Goal: Transaction & Acquisition: Purchase product/service

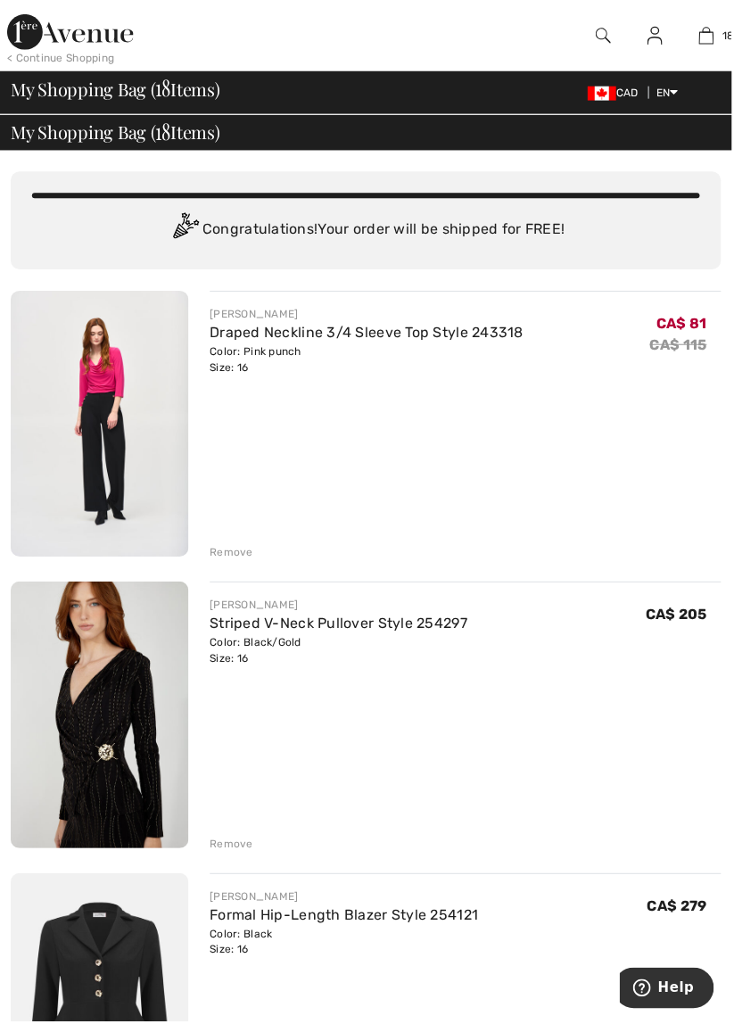
click at [360, 337] on link "Draped Neckline 3/4 Sleeve Top Style 243318" at bounding box center [368, 333] width 315 height 17
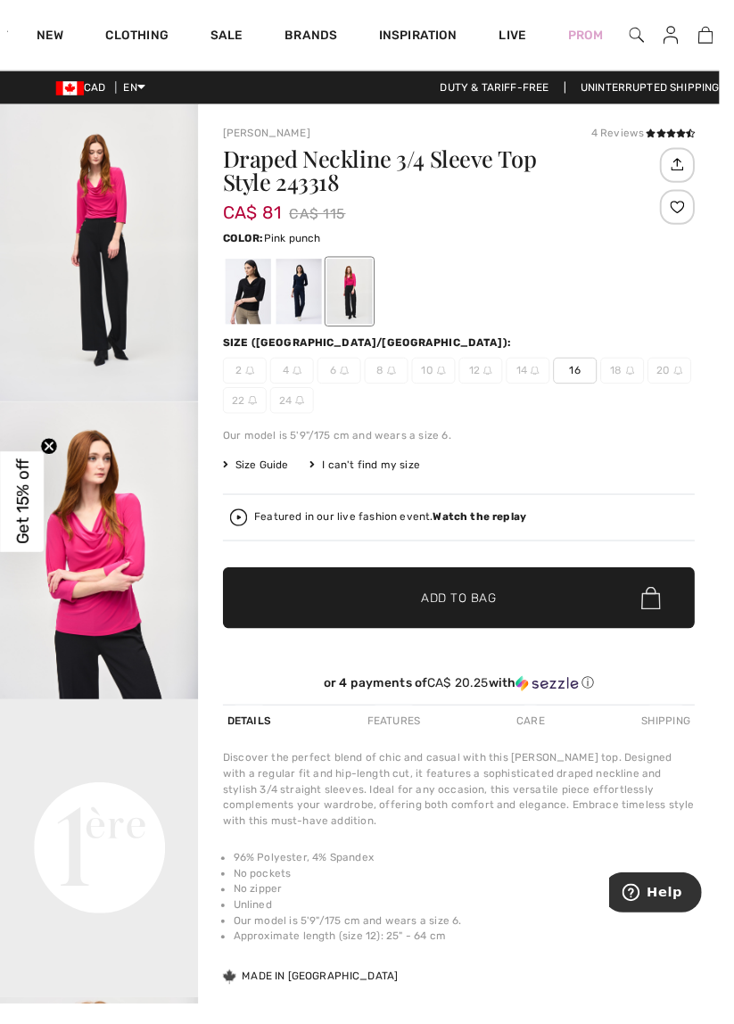
click at [733, 30] on span "18" at bounding box center [743, 36] width 12 height 16
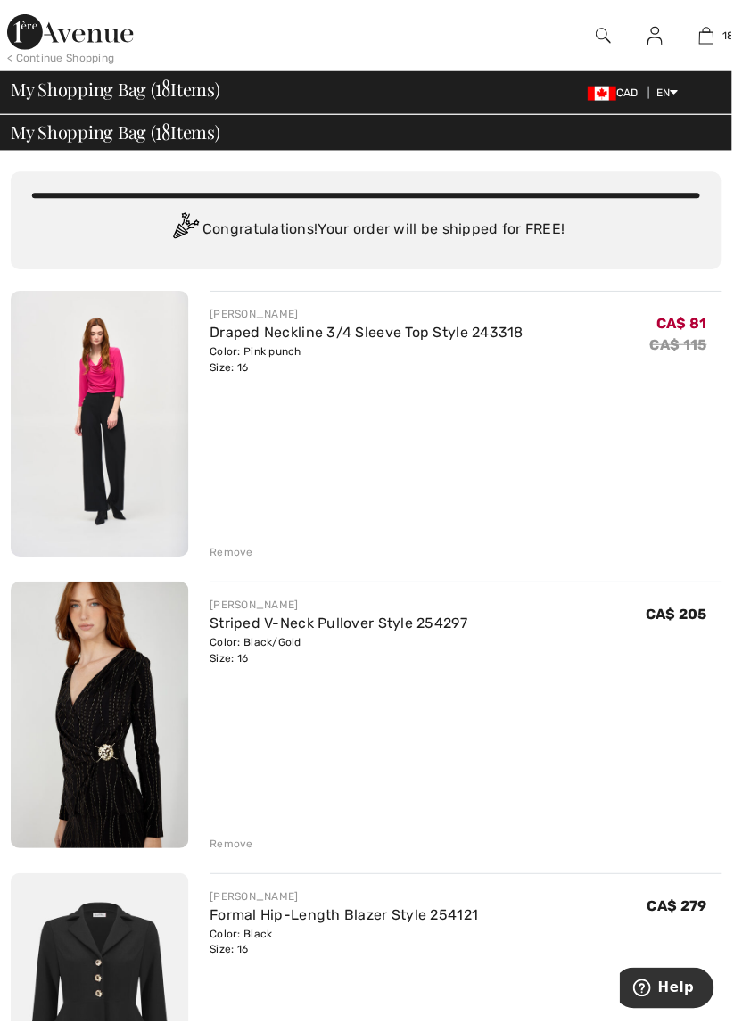
click at [244, 549] on div "Remove" at bounding box center [233, 554] width 44 height 16
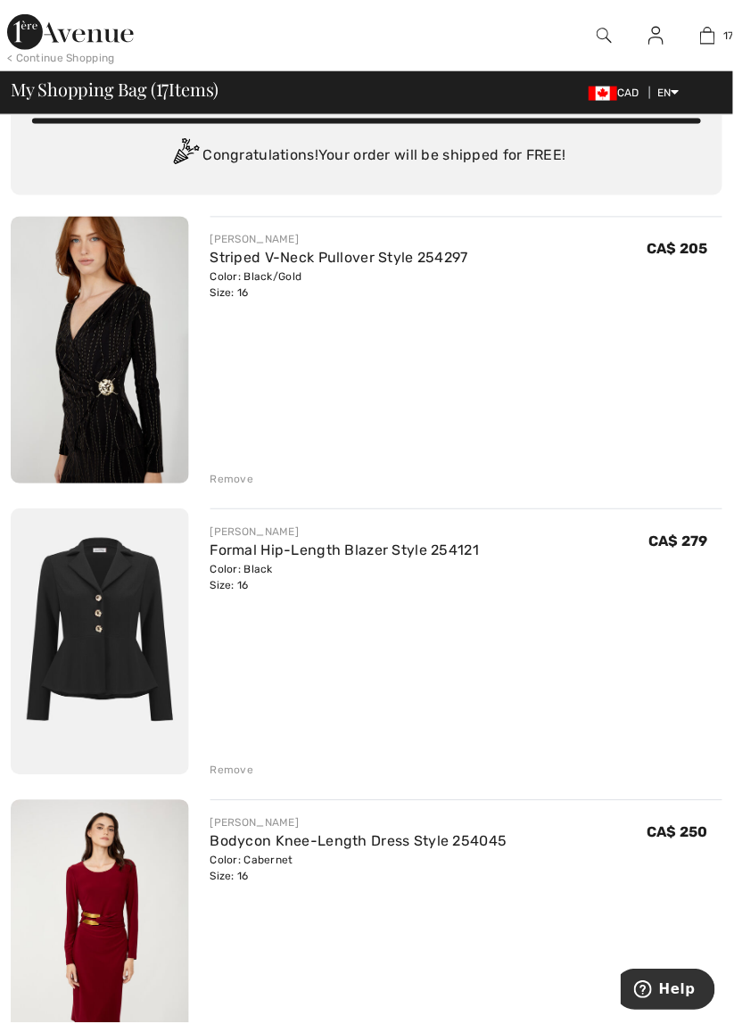
scroll to position [92, 0]
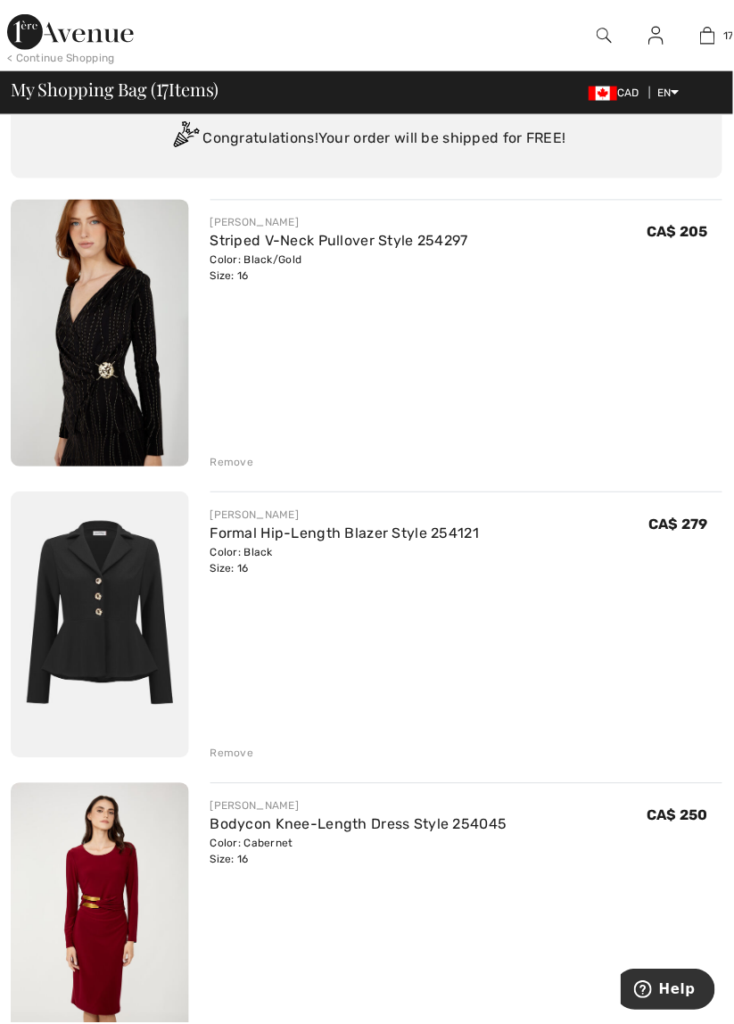
click at [462, 526] on link "Formal Hip-Length Blazer Style 254121" at bounding box center [345, 533] width 269 height 17
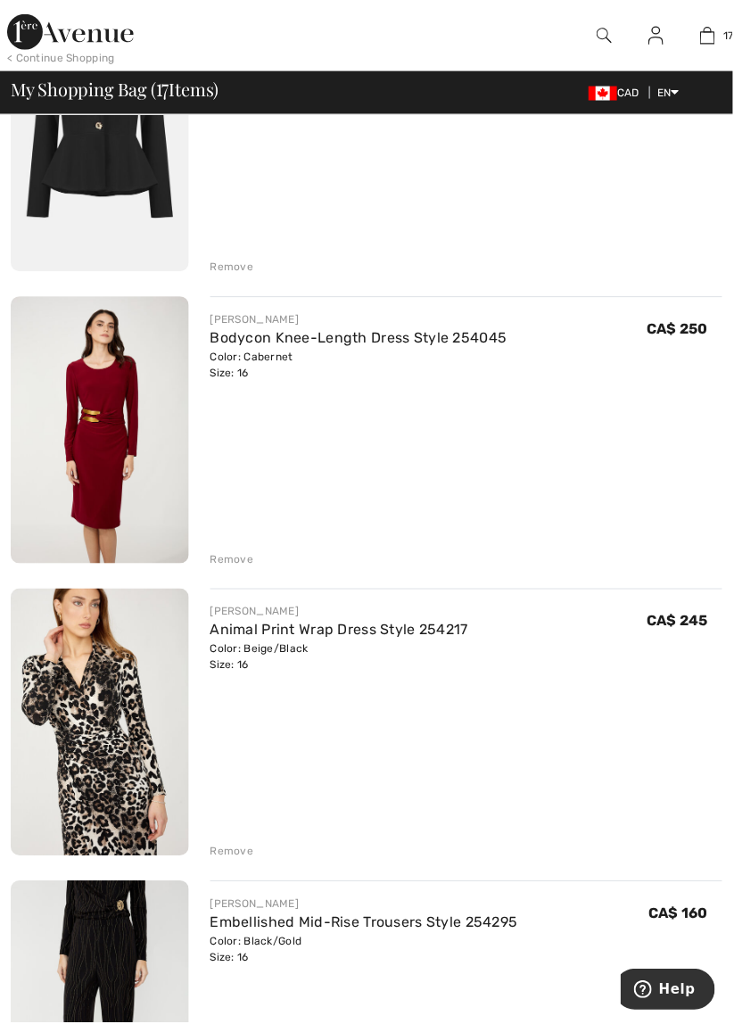
scroll to position [587, 0]
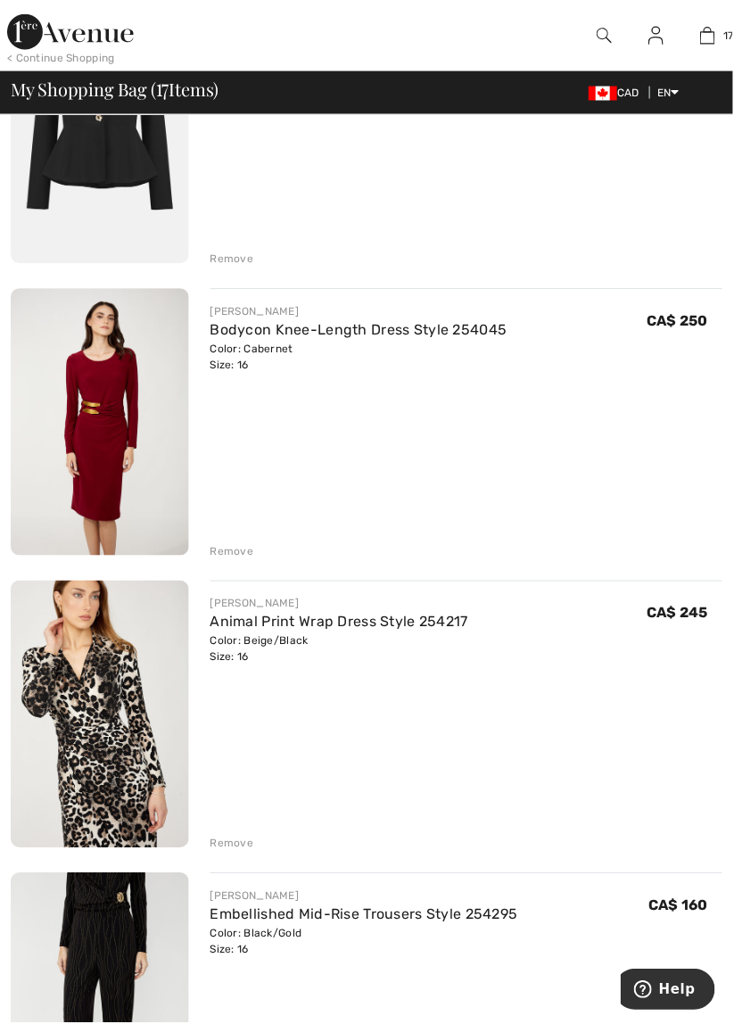
click at [250, 548] on div "Remove" at bounding box center [233, 552] width 44 height 16
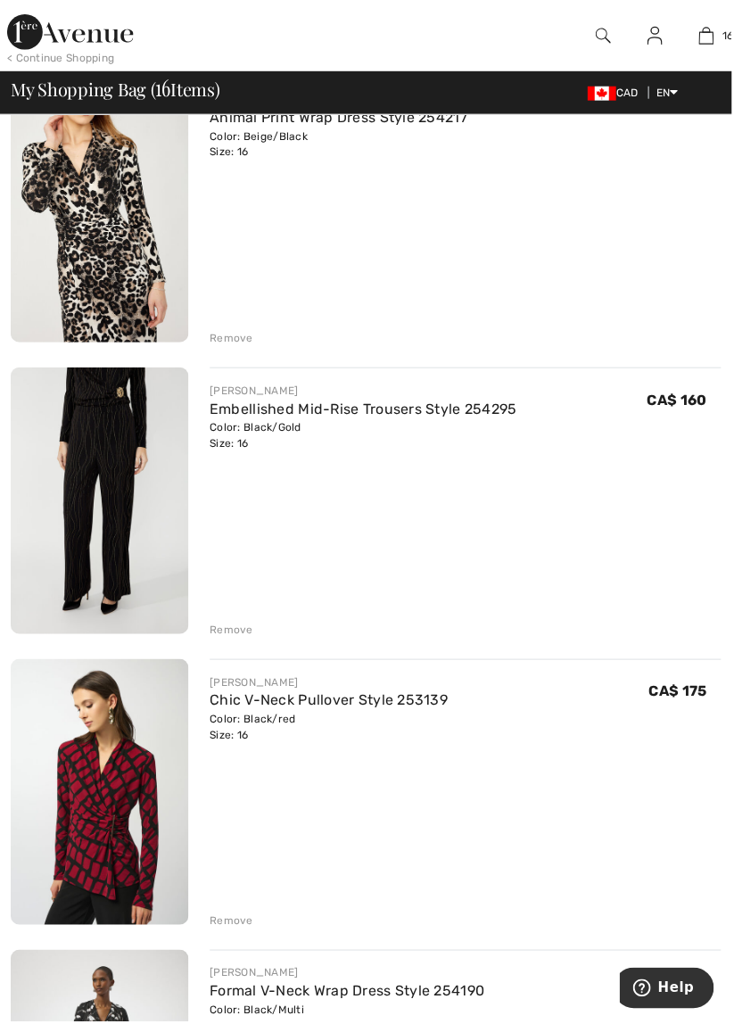
scroll to position [801, 0]
click at [250, 624] on div "Remove" at bounding box center [233, 631] width 44 height 16
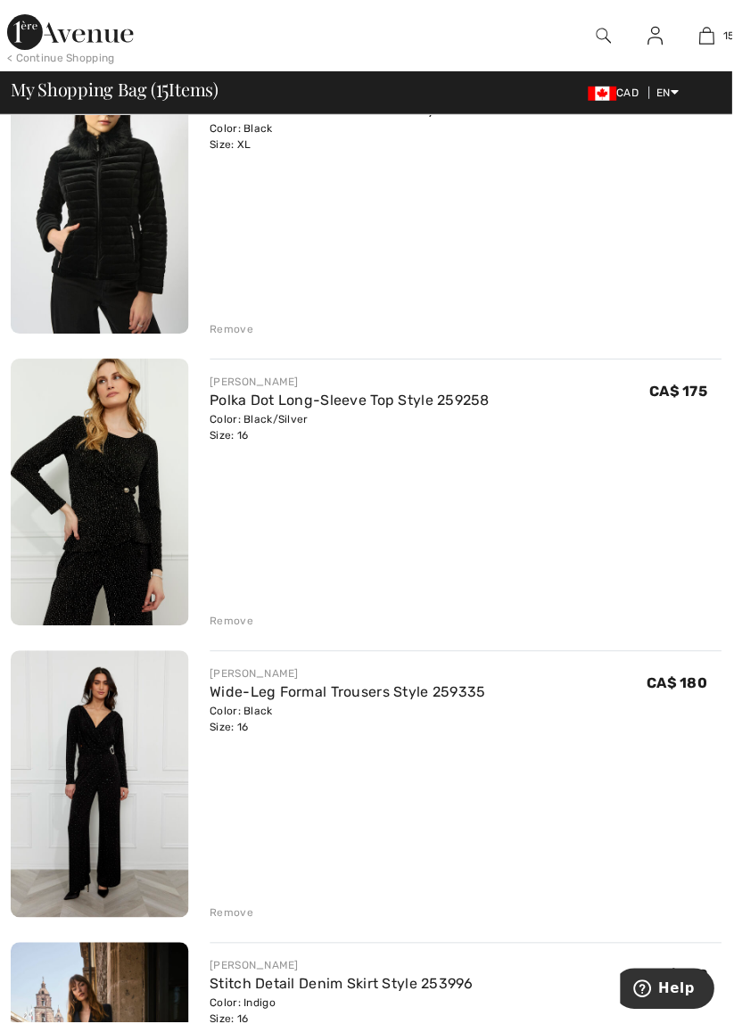
scroll to position [1684, 0]
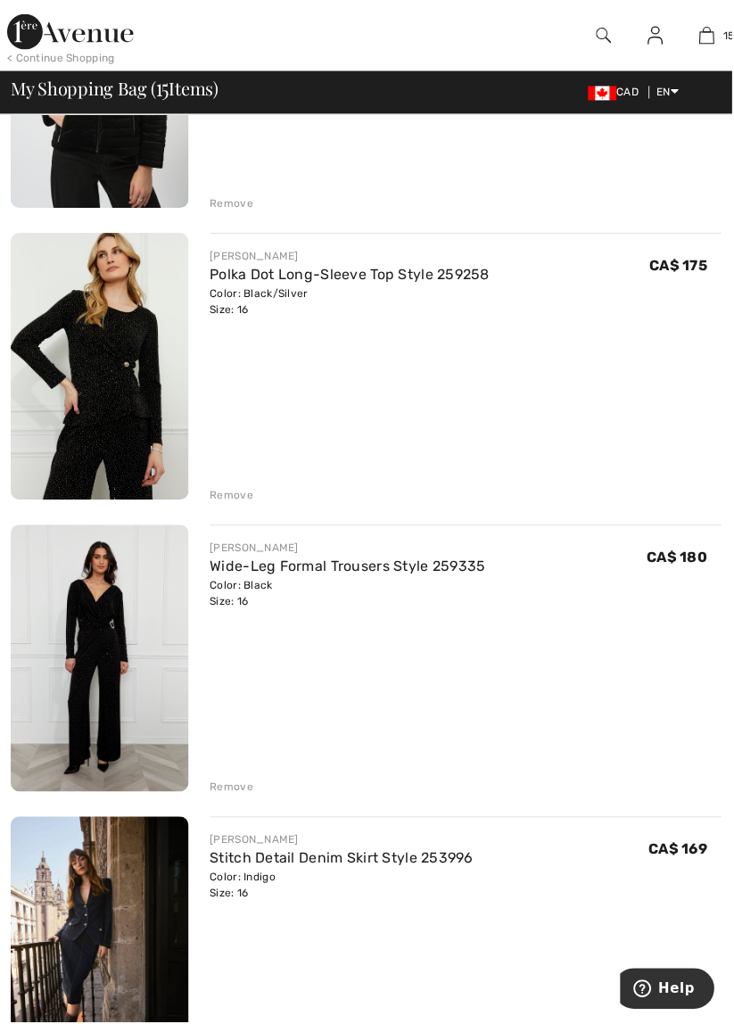
click at [460, 574] on link "Wide-Leg Formal Trousers Style 259335" at bounding box center [349, 567] width 277 height 17
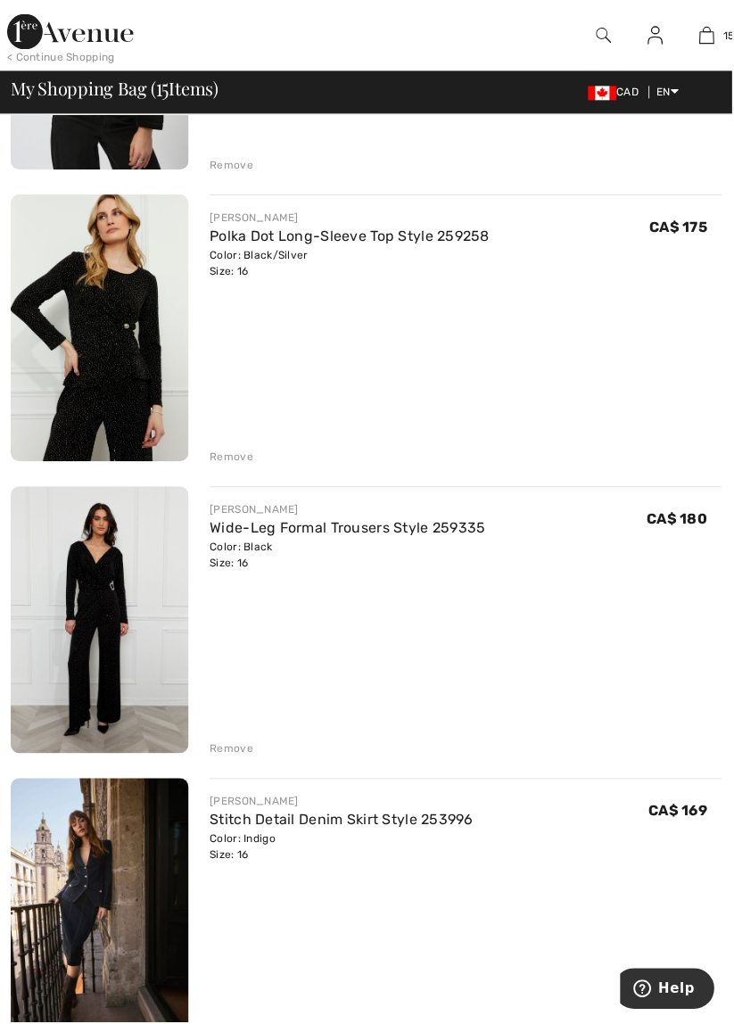
scroll to position [1887, 0]
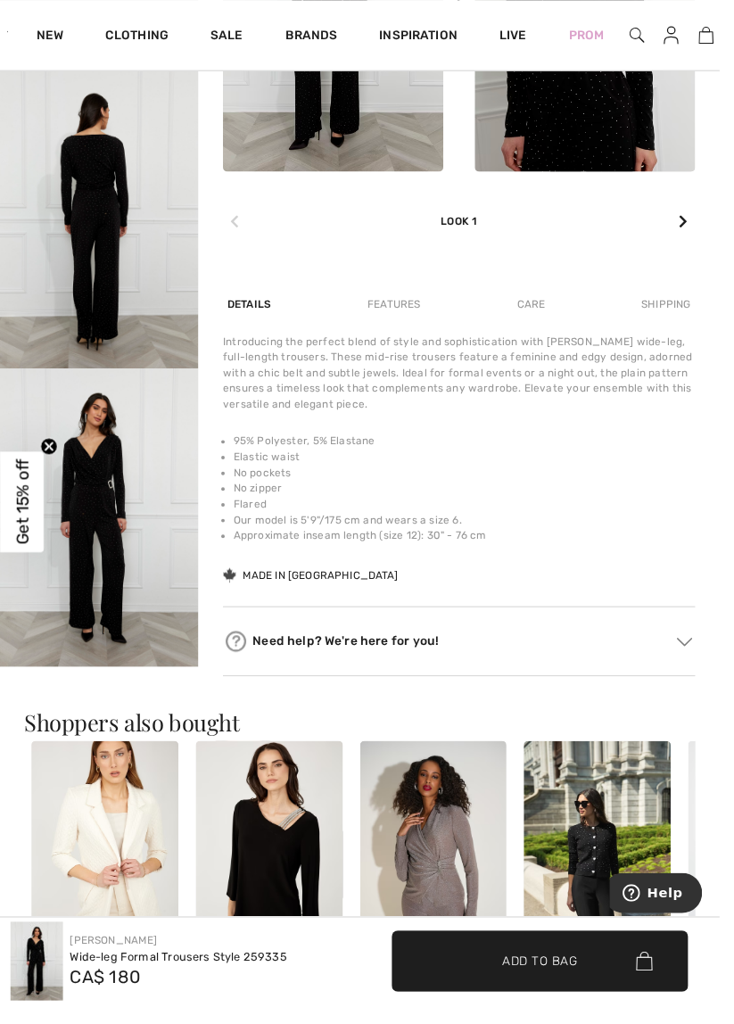
scroll to position [950, 0]
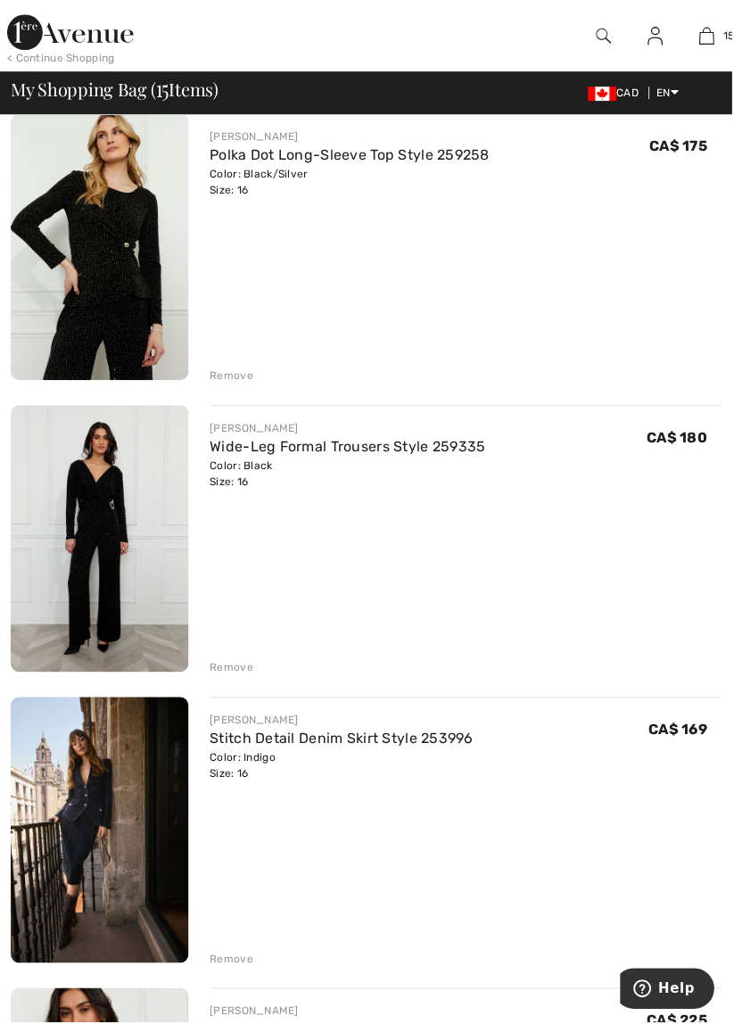
scroll to position [1935, 0]
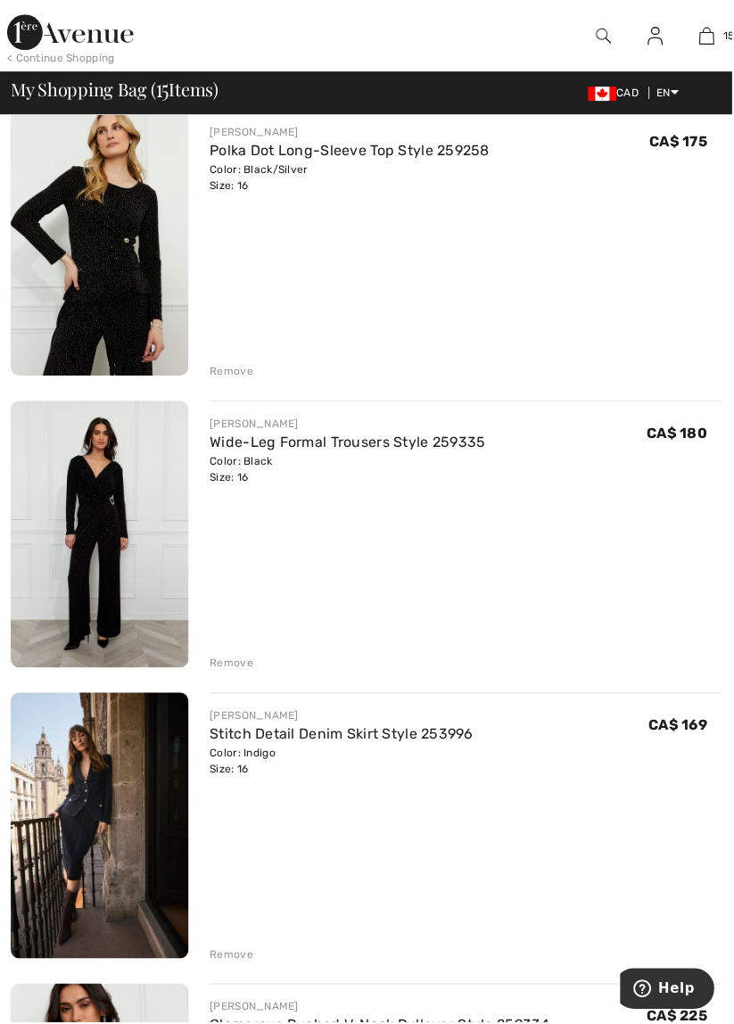
click at [236, 657] on div "Remove" at bounding box center [233, 665] width 44 height 16
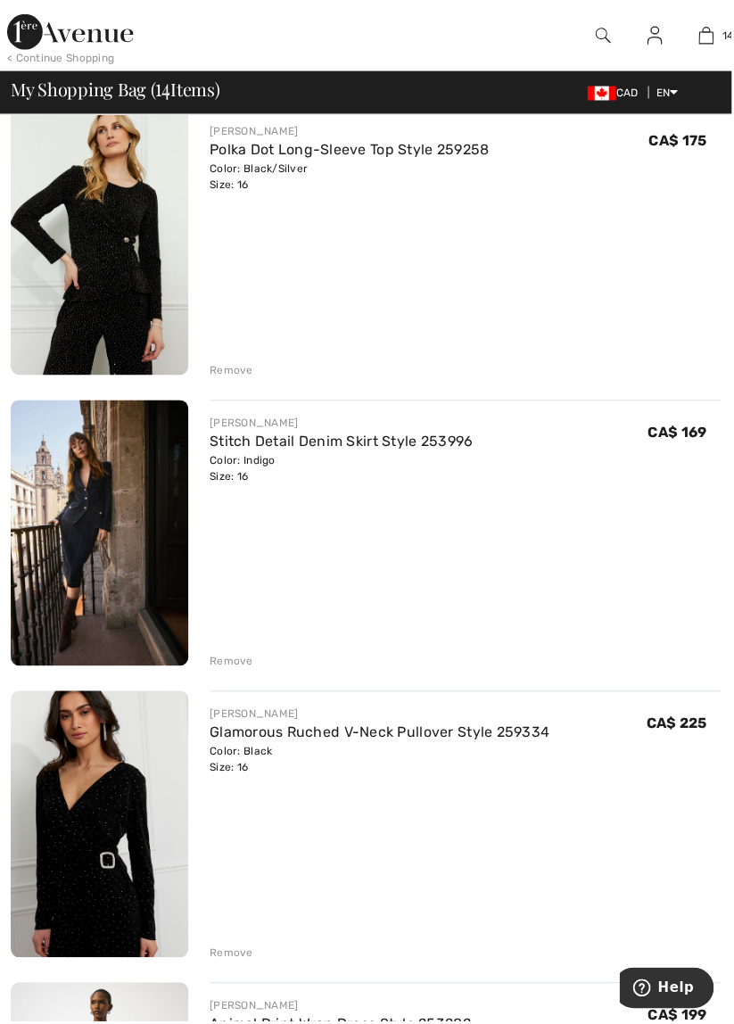
click at [237, 658] on div "Remove" at bounding box center [233, 664] width 44 height 16
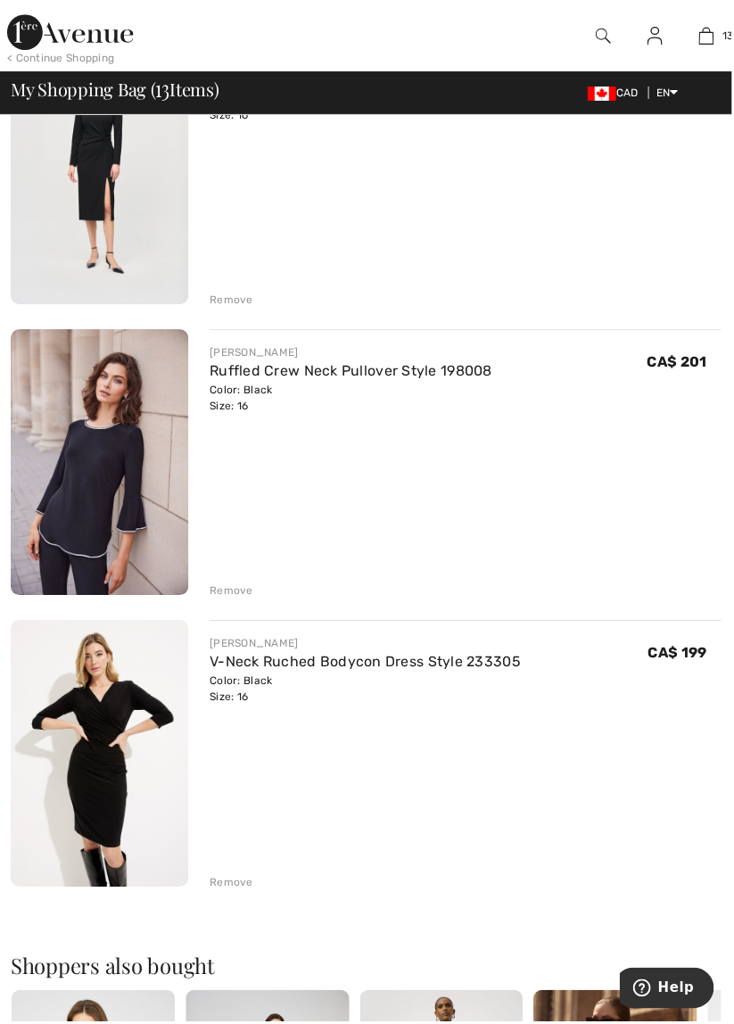
scroll to position [3177, 0]
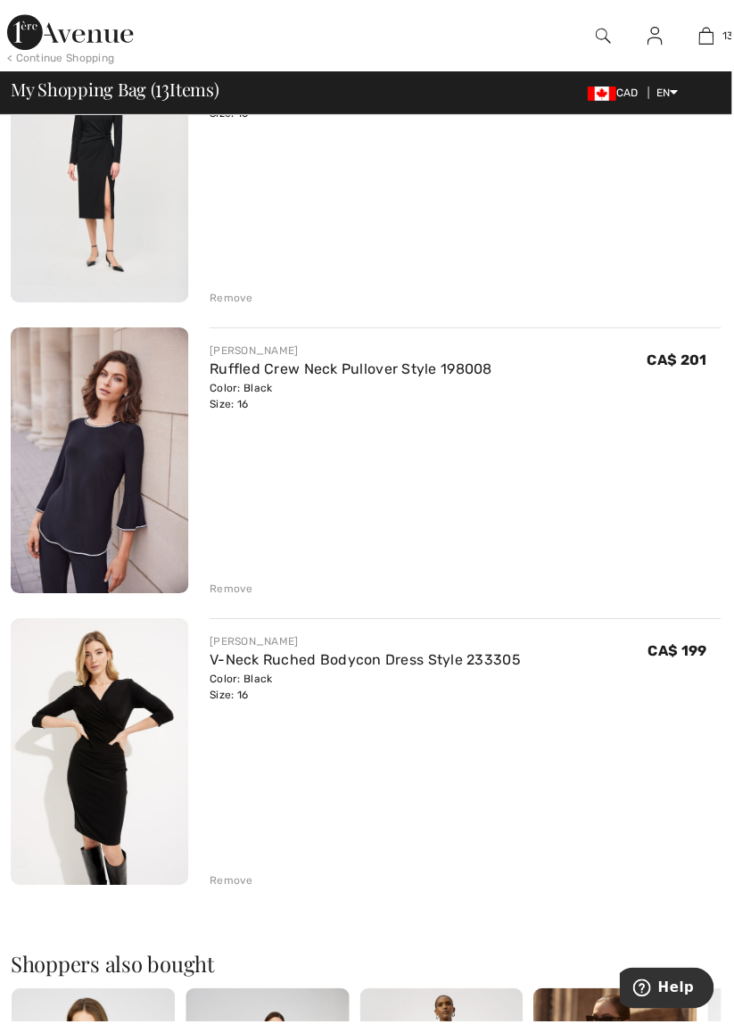
click at [243, 596] on div "Remove" at bounding box center [233, 591] width 44 height 16
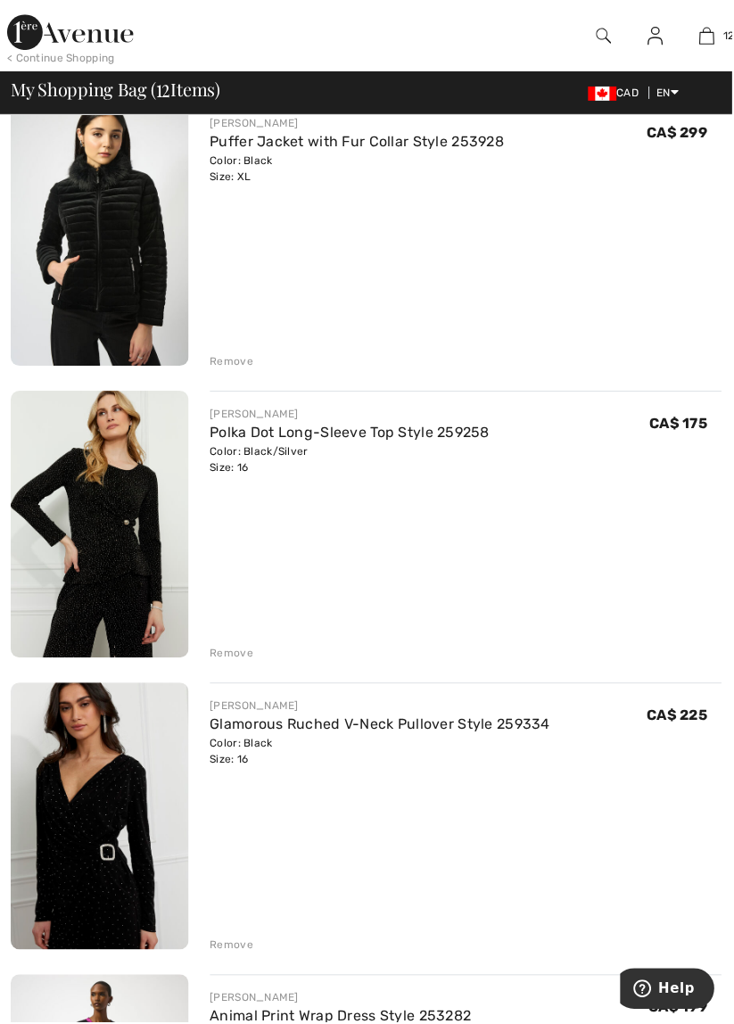
scroll to position [1650, 0]
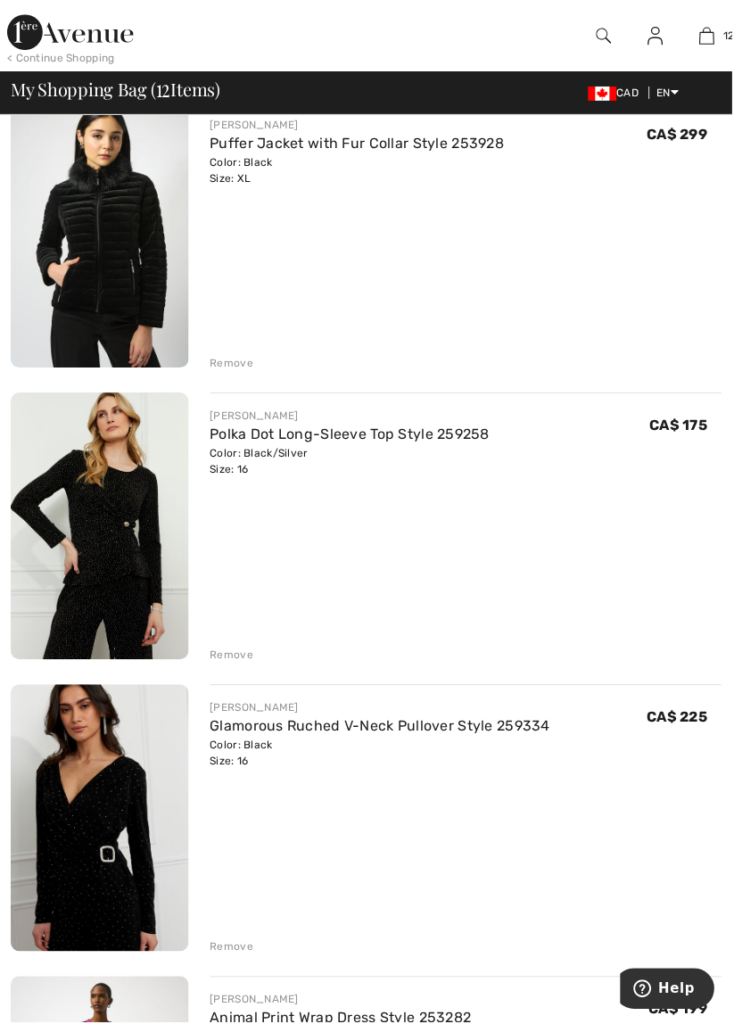
click at [245, 646] on div "Remove" at bounding box center [467, 655] width 513 height 20
click at [240, 654] on div "Remove" at bounding box center [233, 657] width 44 height 16
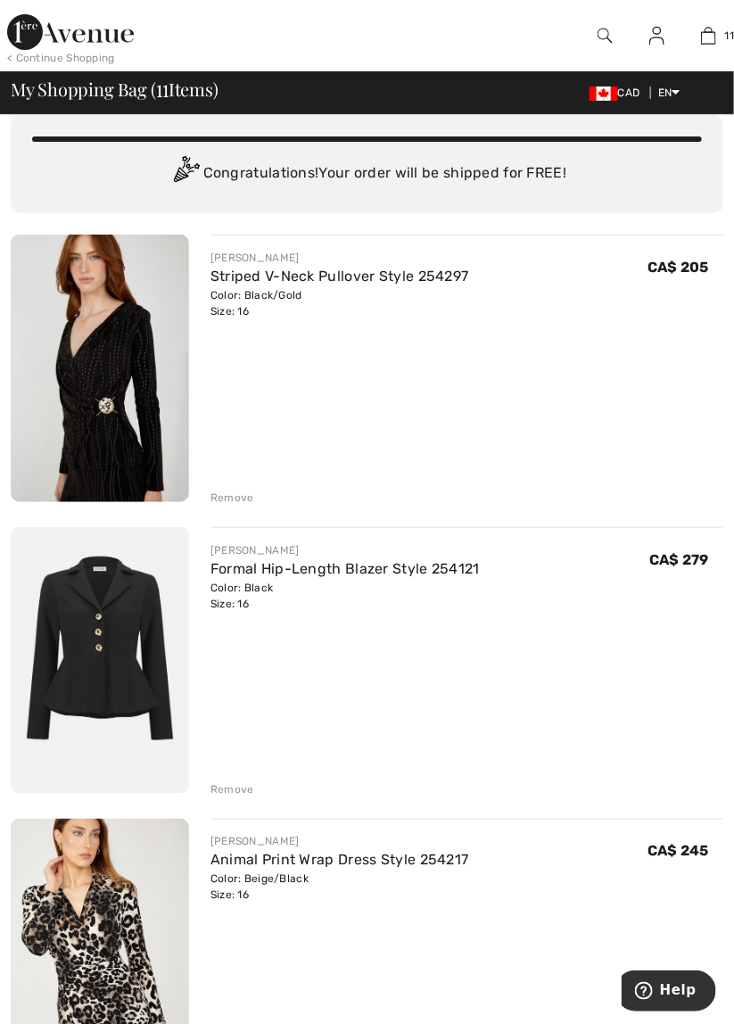
scroll to position [70, 0]
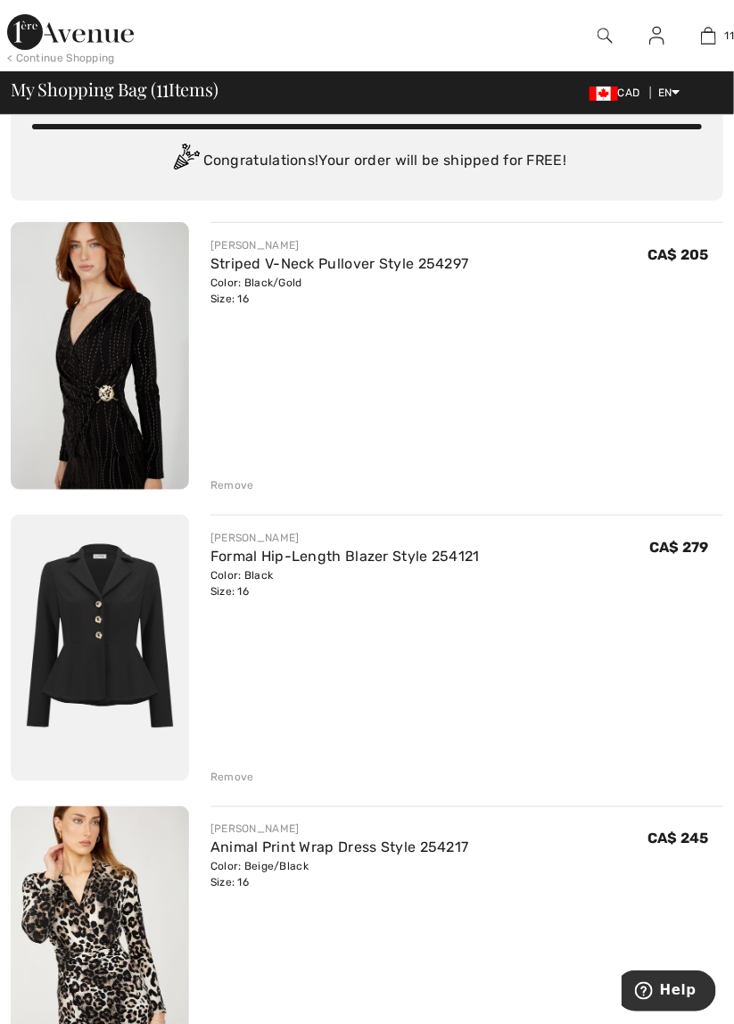
click at [132, 341] on img at bounding box center [100, 356] width 178 height 268
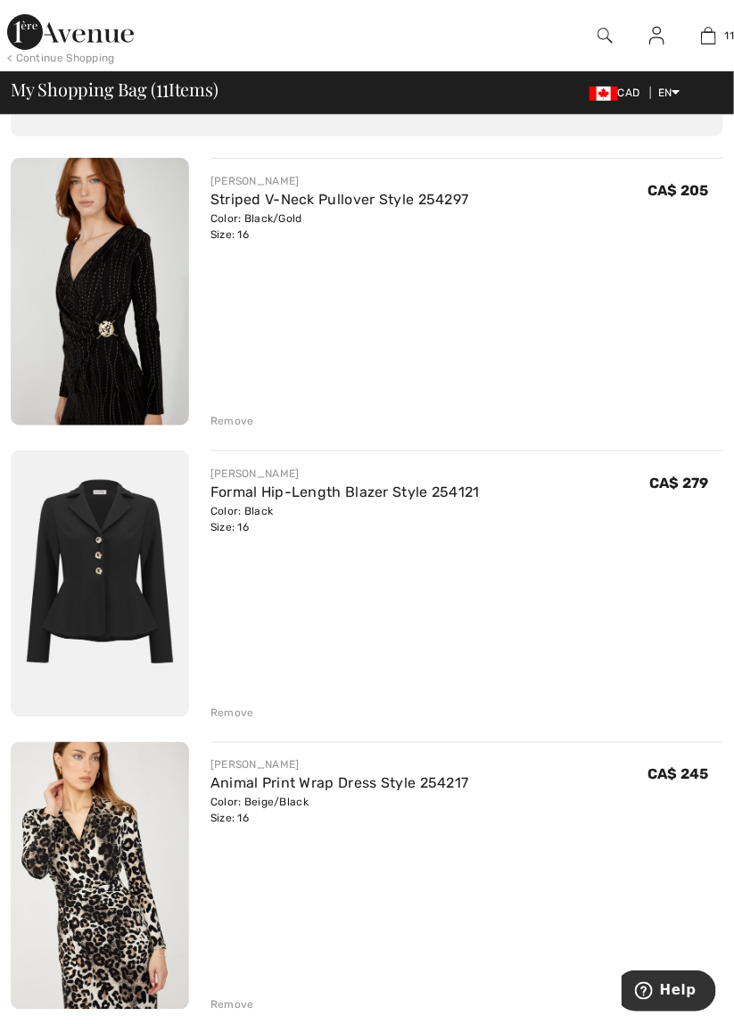
scroll to position [155, 0]
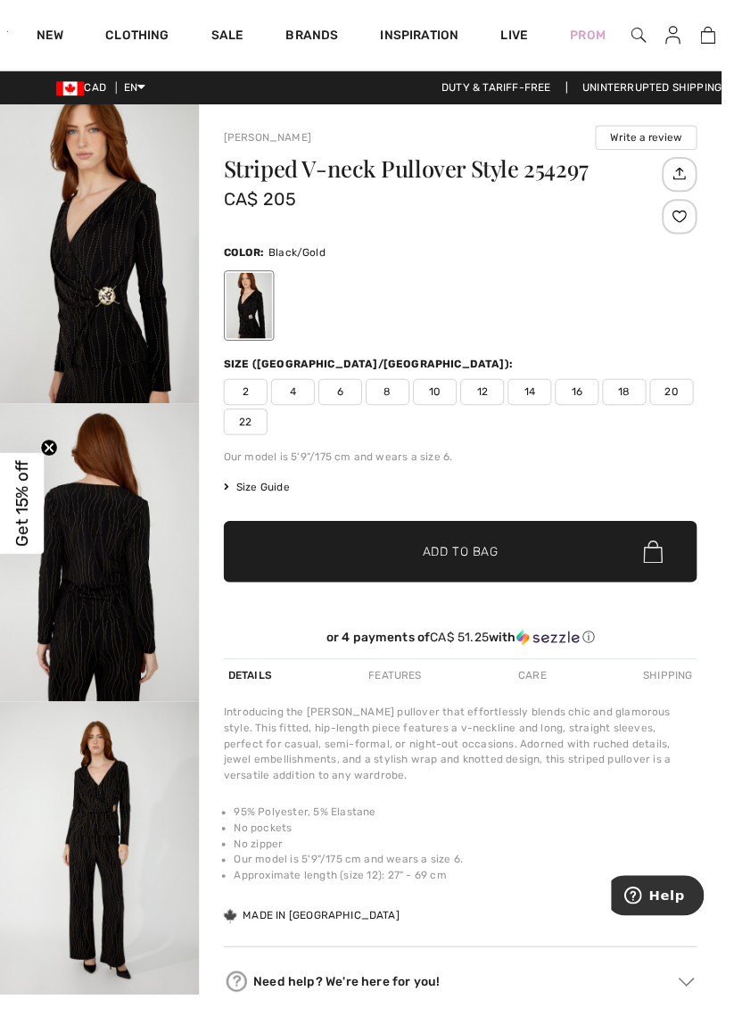
click at [127, 294] on img "1 / 4" at bounding box center [101, 258] width 203 height 304
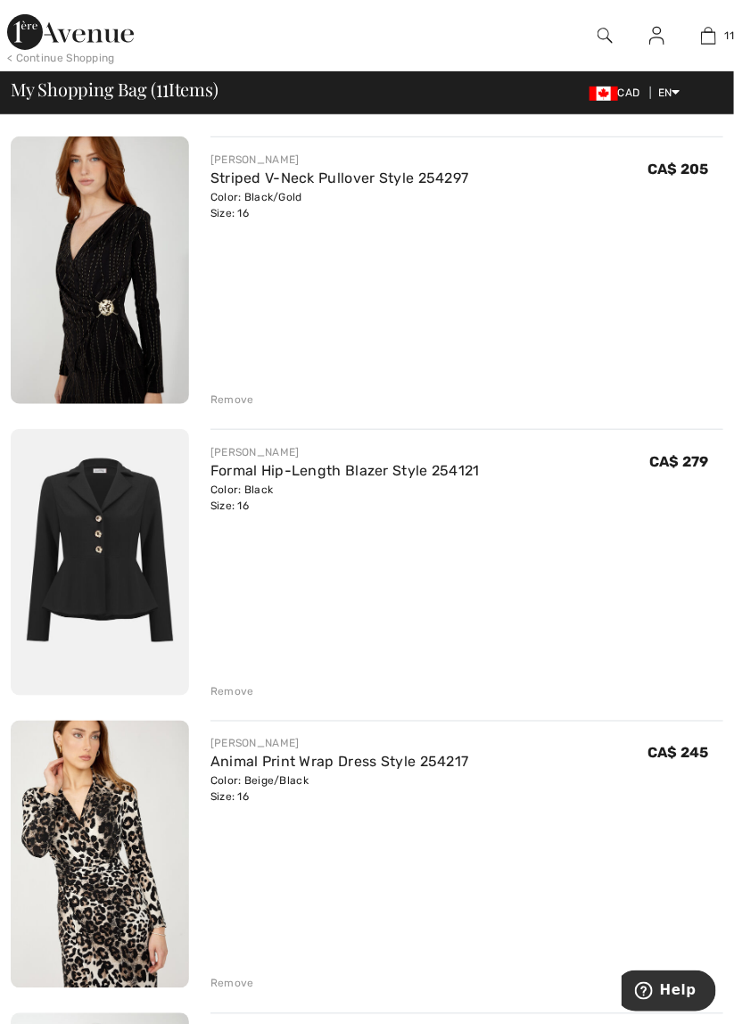
click at [442, 467] on link "Formal Hip-Length Blazer Style 254121" at bounding box center [345, 470] width 269 height 17
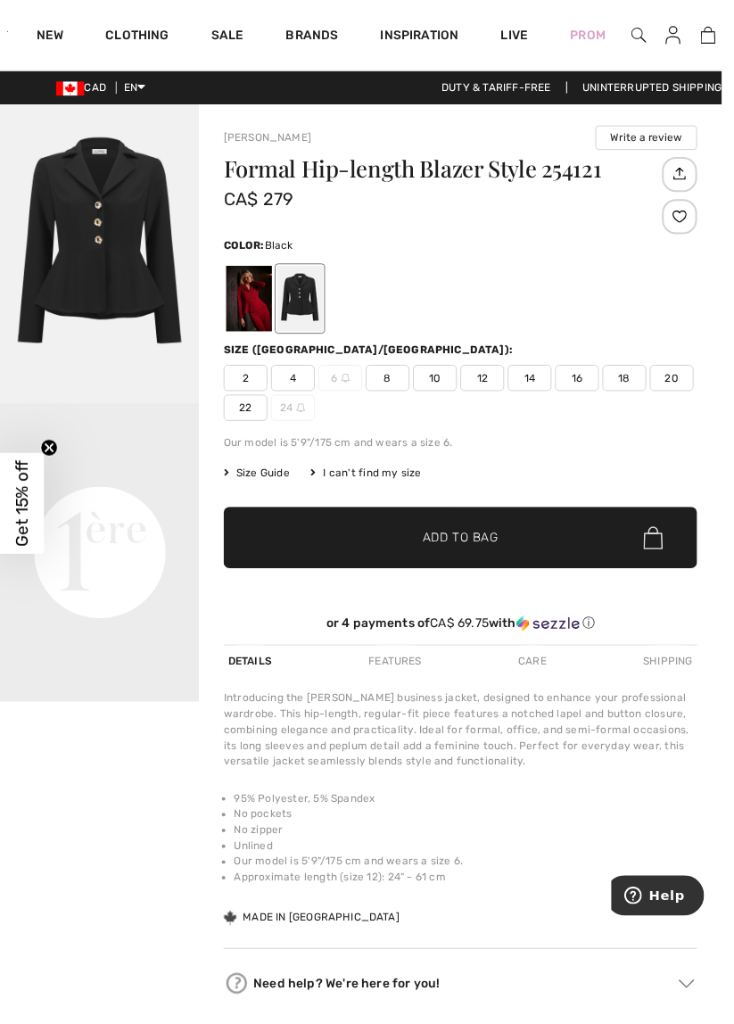
click at [134, 242] on img "1 / 1" at bounding box center [101, 258] width 203 height 304
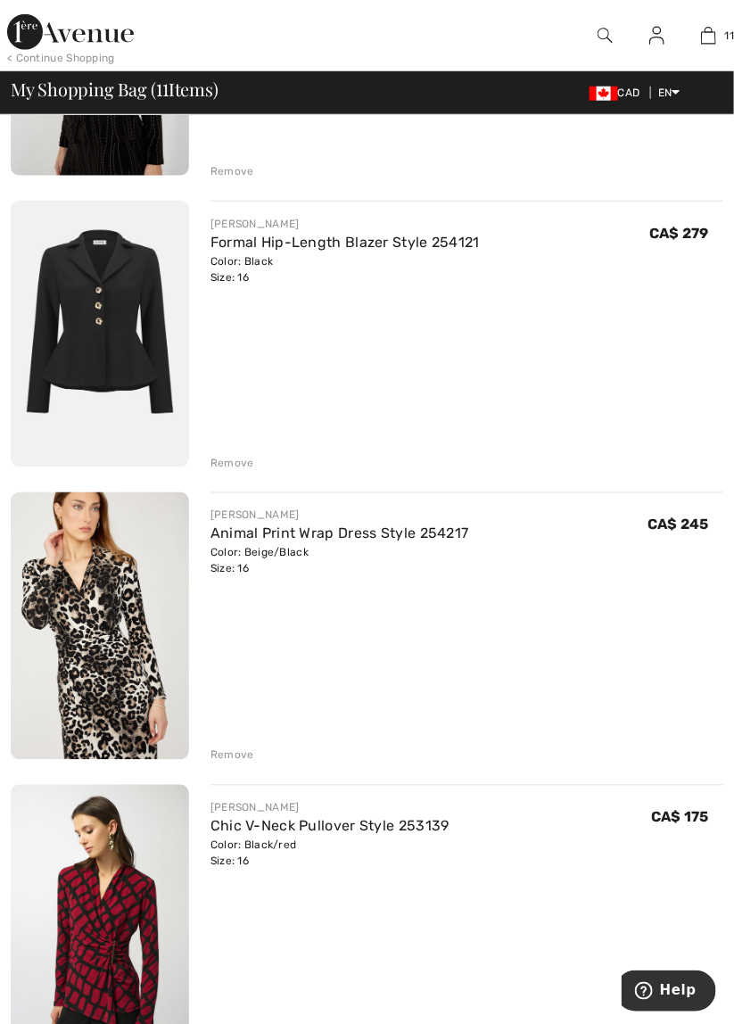
scroll to position [386, 0]
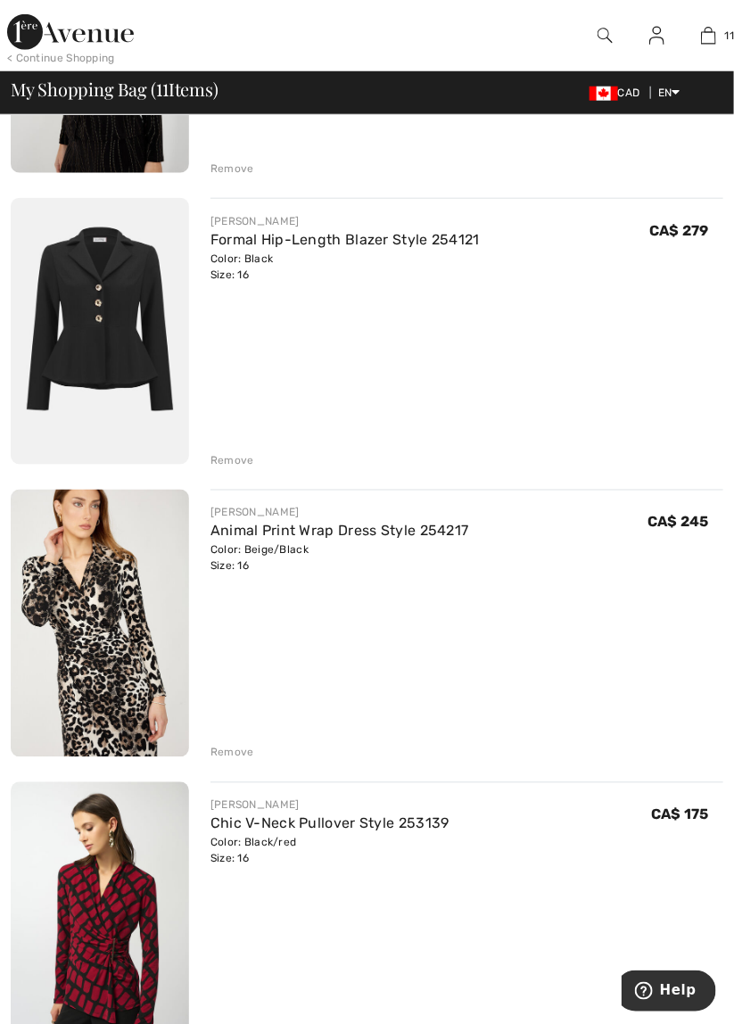
click at [426, 537] on link "Animal Print Wrap Dress Style 254217" at bounding box center [340, 531] width 259 height 17
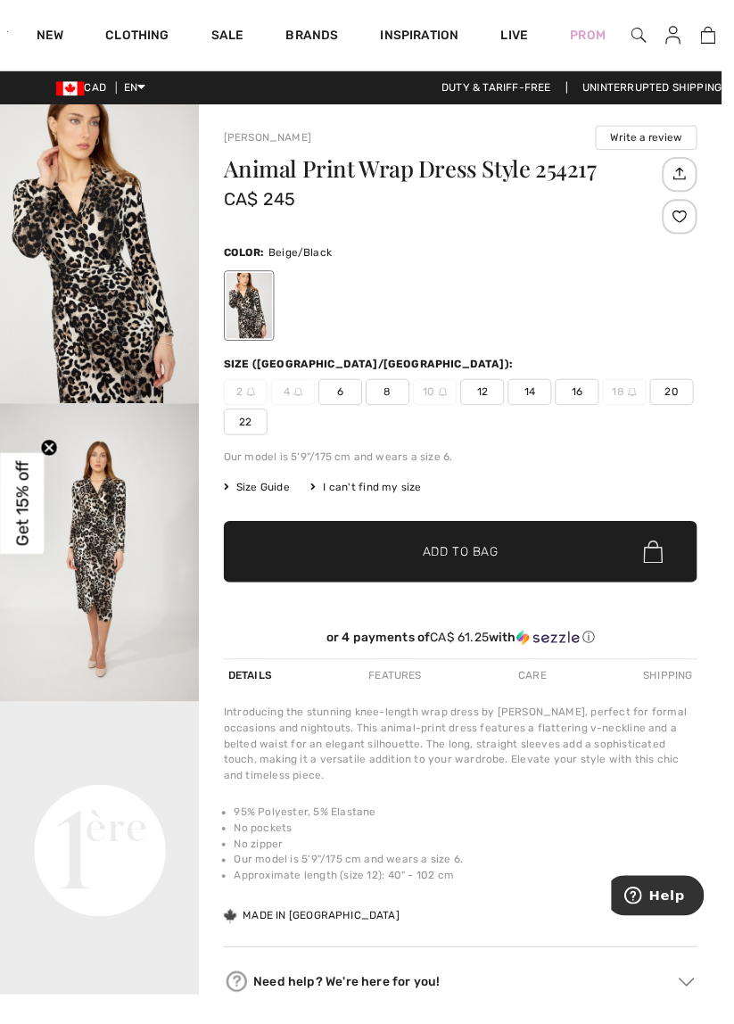
click at [143, 320] on img "1 / 4" at bounding box center [101, 258] width 203 height 304
click at [723, 36] on img at bounding box center [720, 35] width 15 height 21
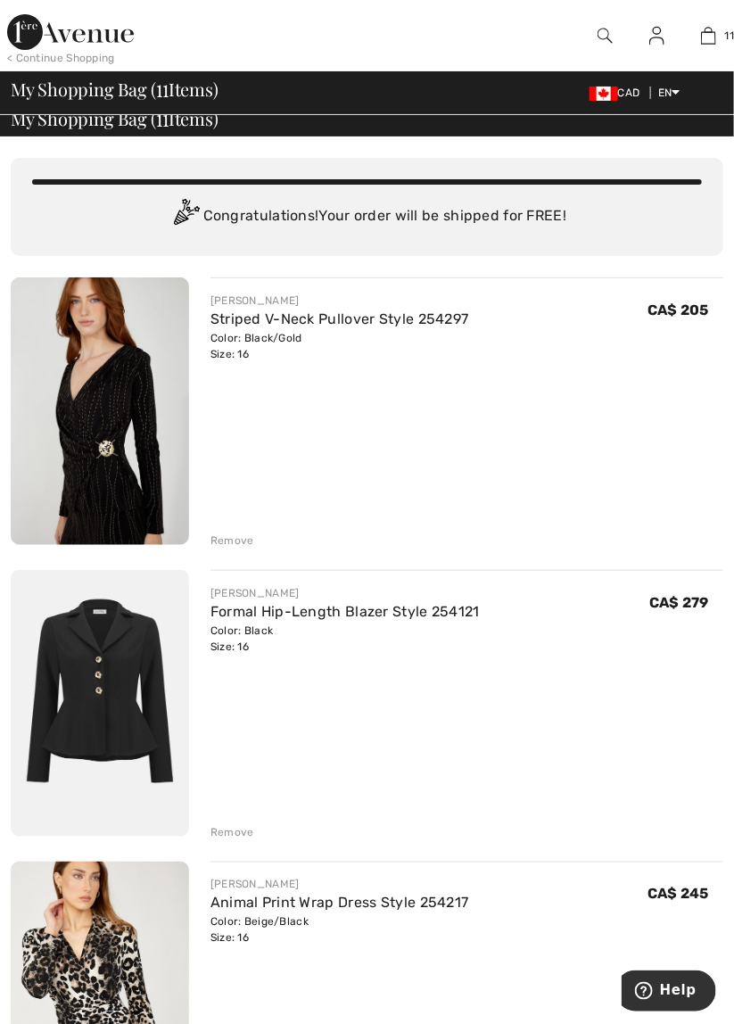
scroll to position [18, 0]
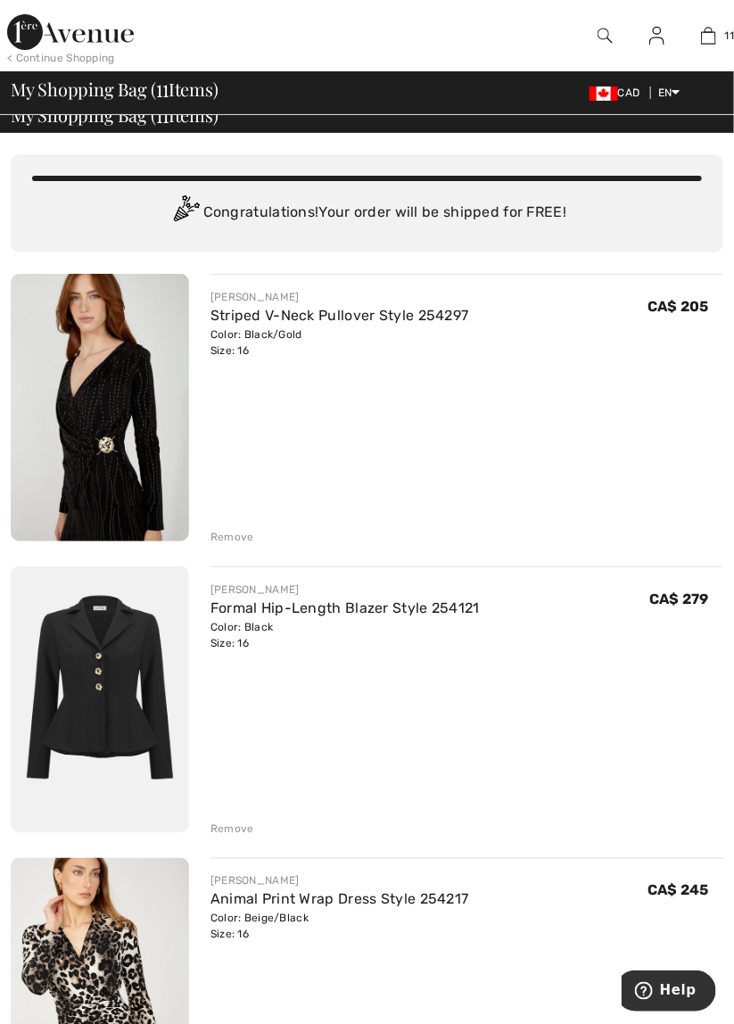
click at [425, 310] on link "Striped V-Neck Pullover Style 254297" at bounding box center [340, 315] width 259 height 17
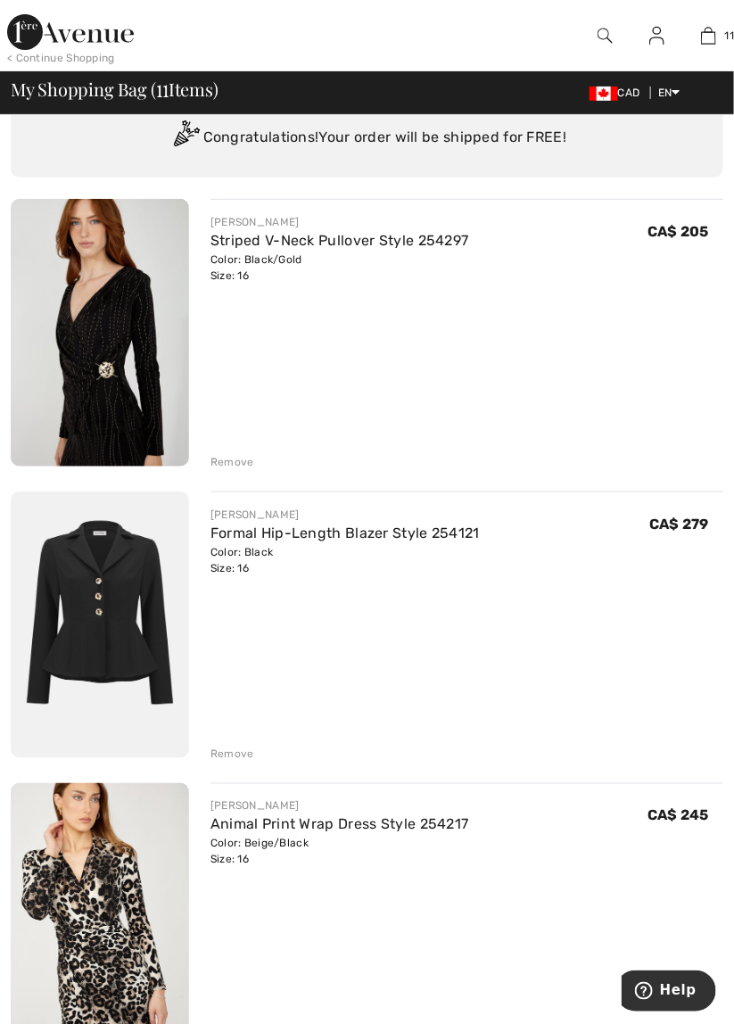
scroll to position [103, 0]
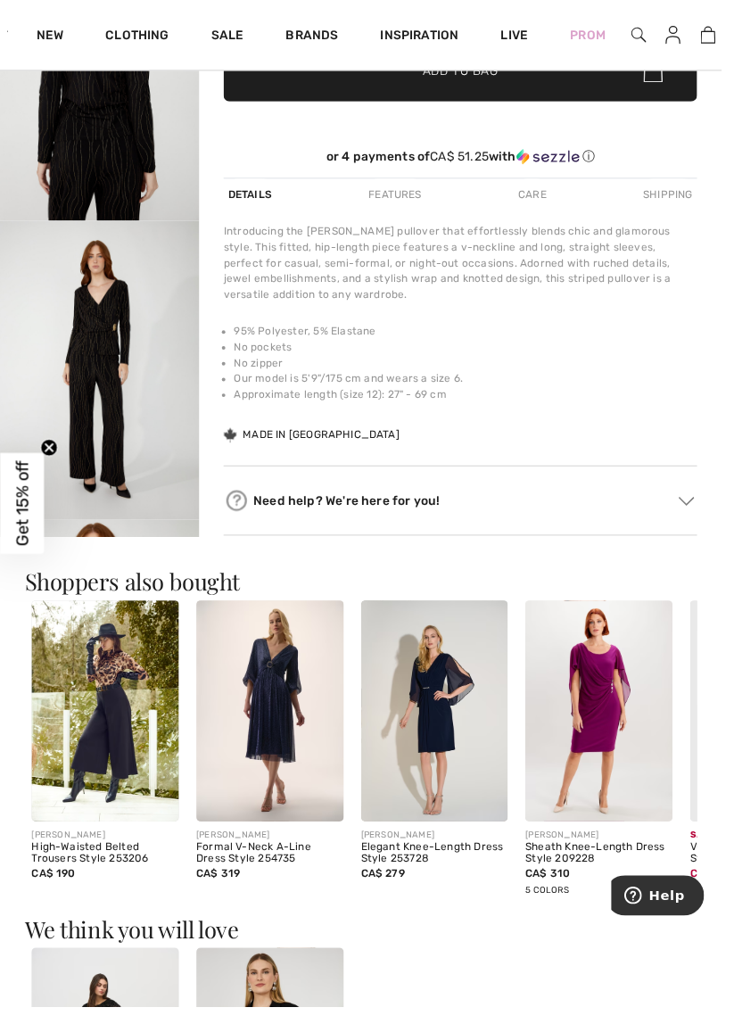
scroll to position [499, 0]
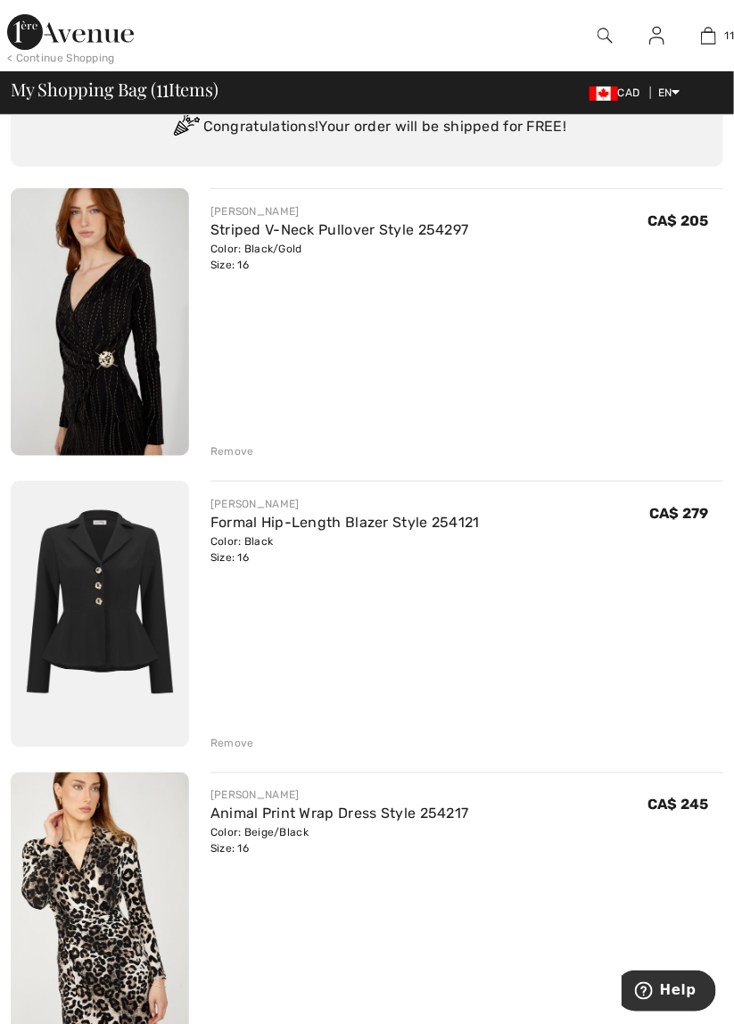
click at [240, 451] on div "Remove" at bounding box center [233, 451] width 44 height 16
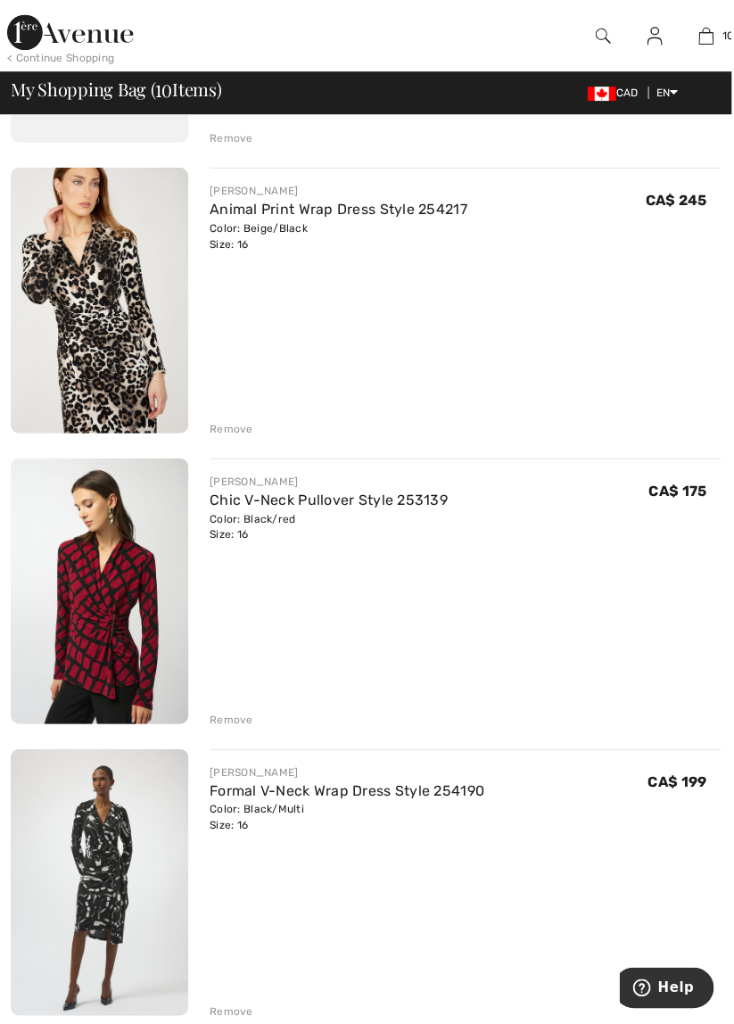
click at [425, 499] on link "Chic V-Neck Pullover Style 253139" at bounding box center [330, 500] width 239 height 17
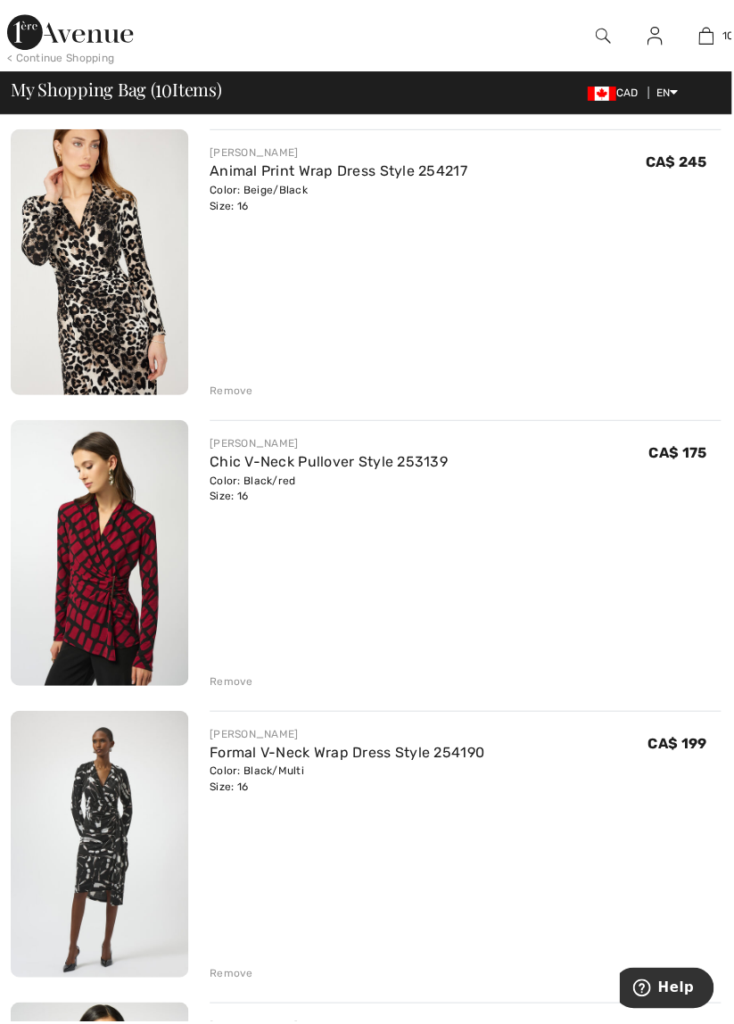
scroll to position [492, 0]
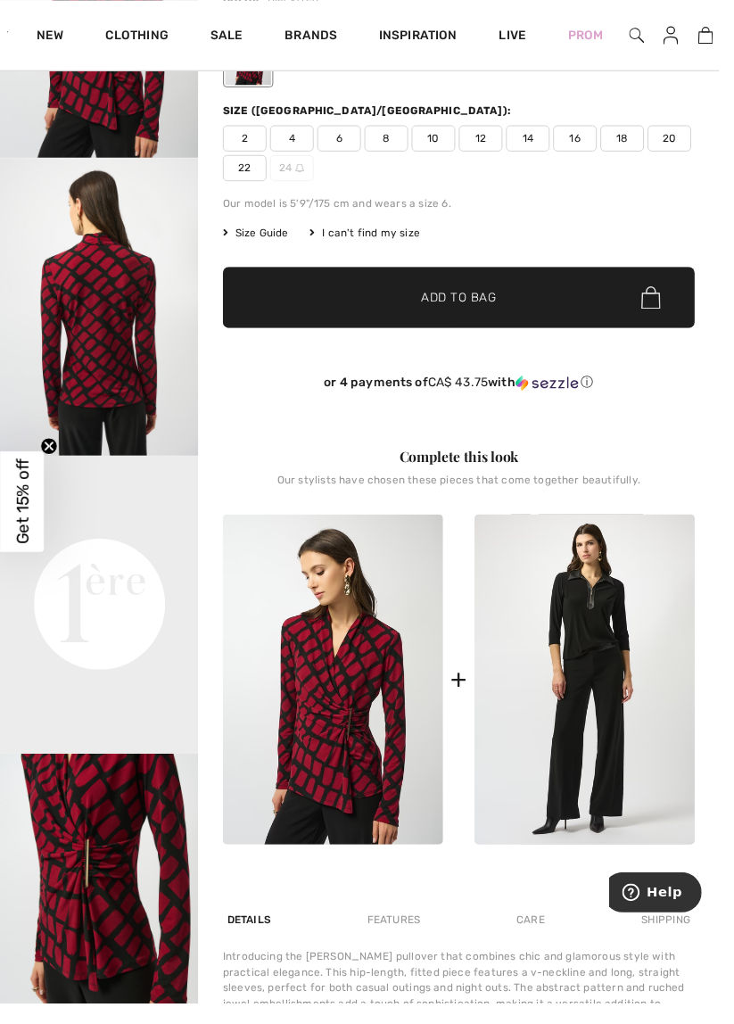
scroll to position [269, 0]
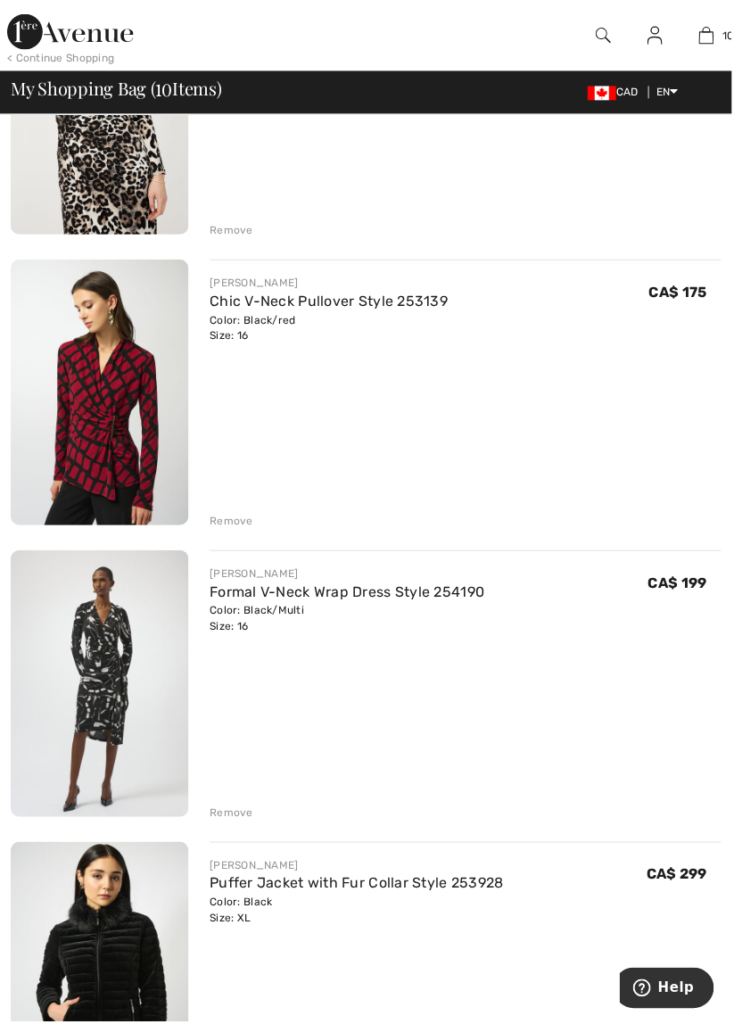
click at [463, 593] on link "Formal V-Neck Wrap Dress Style 254190" at bounding box center [349, 593] width 276 height 17
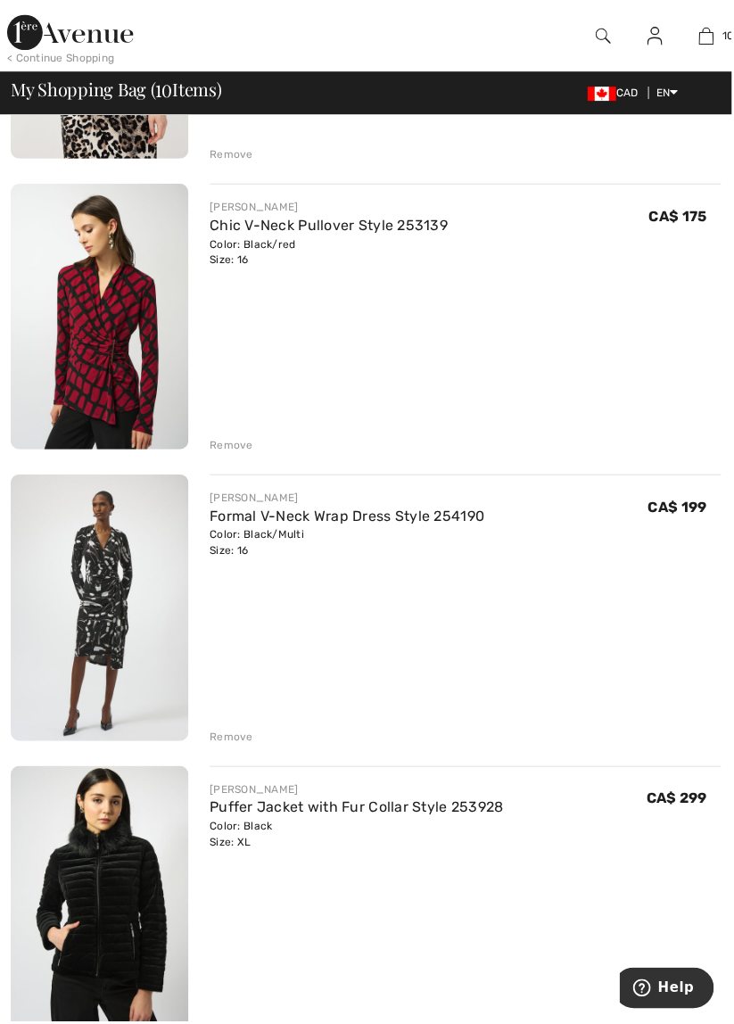
scroll to position [702, 0]
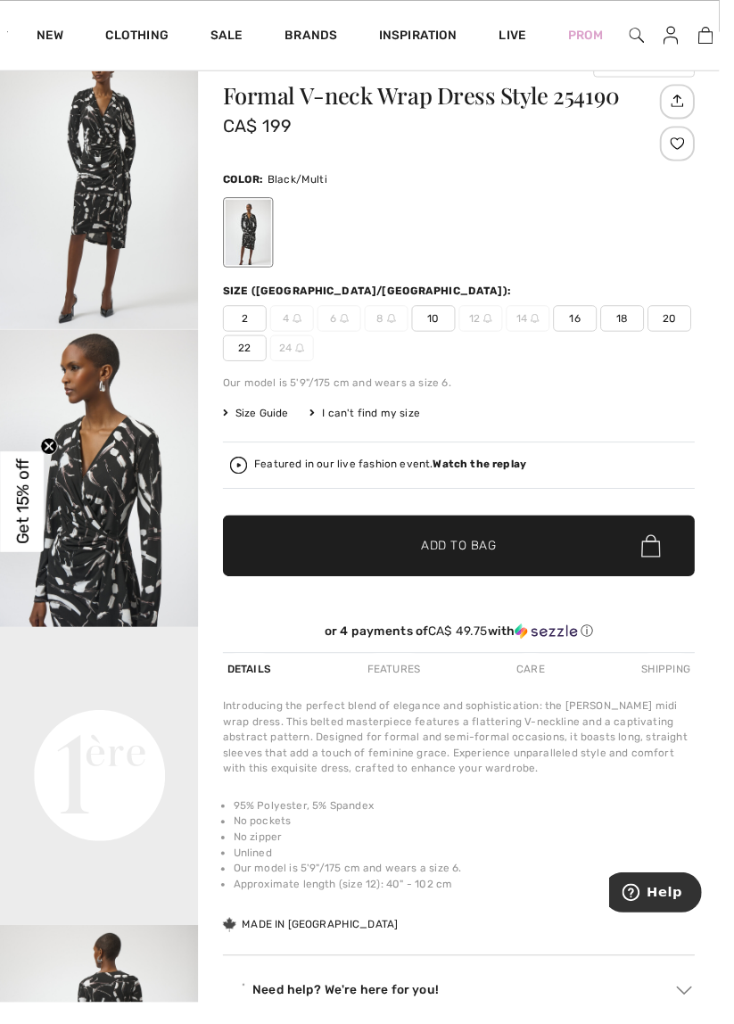
scroll to position [81, 0]
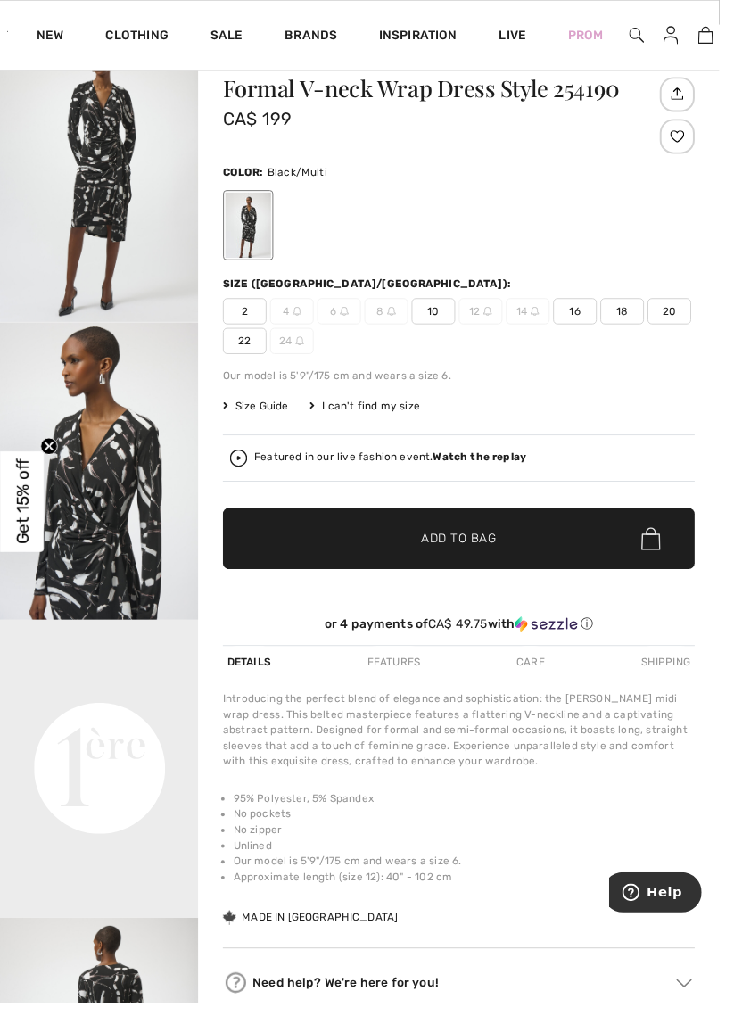
click at [136, 734] on video "Your browser does not support the video tag." at bounding box center [101, 684] width 203 height 102
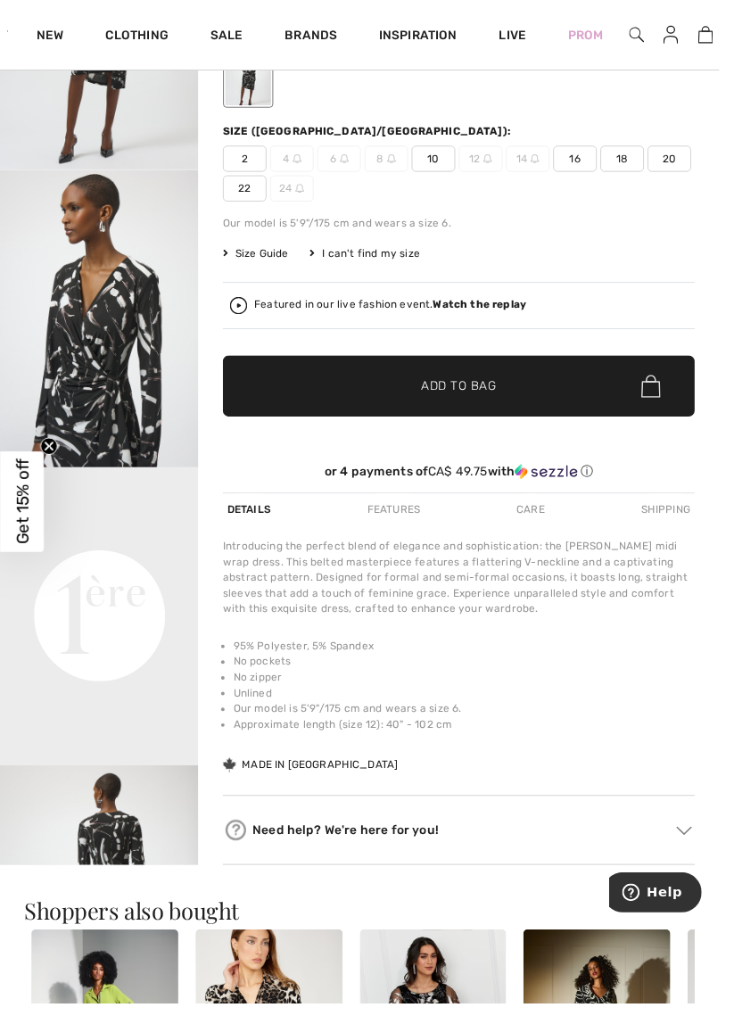
scroll to position [237, 0]
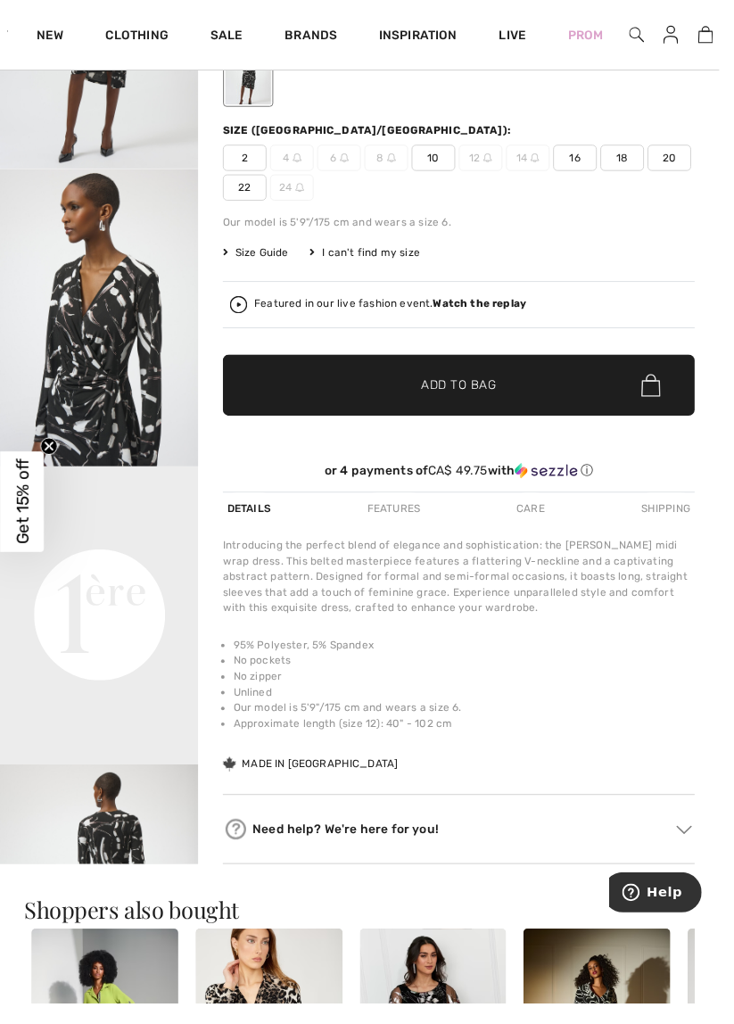
click at [153, 578] on video "Your browser does not support the video tag." at bounding box center [101, 527] width 203 height 102
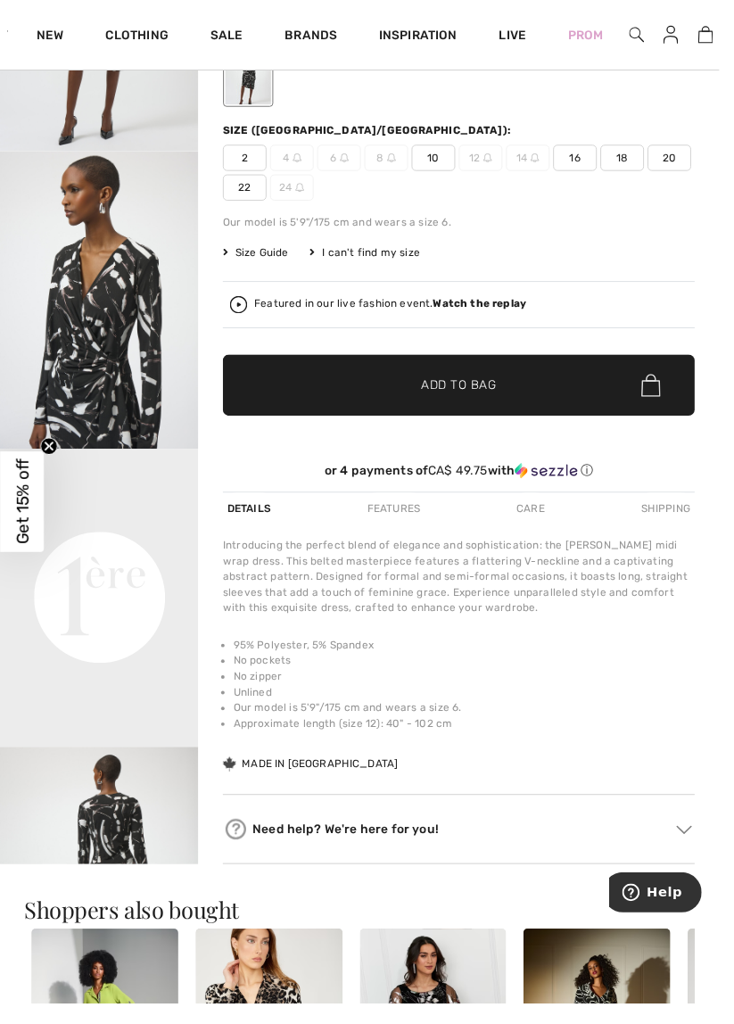
scroll to position [0, 0]
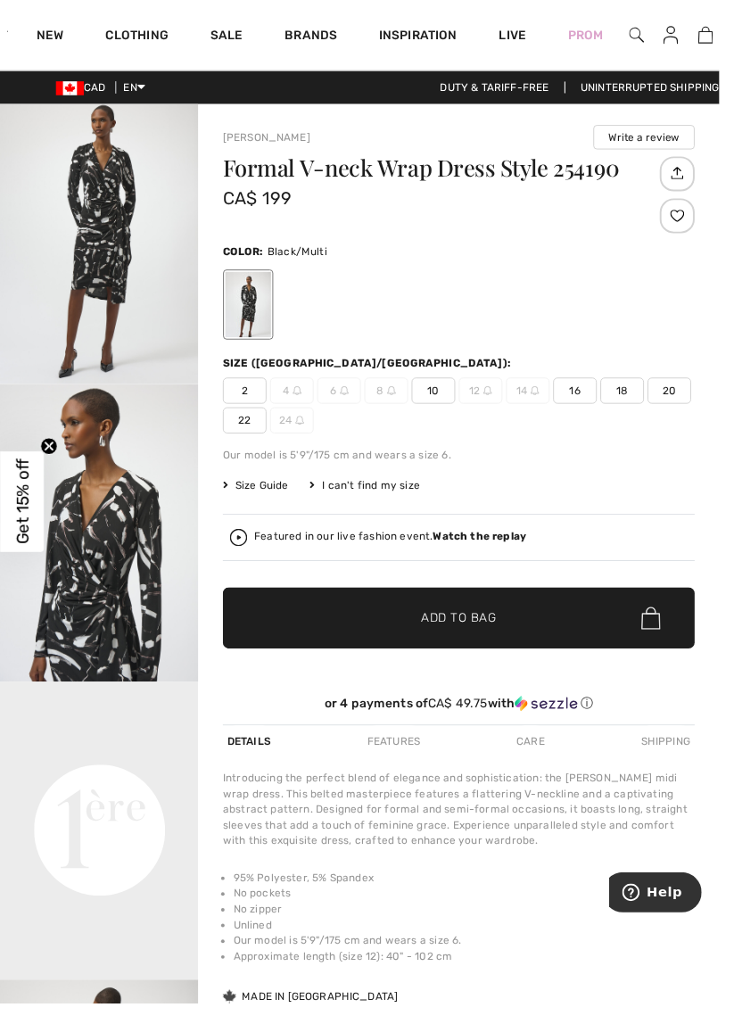
click at [136, 582] on img "2 / 4" at bounding box center [101, 544] width 203 height 303
click at [144, 798] on video "Your browser does not support the video tag." at bounding box center [101, 747] width 203 height 102
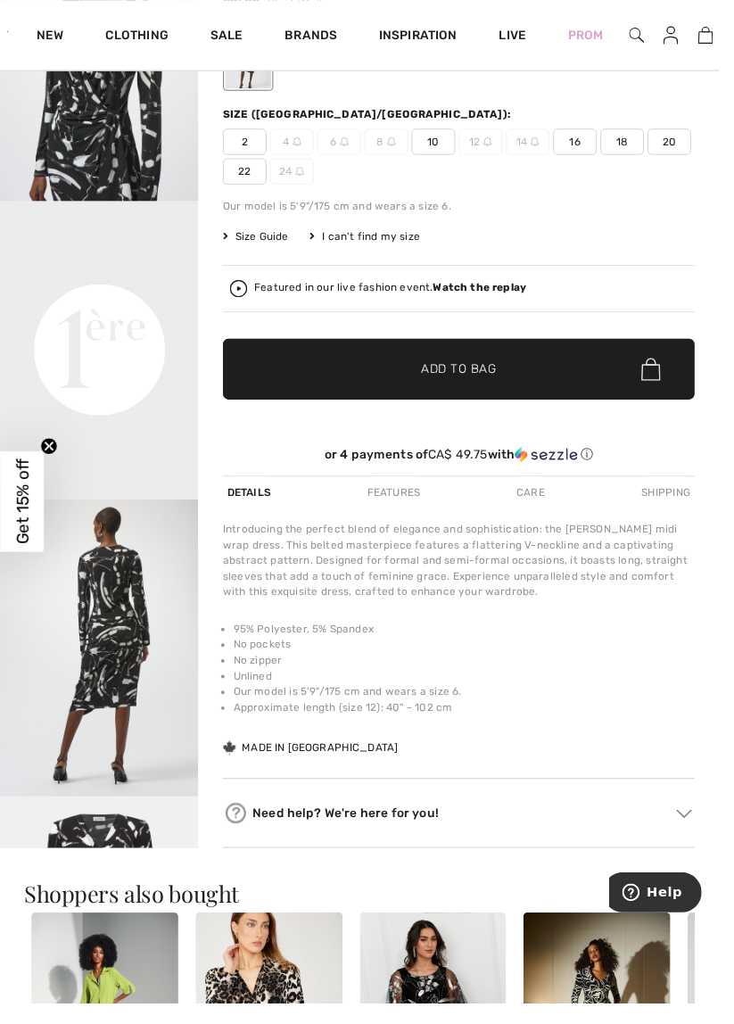
scroll to position [258, 0]
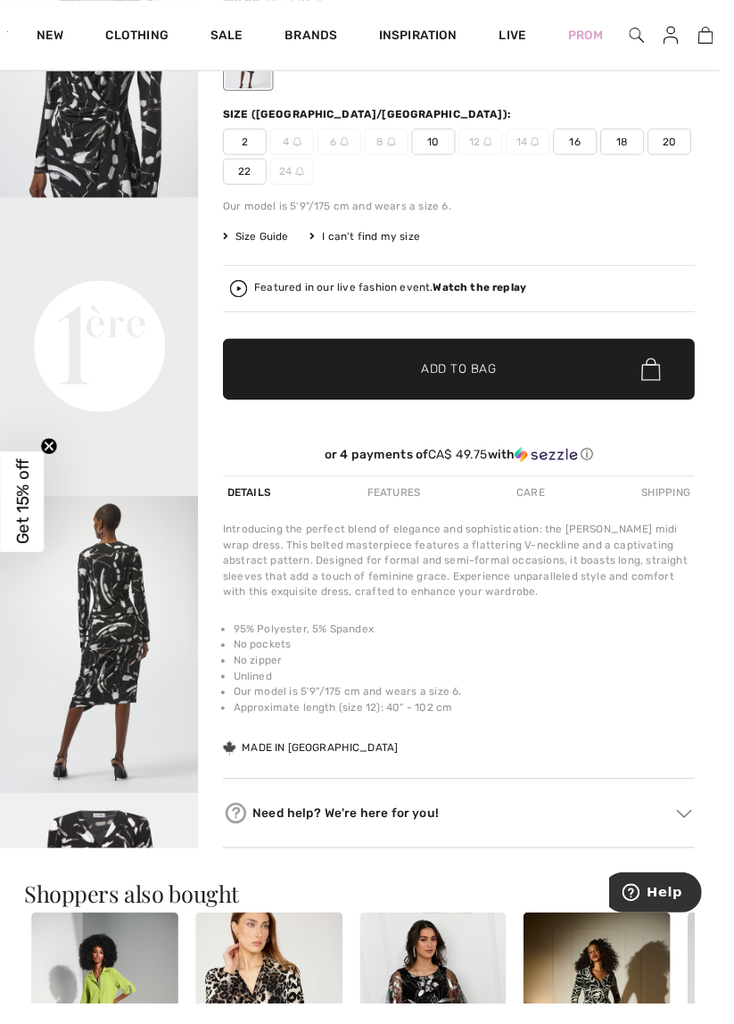
click at [127, 303] on video "Your browser does not support the video tag." at bounding box center [101, 253] width 203 height 102
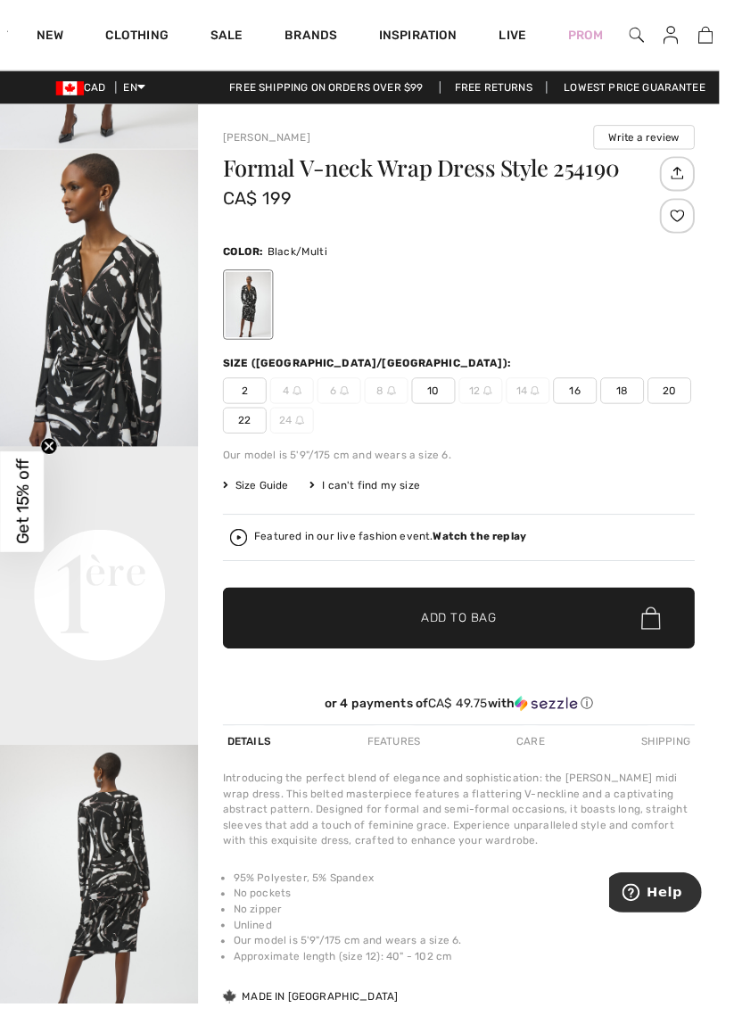
click at [732, 36] on link "10" at bounding box center [720, 35] width 26 height 21
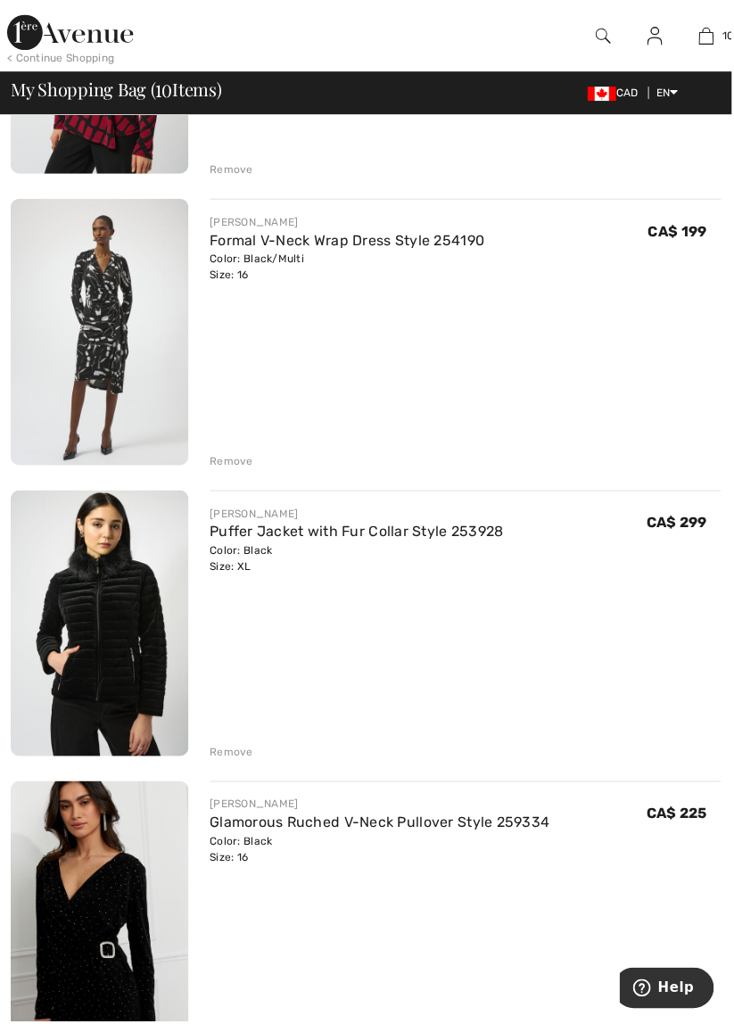
scroll to position [972, 0]
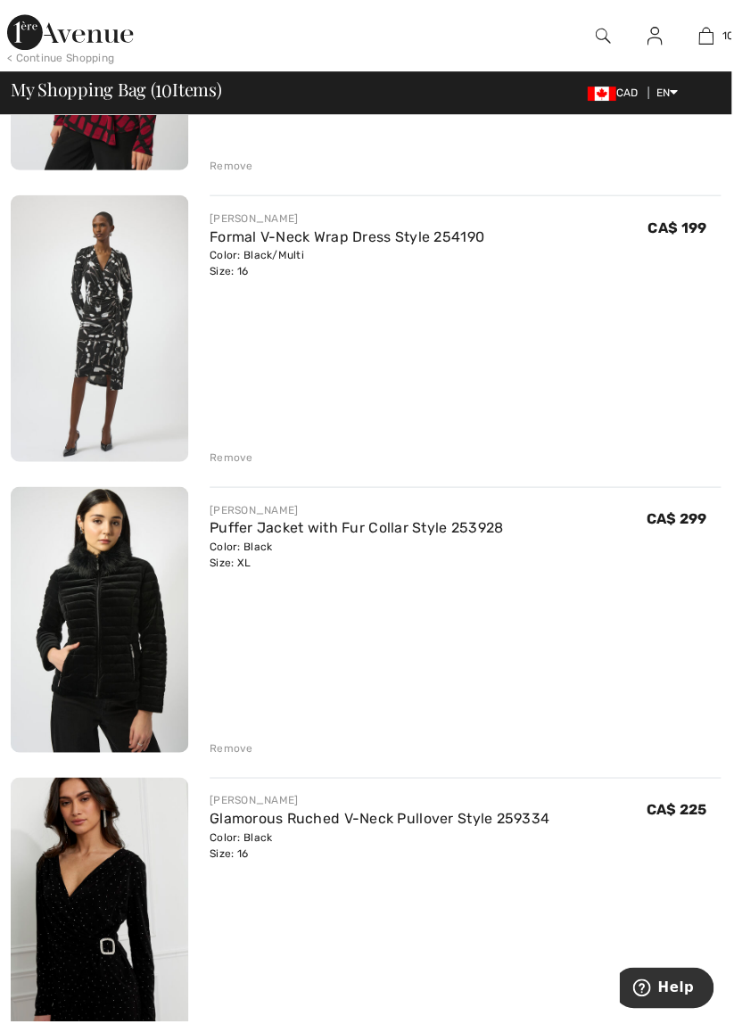
click at [483, 522] on link "Puffer Jacket with Fur Collar Style 253928" at bounding box center [358, 529] width 295 height 17
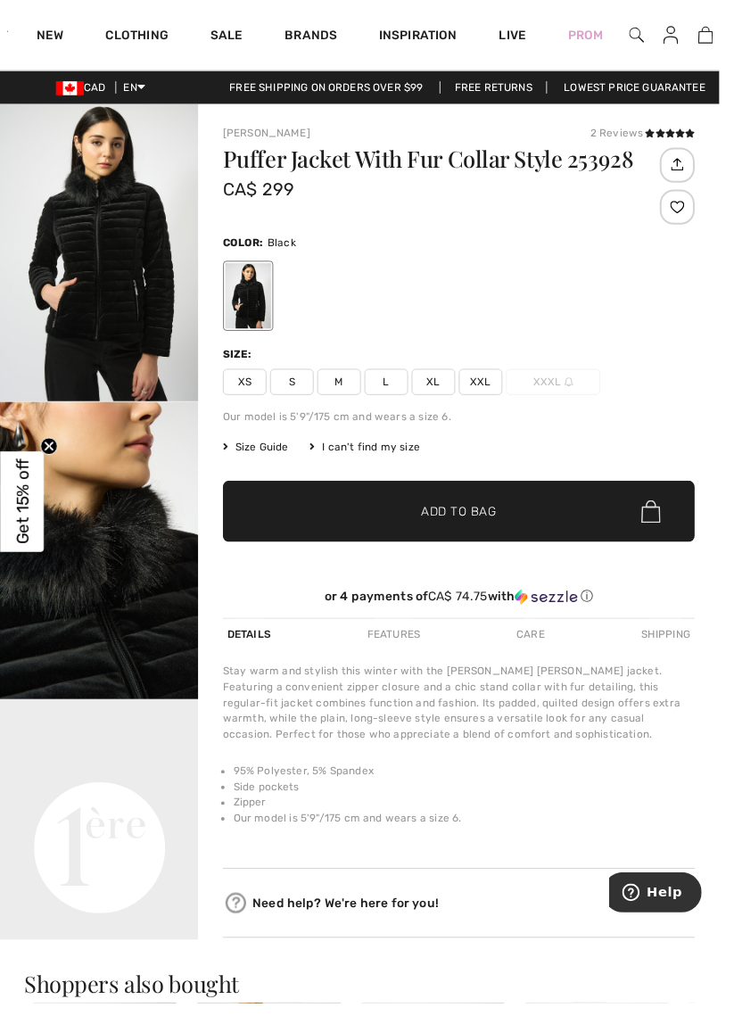
click at [728, 34] on link "10" at bounding box center [720, 35] width 26 height 21
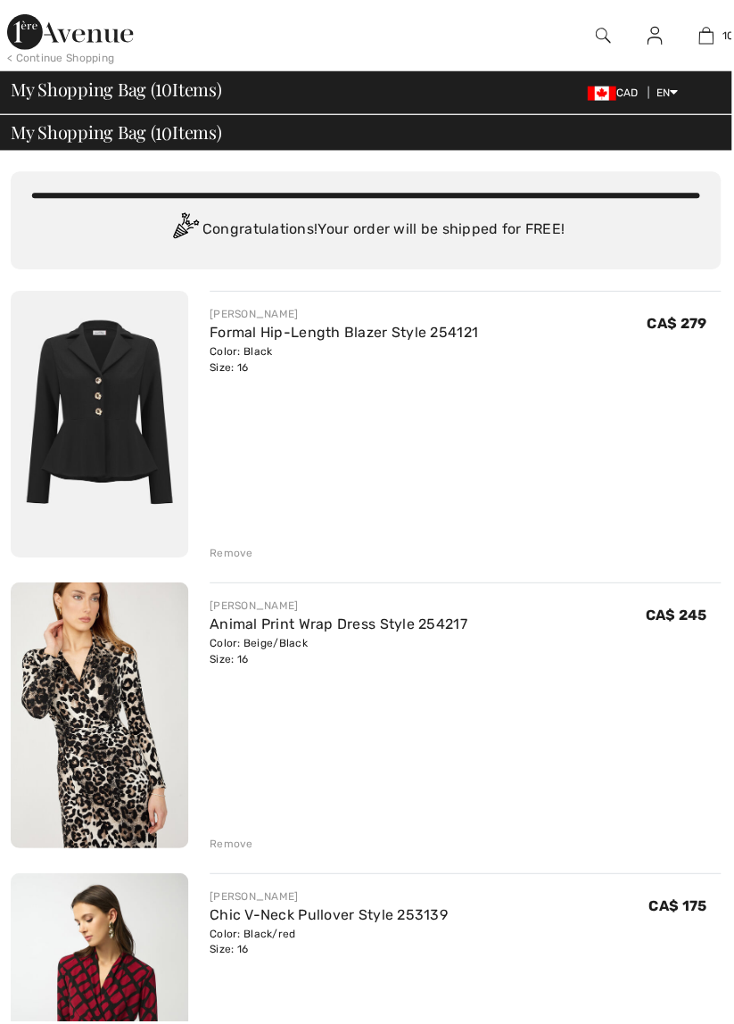
checkbox input "true"
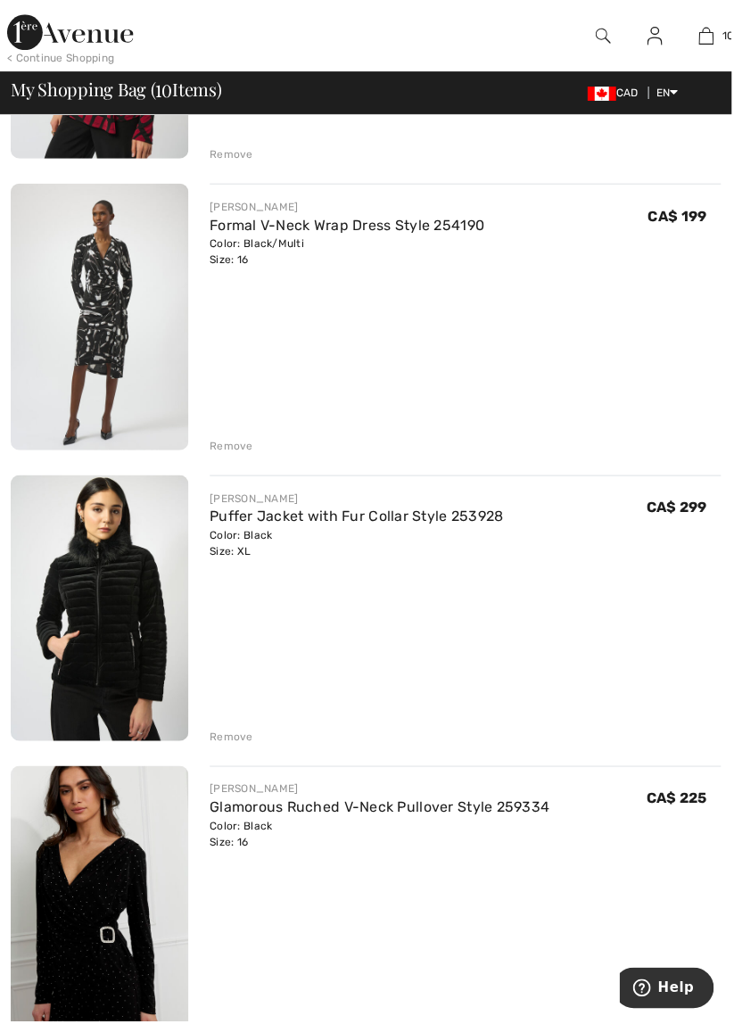
scroll to position [987, 0]
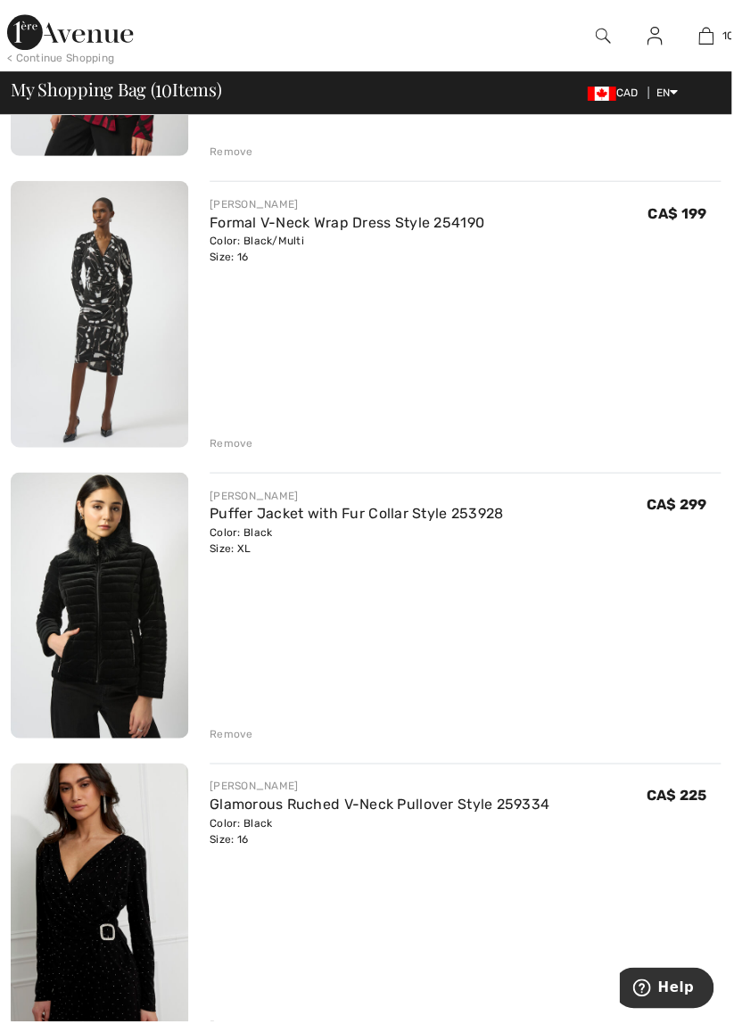
click at [234, 728] on div "Remove" at bounding box center [233, 736] width 44 height 16
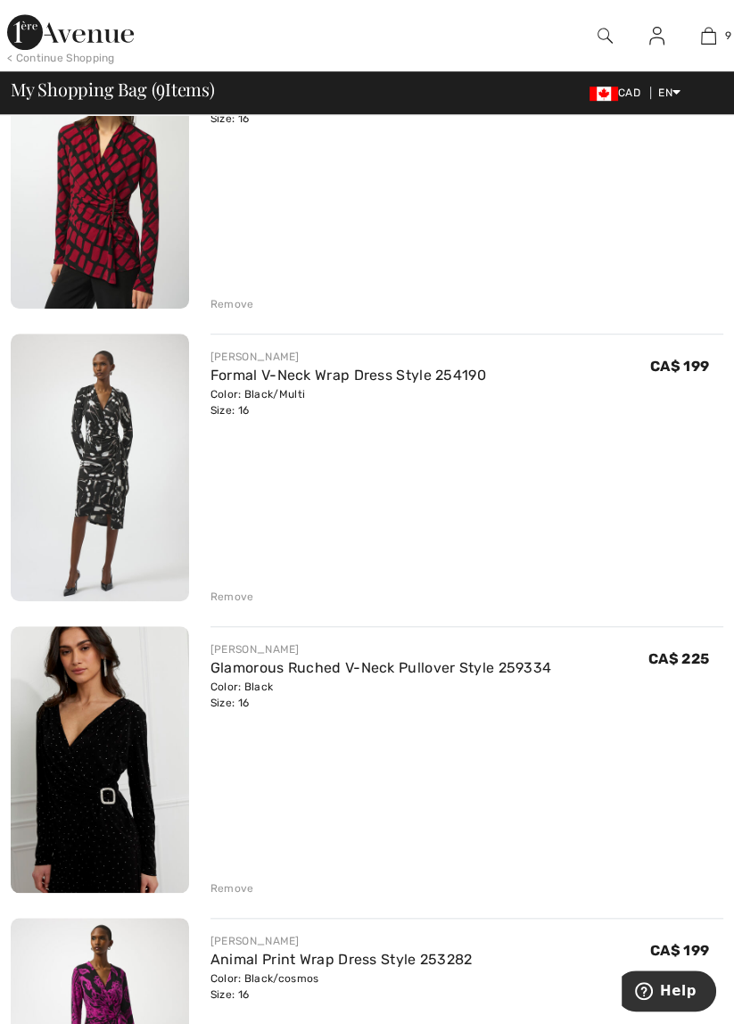
scroll to position [835, 0]
click at [476, 376] on link "Formal V-Neck Wrap Dress Style 254190" at bounding box center [349, 374] width 276 height 17
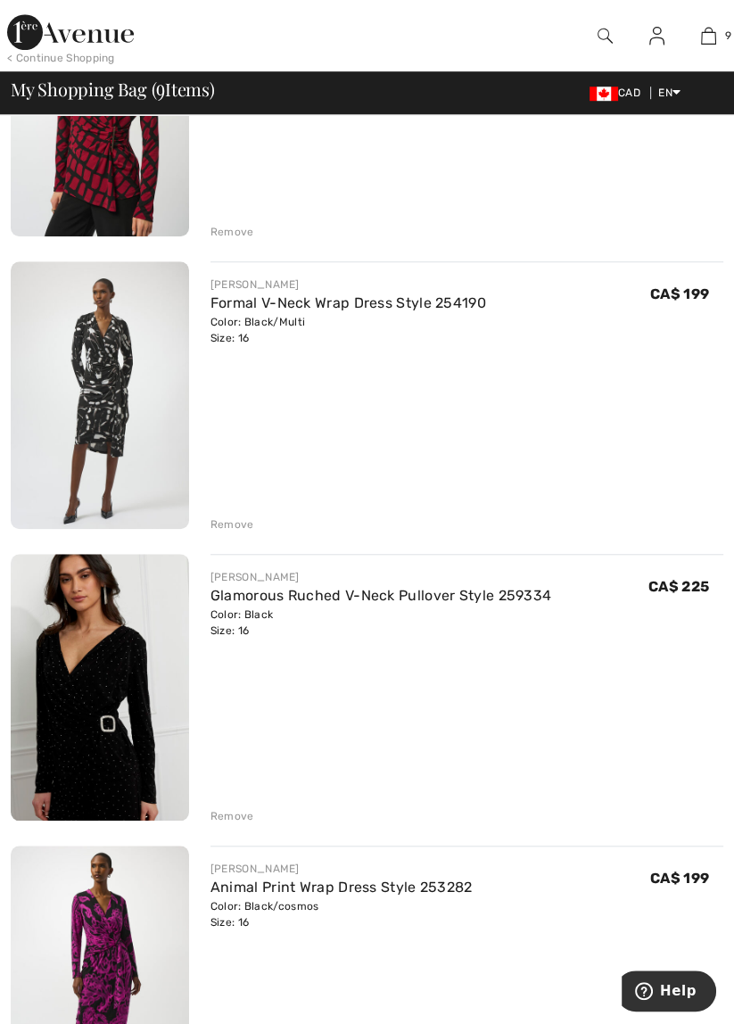
scroll to position [921, 0]
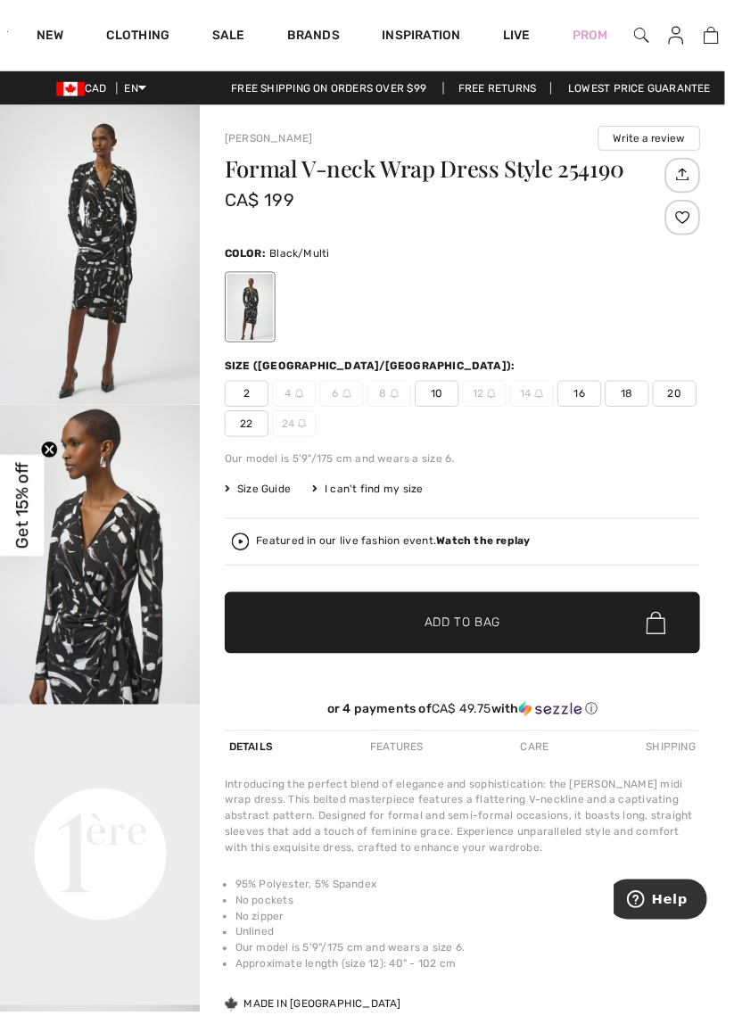
click at [722, 33] on img at bounding box center [720, 35] width 15 height 21
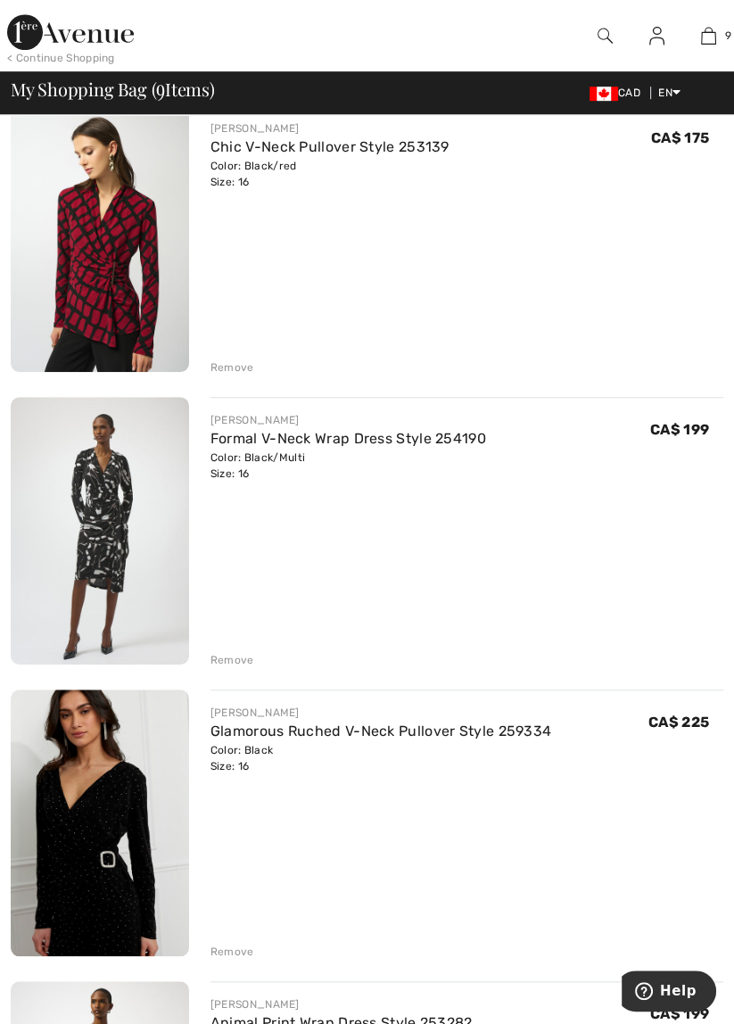
scroll to position [773, 0]
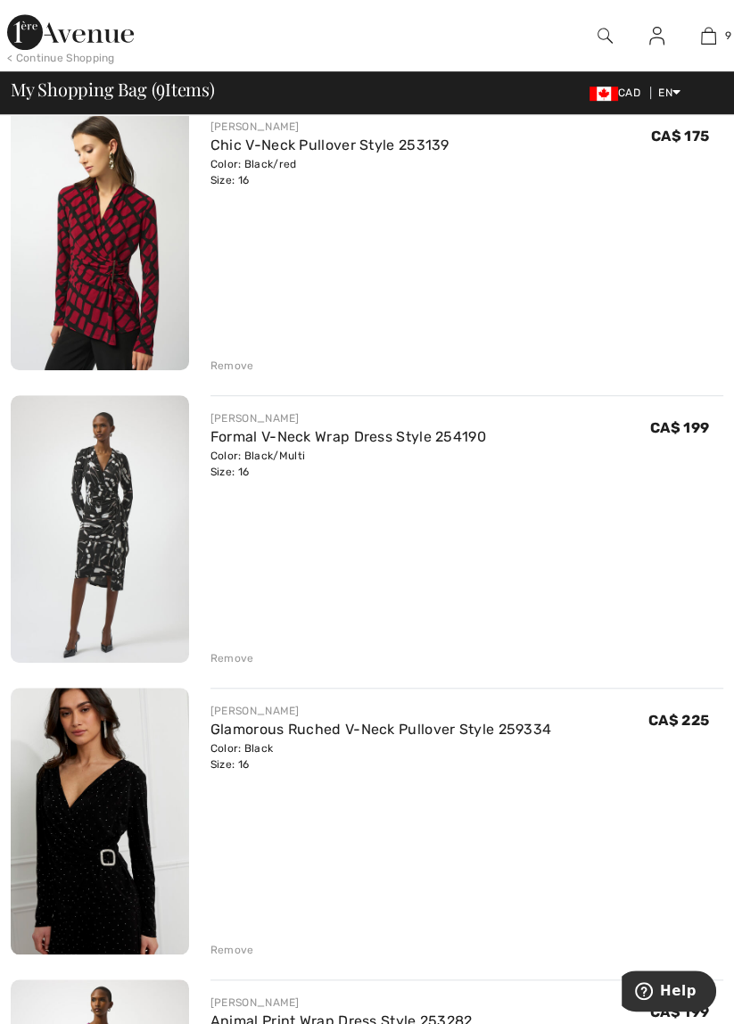
click at [233, 650] on div "Remove" at bounding box center [233, 658] width 44 height 16
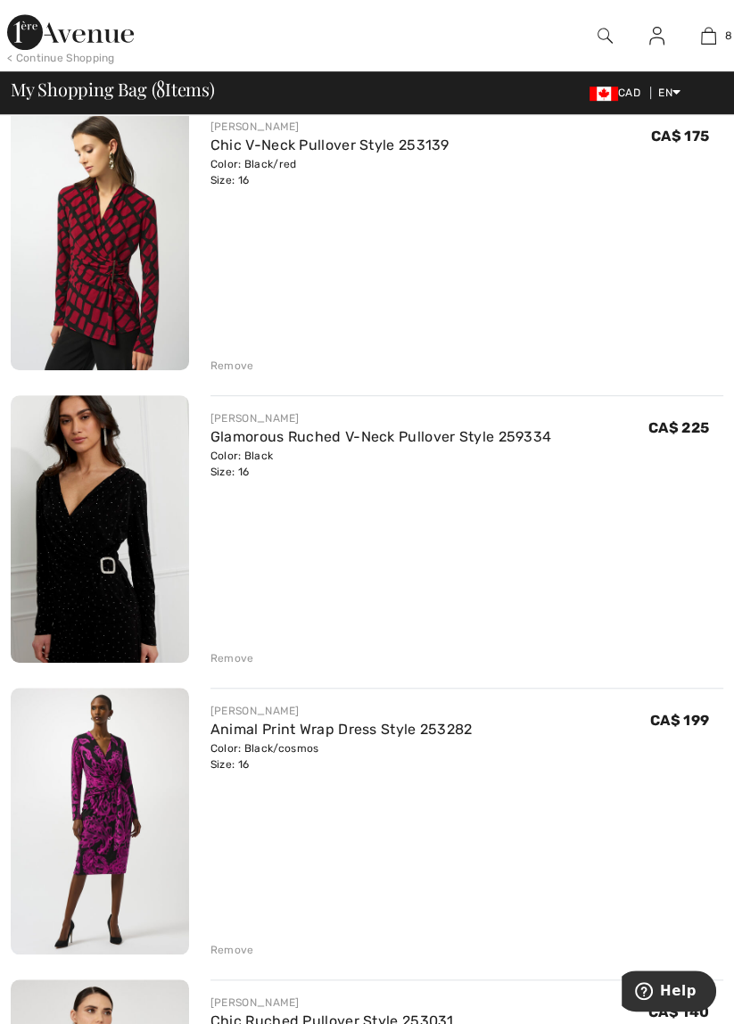
click at [503, 437] on link "Glamorous Ruched V-Neck Pullover Style 259334" at bounding box center [382, 436] width 342 height 17
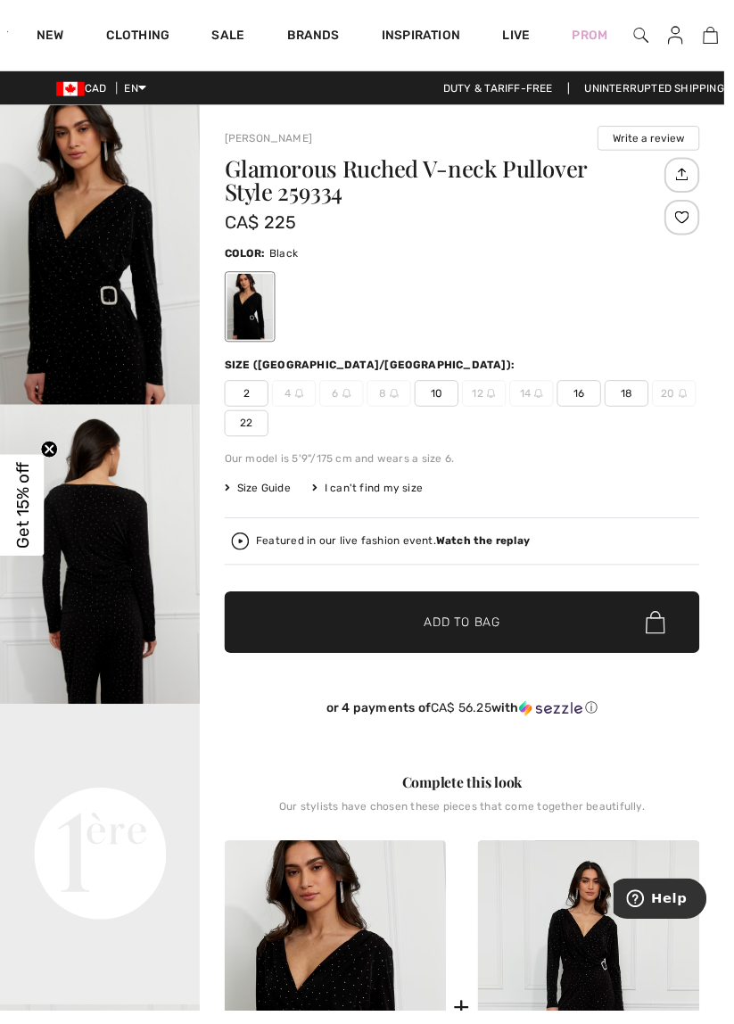
click at [131, 554] on img "2 / 4" at bounding box center [101, 562] width 203 height 304
click at [727, 33] on img at bounding box center [720, 35] width 15 height 21
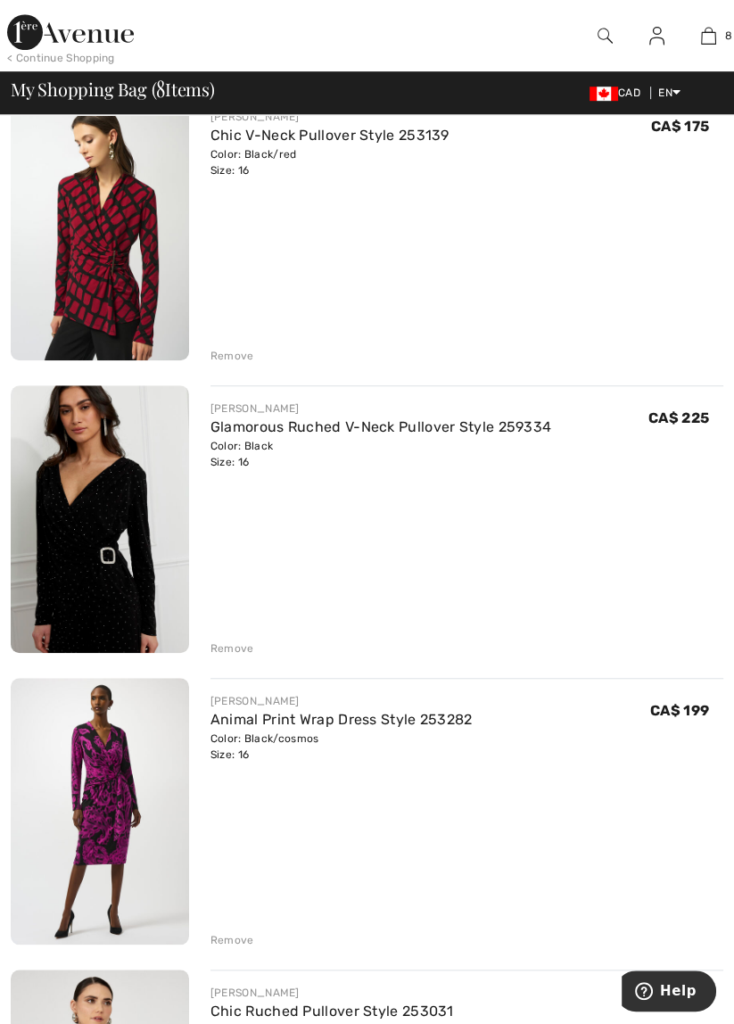
scroll to position [790, 0]
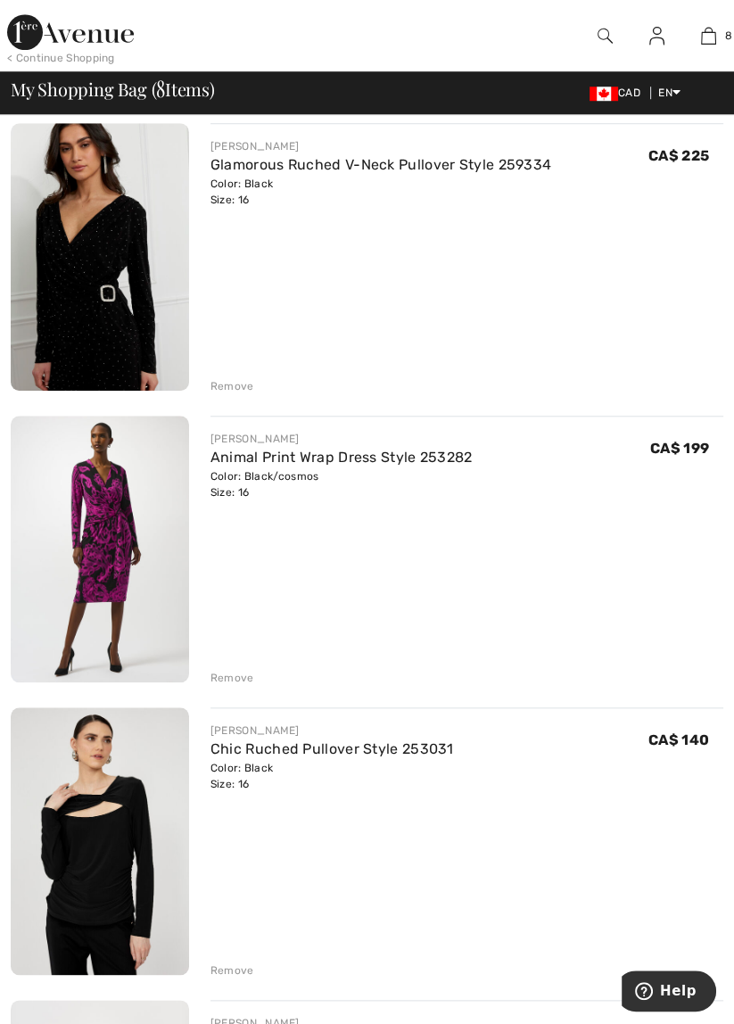
click at [404, 459] on link "Animal Print Wrap Dress Style 253282" at bounding box center [342, 457] width 262 height 17
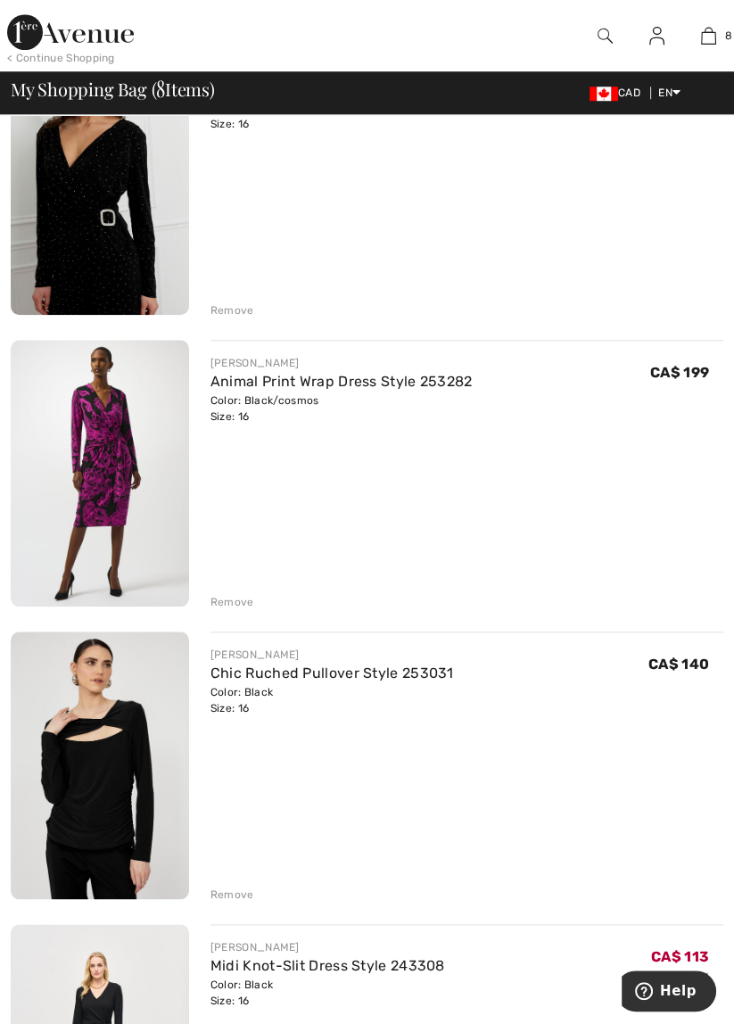
scroll to position [1130, 0]
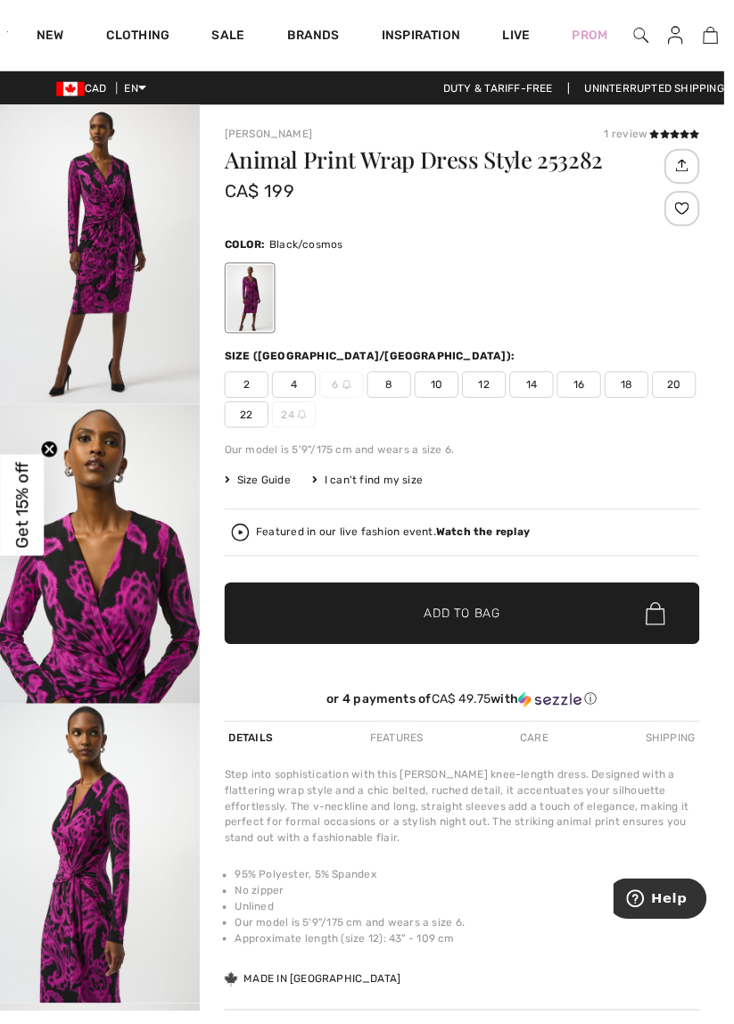
click at [138, 290] on img "1 / 5" at bounding box center [101, 257] width 203 height 303
click at [728, 34] on link "8" at bounding box center [720, 35] width 26 height 21
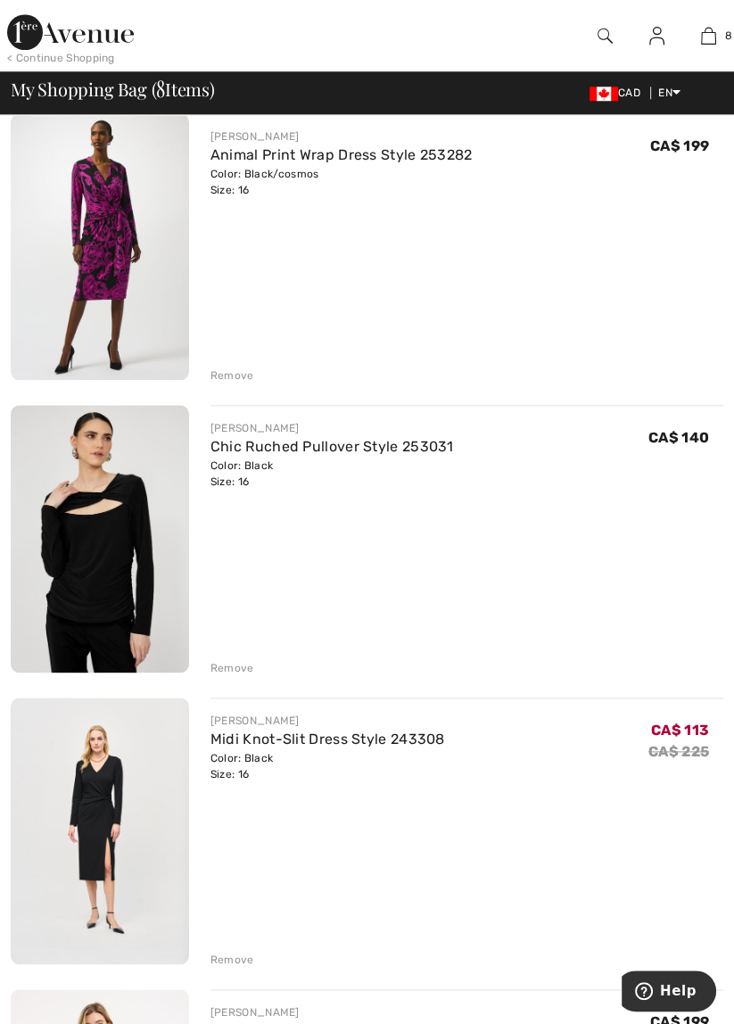
scroll to position [1348, 0]
click at [441, 448] on link "Chic Ruched Pullover Style 253031" at bounding box center [333, 445] width 244 height 17
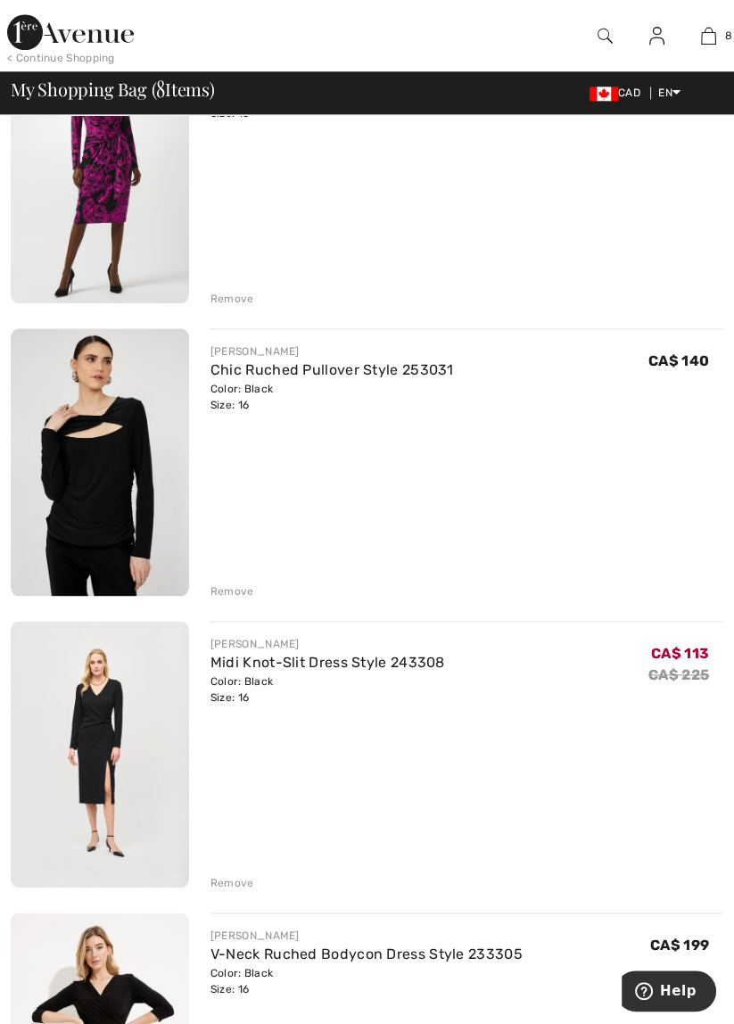
scroll to position [1434, 0]
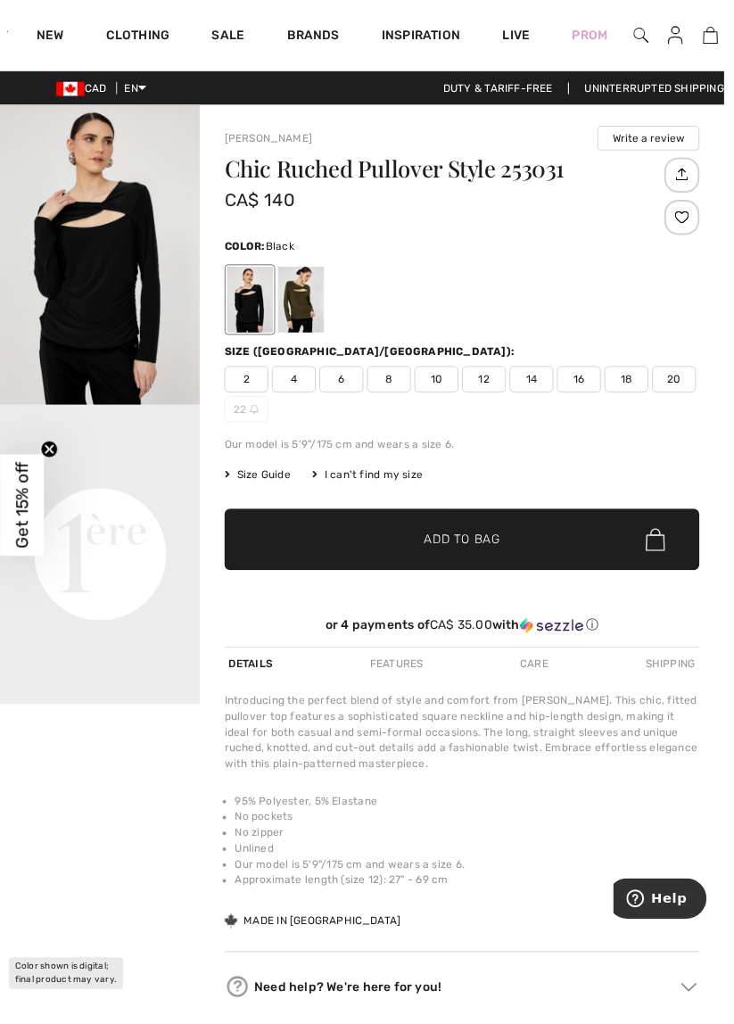
click at [726, 35] on img at bounding box center [720, 35] width 15 height 21
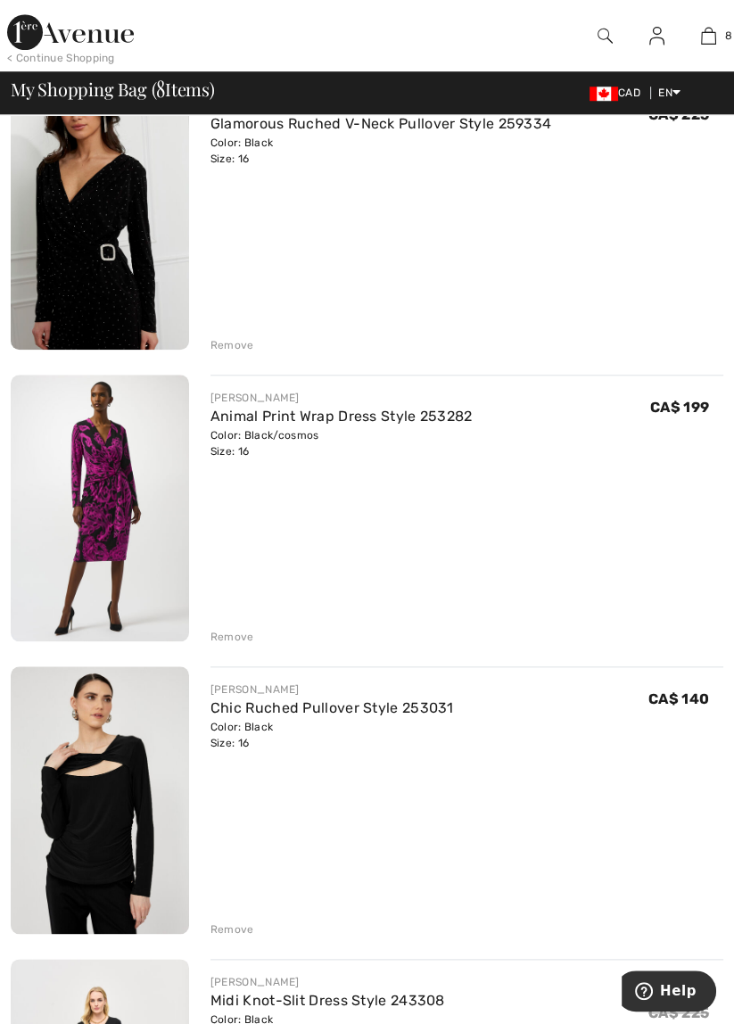
scroll to position [1075, 0]
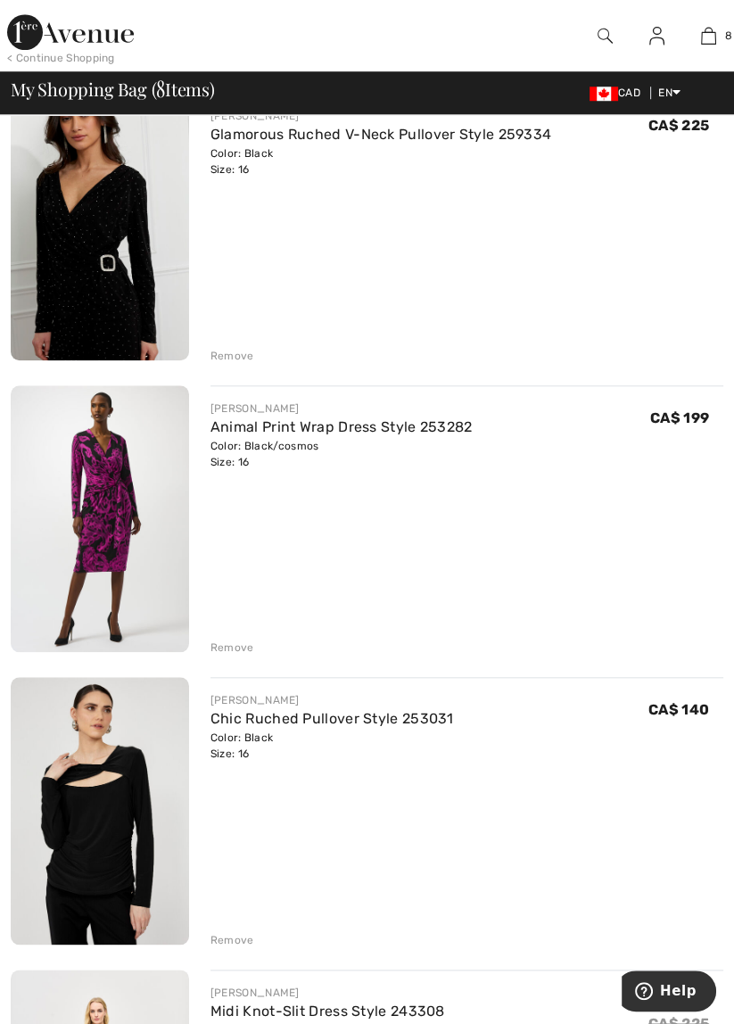
click at [401, 423] on link "Animal Print Wrap Dress Style 253282" at bounding box center [342, 426] width 262 height 17
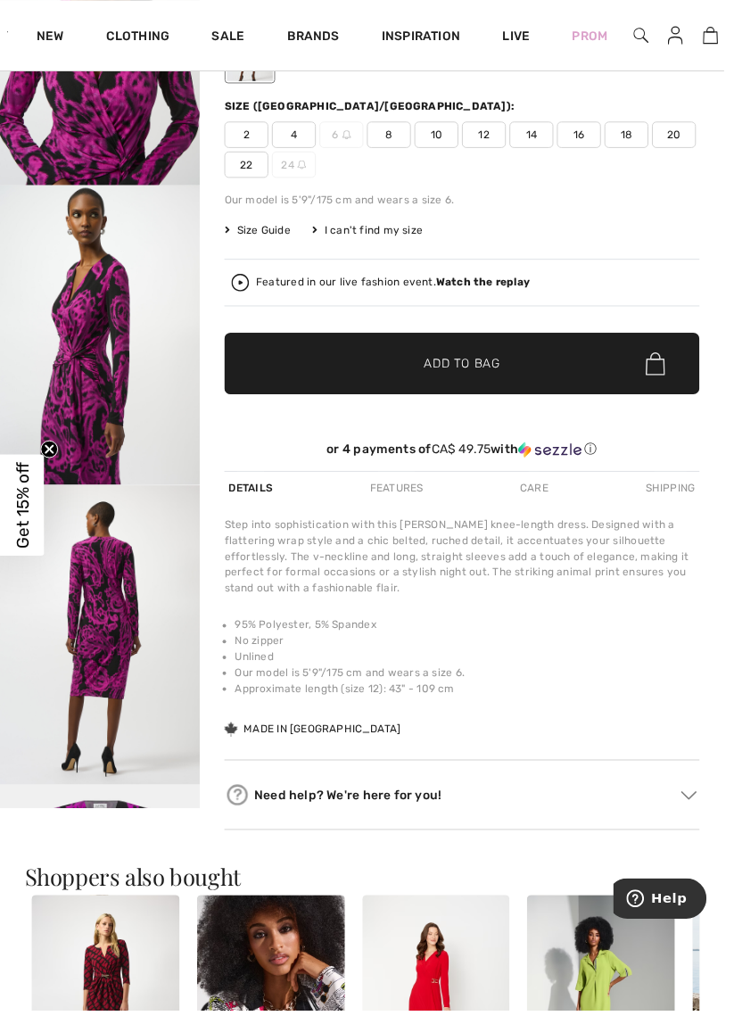
scroll to position [277, 0]
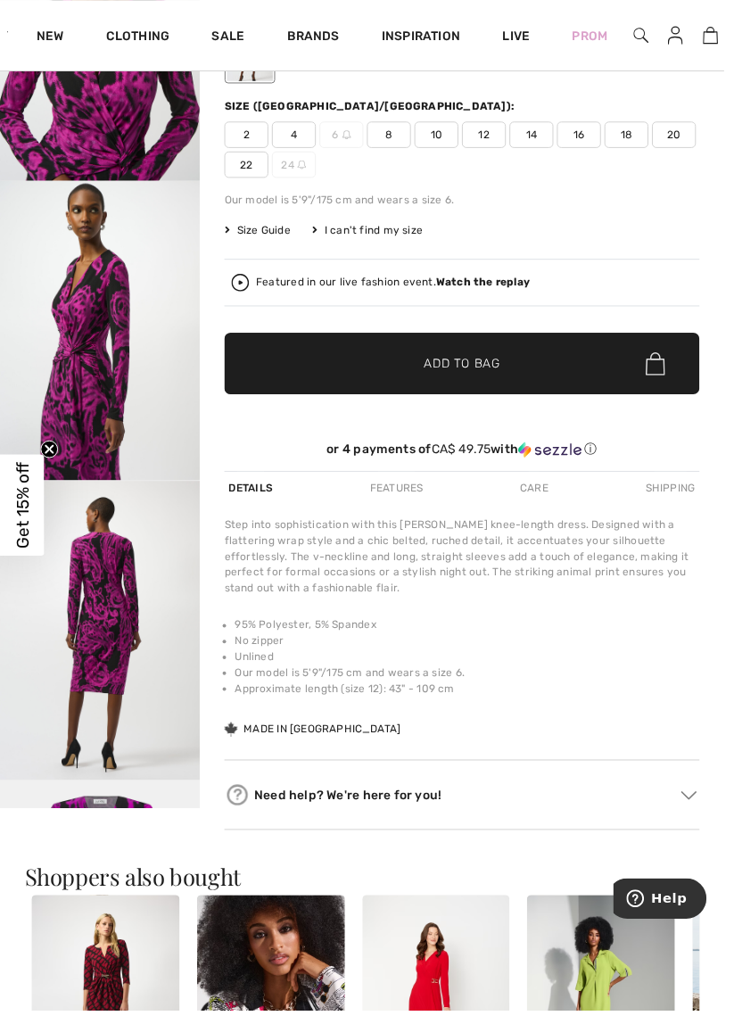
click at [133, 584] on img "4 / 5" at bounding box center [101, 638] width 203 height 303
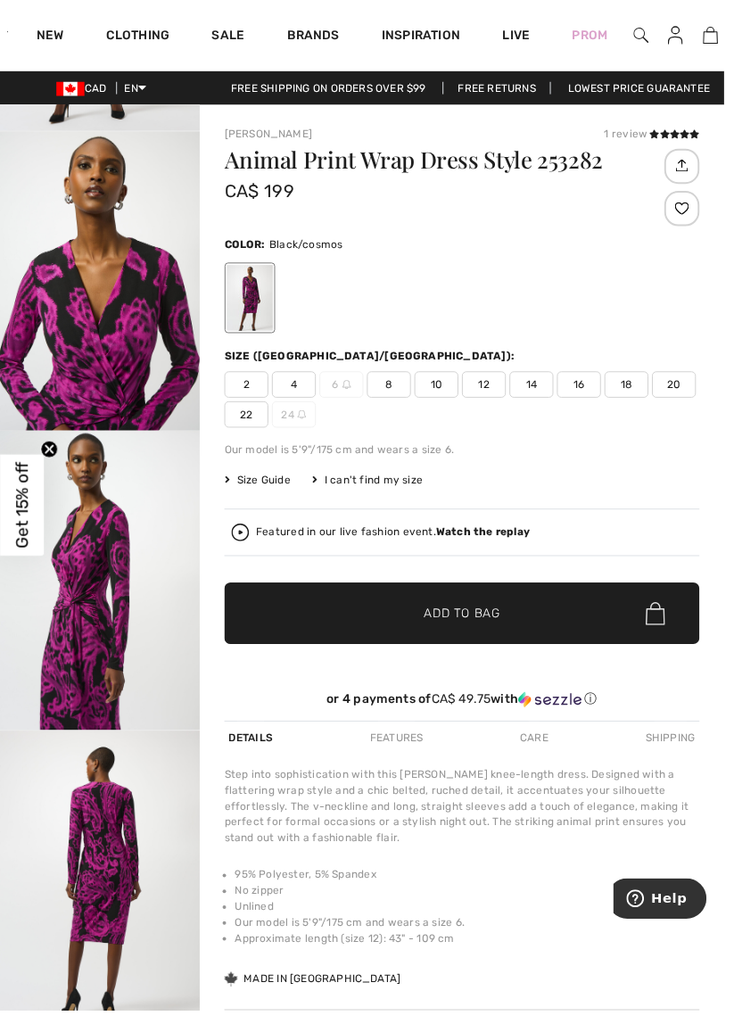
click at [729, 39] on link "8" at bounding box center [720, 35] width 26 height 21
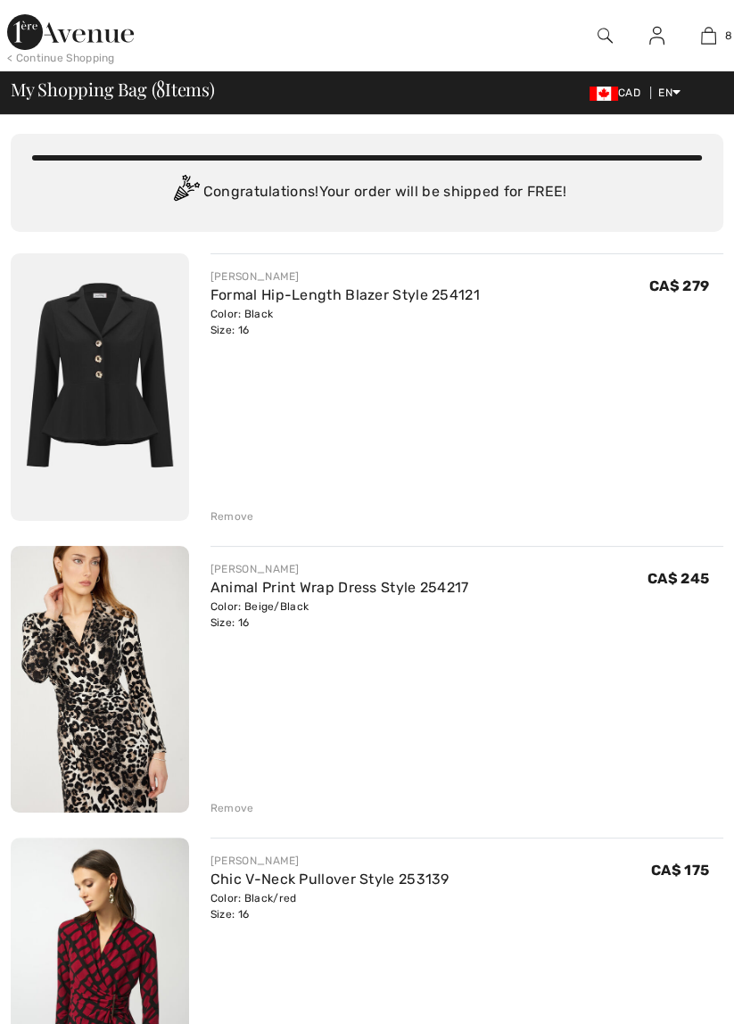
checkbox input "true"
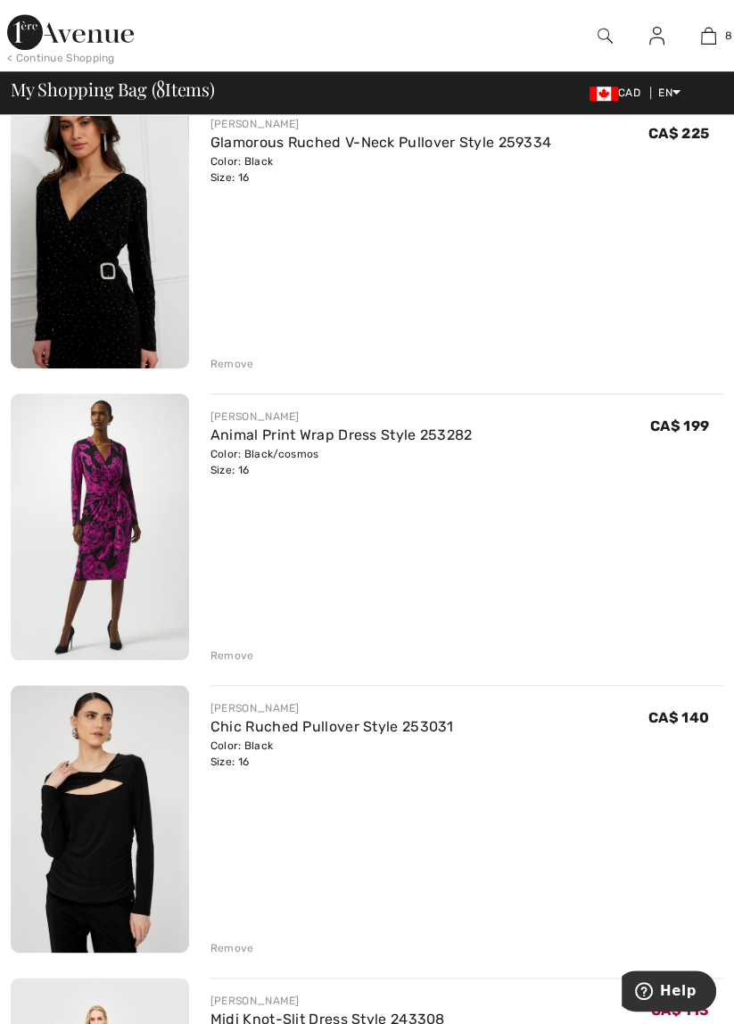
scroll to position [1074, 0]
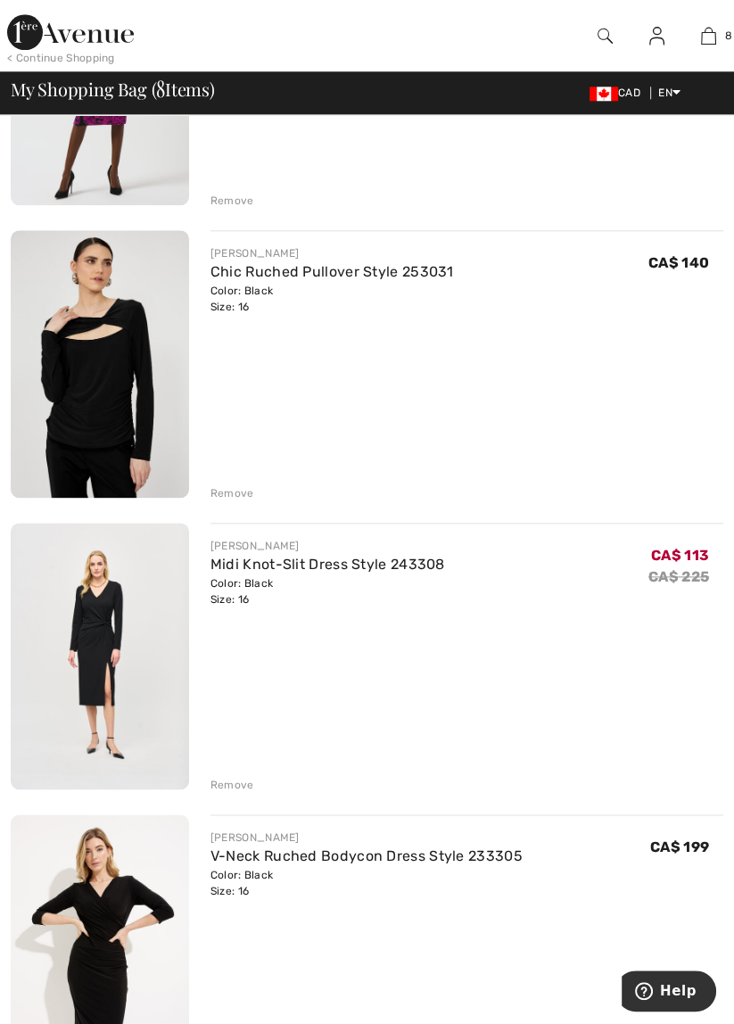
click at [432, 566] on link "Midi Knot-Slit Dress Style 243308" at bounding box center [328, 564] width 235 height 17
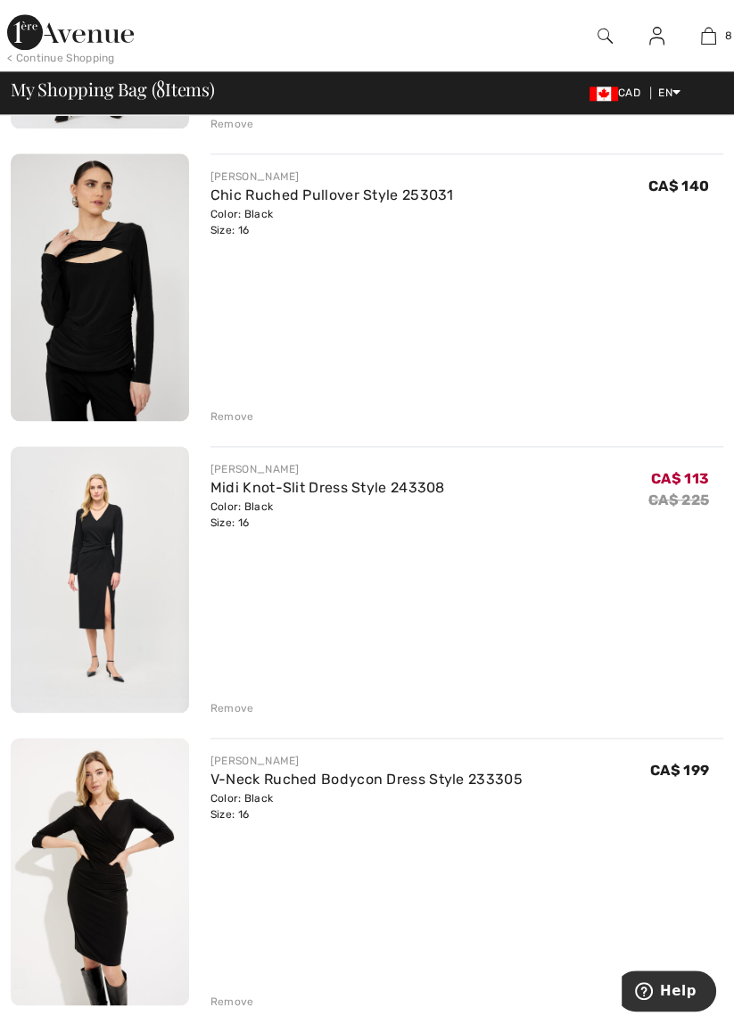
scroll to position [1608, 0]
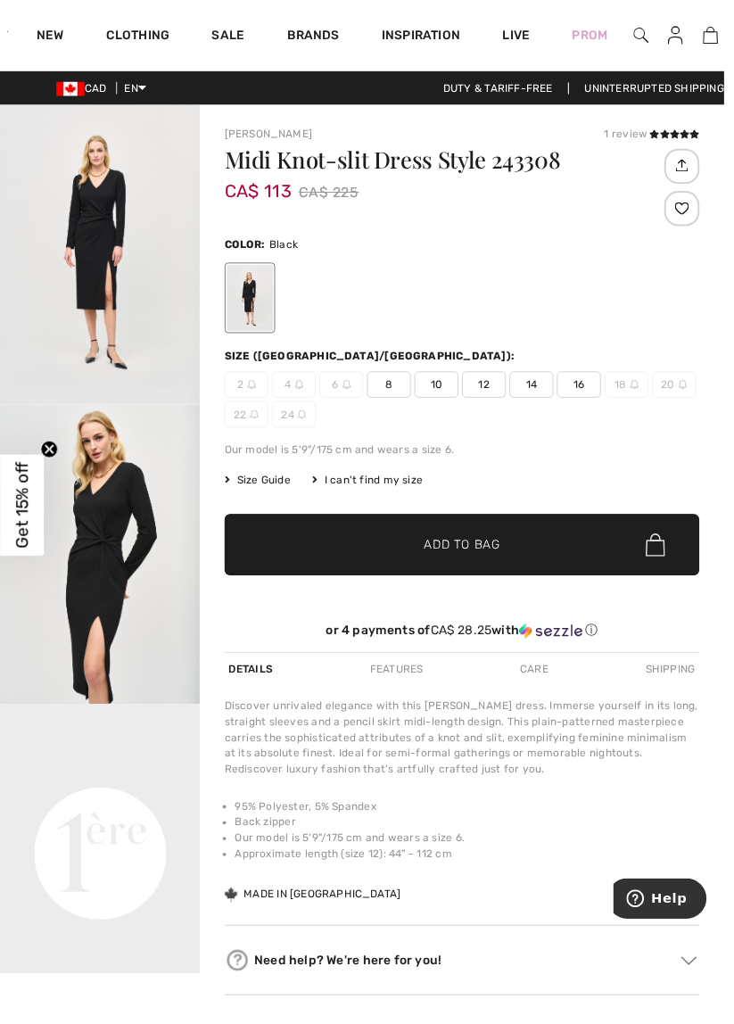
click at [146, 533] on img "2 / 4" at bounding box center [101, 561] width 203 height 303
click at [725, 29] on img at bounding box center [720, 35] width 15 height 21
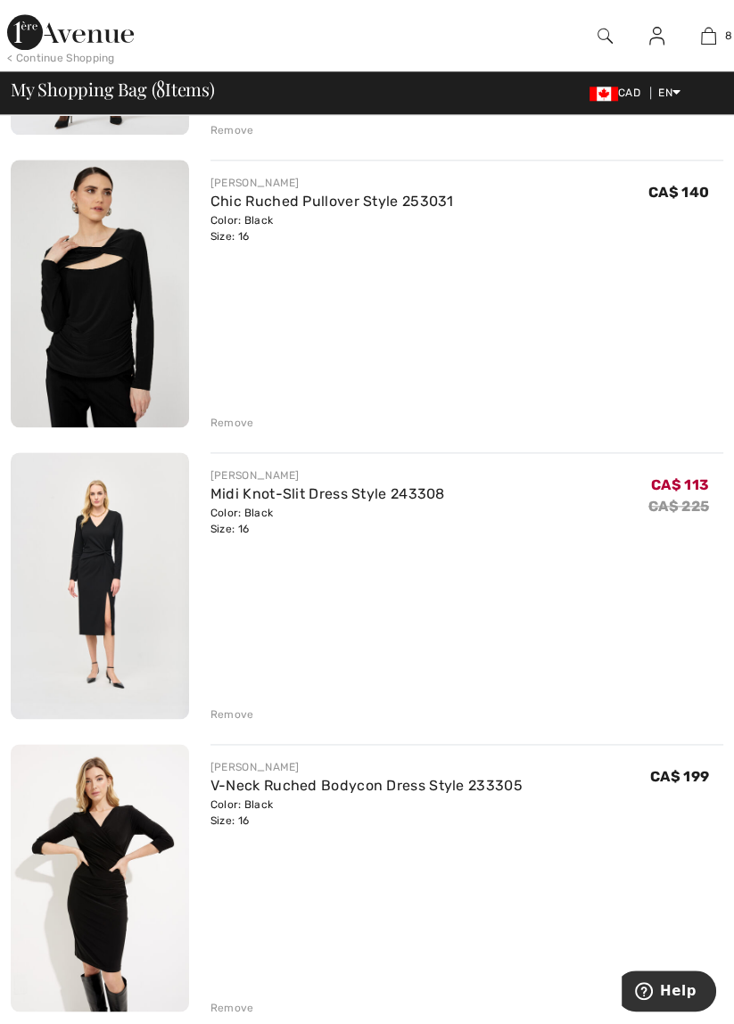
scroll to position [1595, 0]
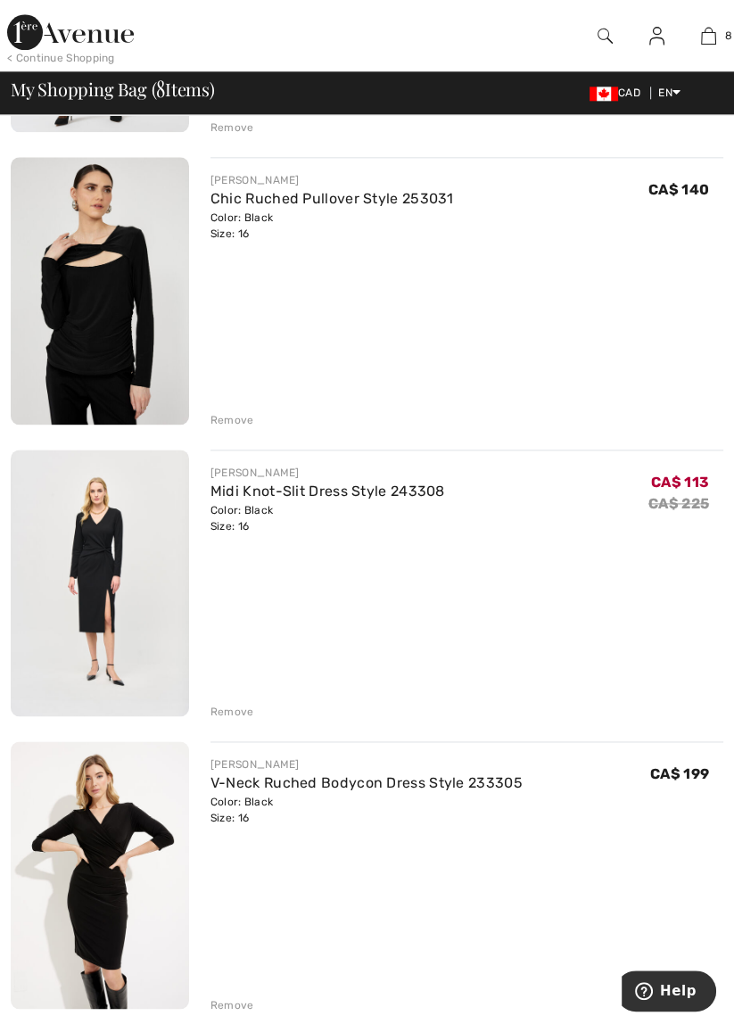
click at [236, 704] on div "Remove" at bounding box center [233, 712] width 44 height 16
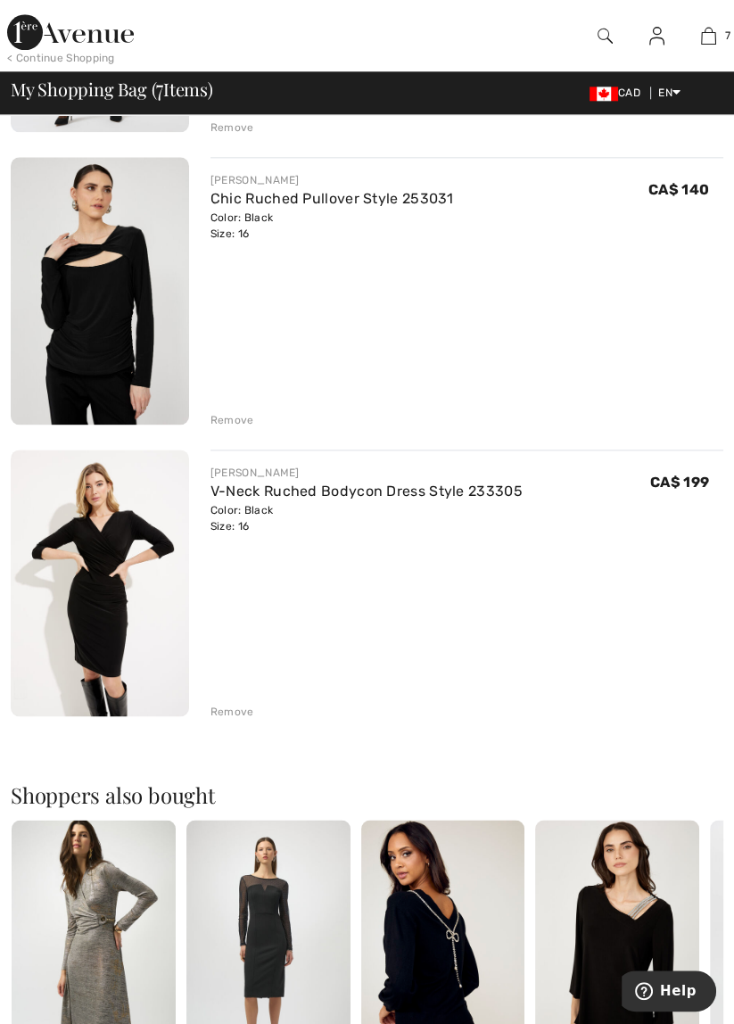
click at [418, 486] on link "V-Neck Ruched Bodycon Dress Style 233305" at bounding box center [367, 491] width 312 height 17
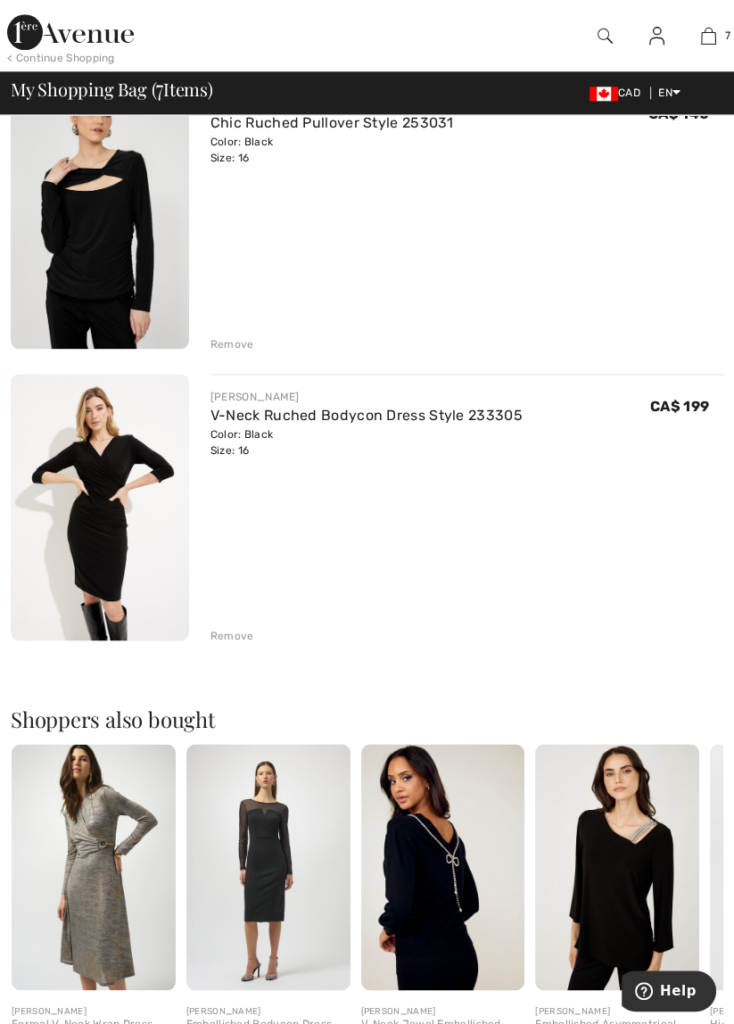
scroll to position [1681, 0]
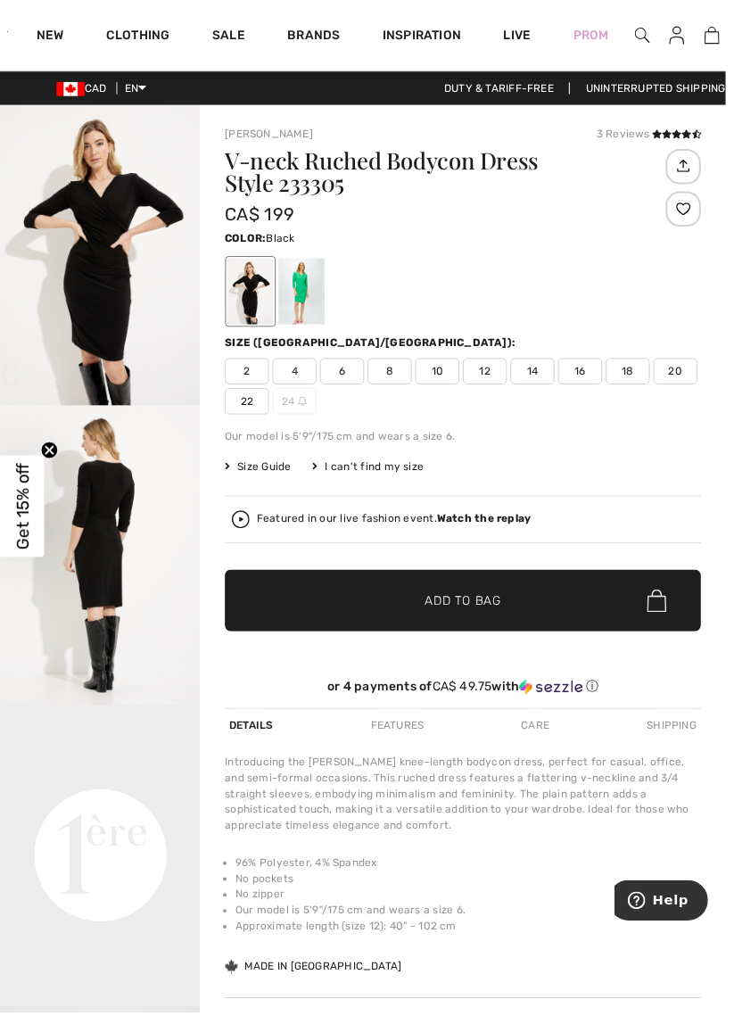
click at [142, 508] on img "2 / 5" at bounding box center [101, 562] width 203 height 304
click at [728, 37] on img at bounding box center [720, 35] width 15 height 21
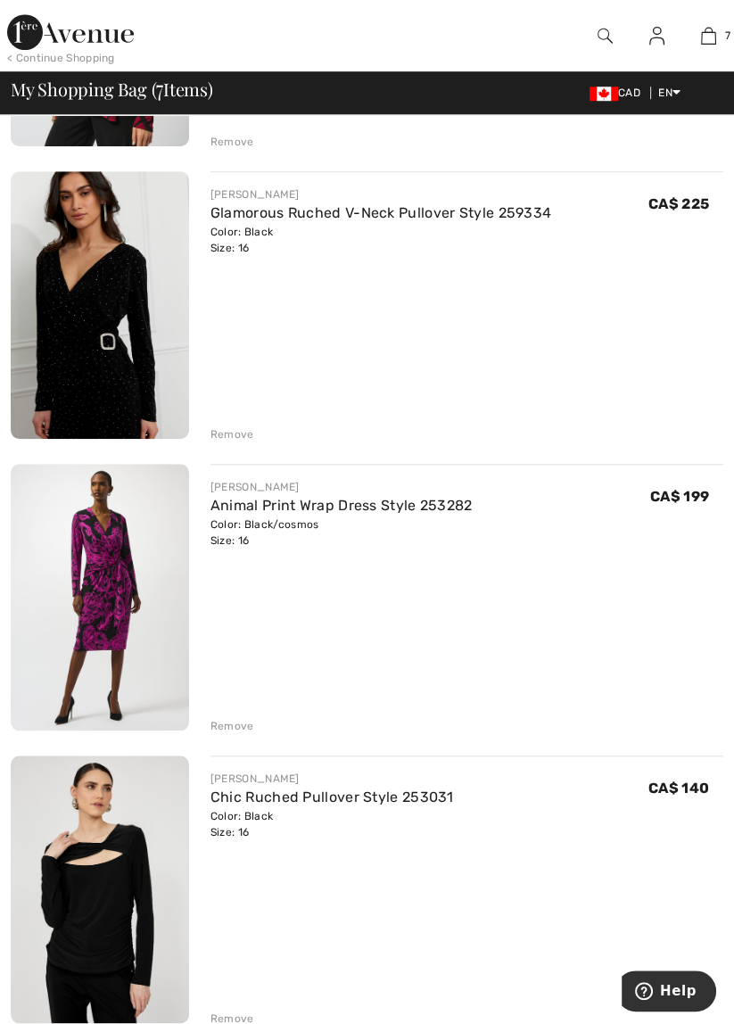
scroll to position [994, 0]
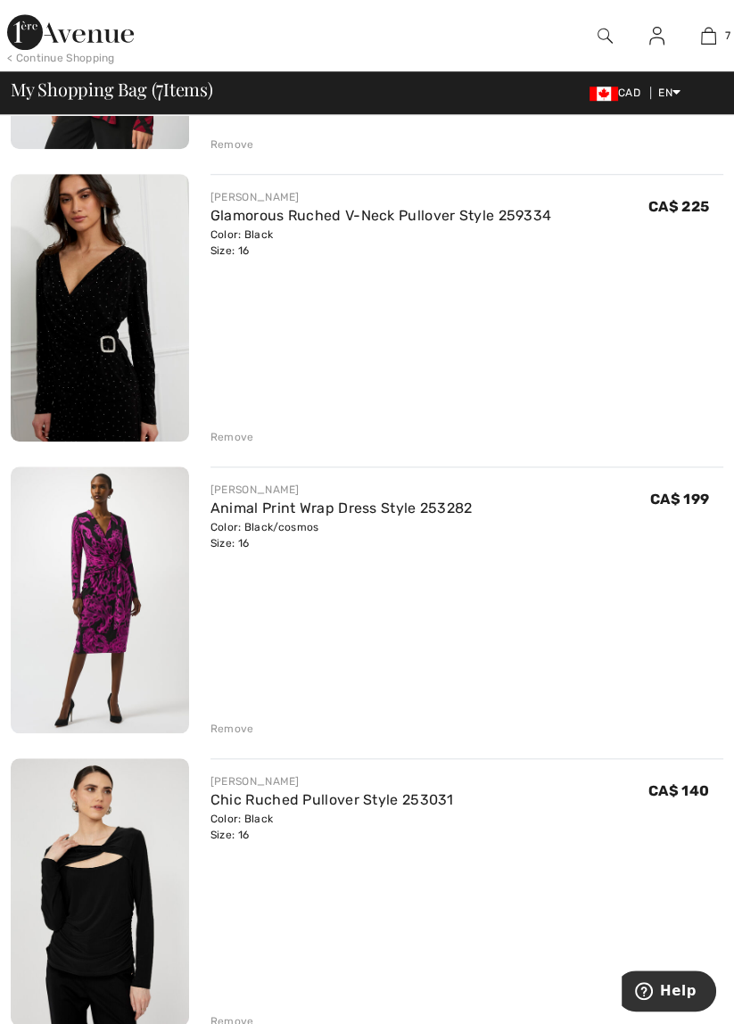
click at [237, 723] on div "Remove" at bounding box center [233, 729] width 44 height 16
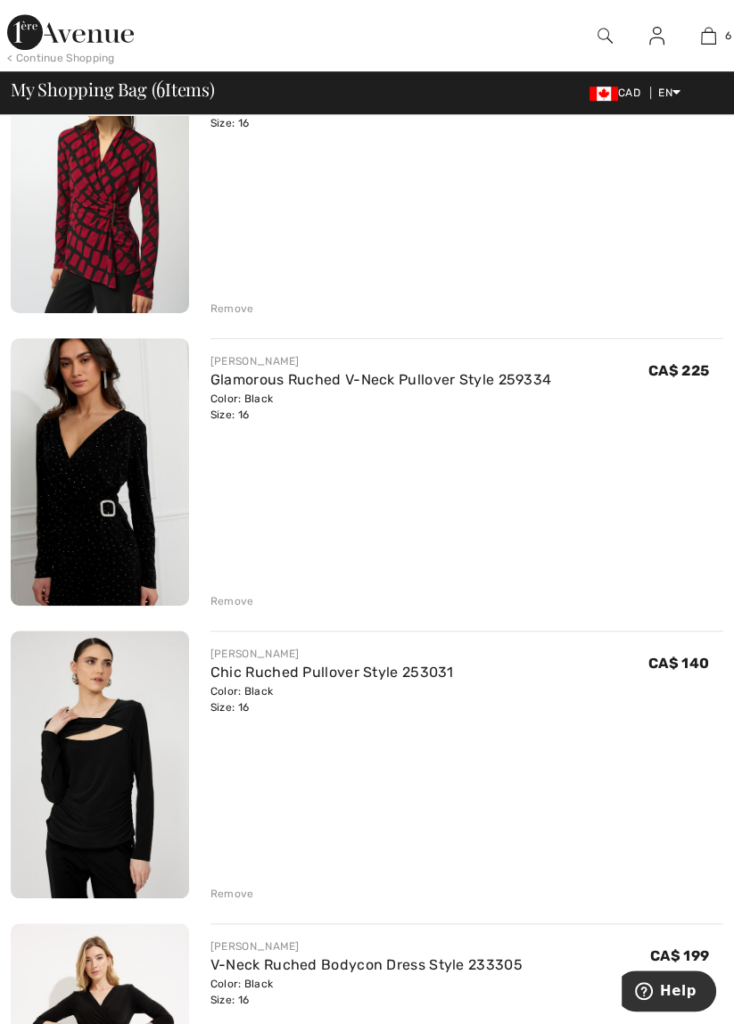
scroll to position [829, 0]
click at [526, 383] on link "Glamorous Ruched V-Neck Pullover Style 259334" at bounding box center [382, 380] width 342 height 17
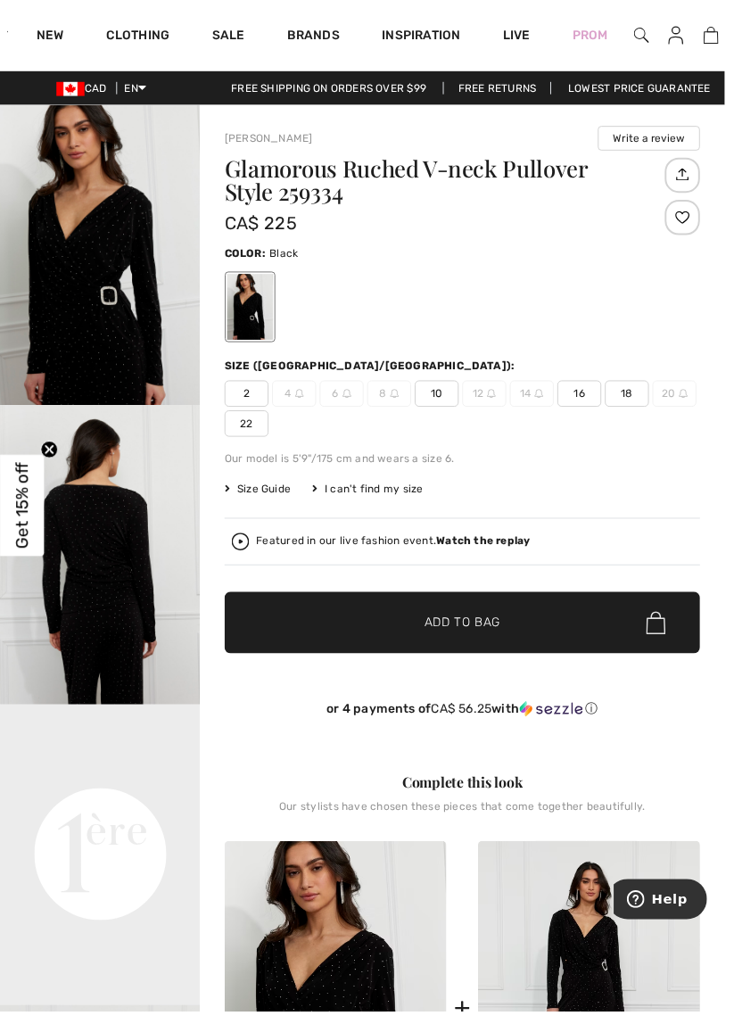
click at [725, 39] on img at bounding box center [720, 35] width 15 height 21
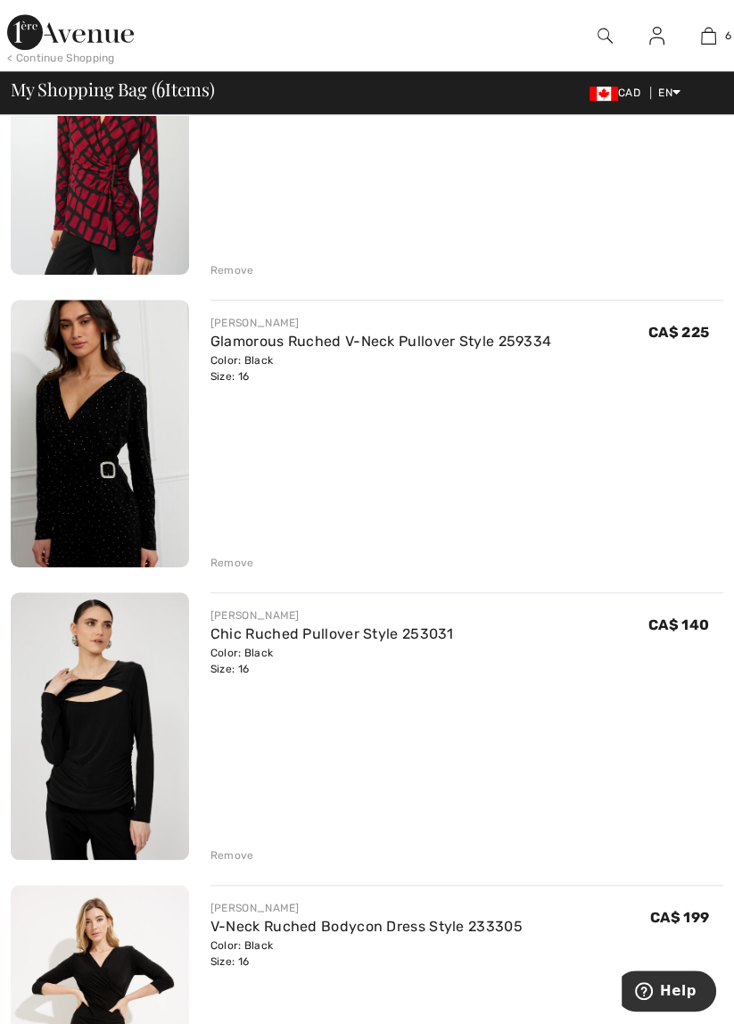
scroll to position [873, 0]
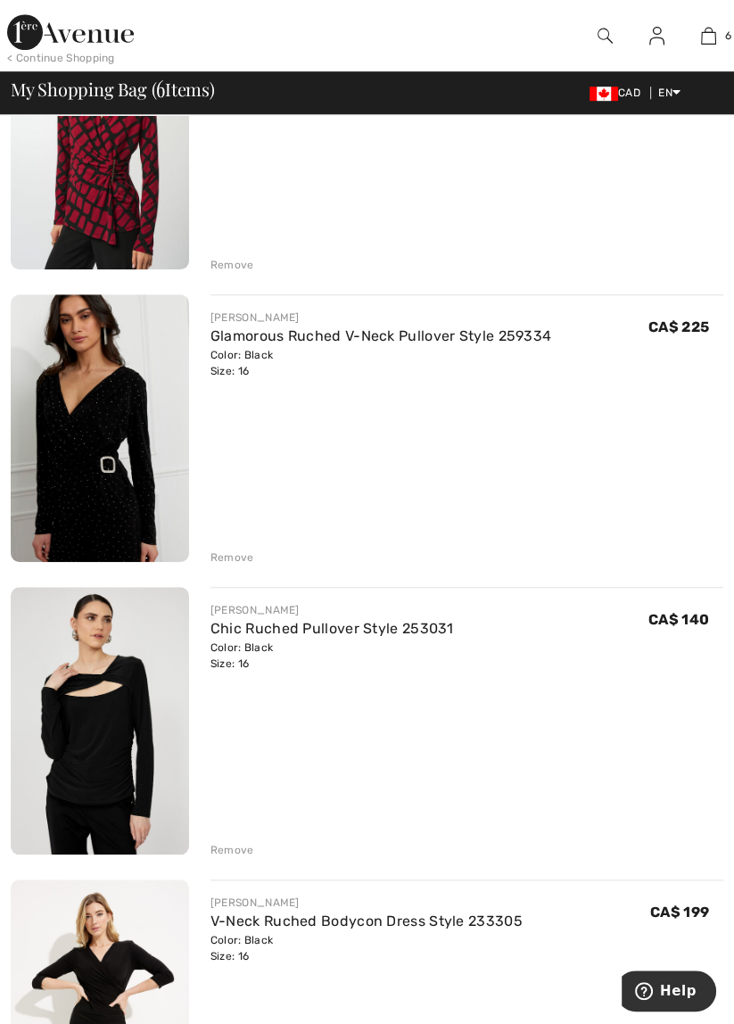
click at [245, 550] on div "Remove" at bounding box center [233, 558] width 44 height 16
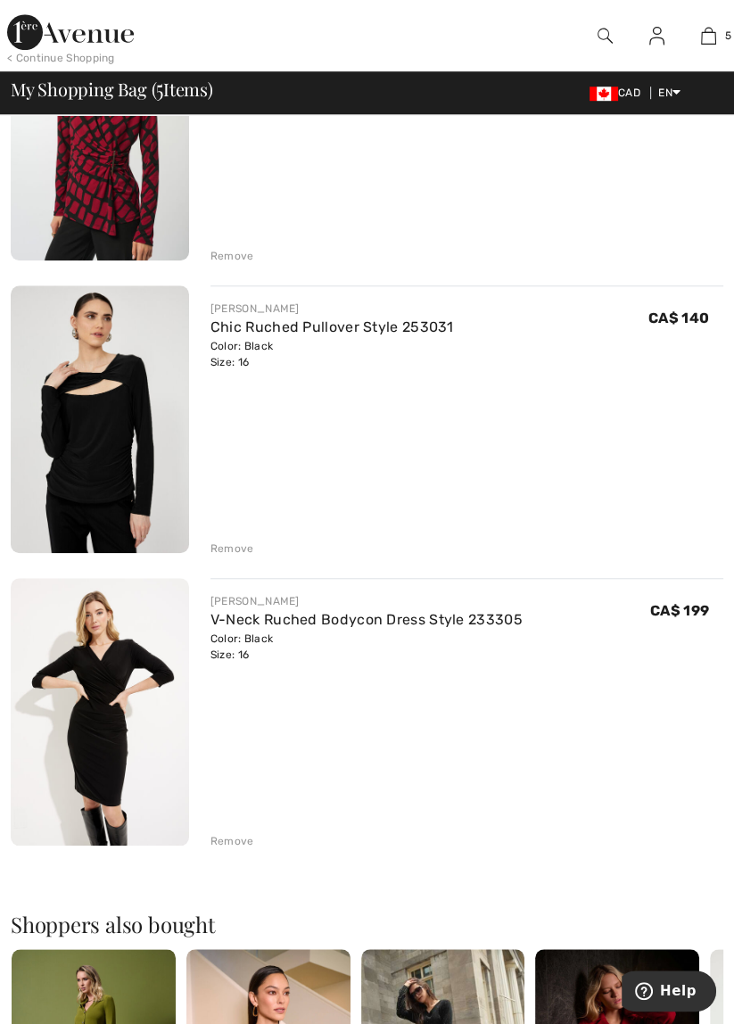
scroll to position [889, 0]
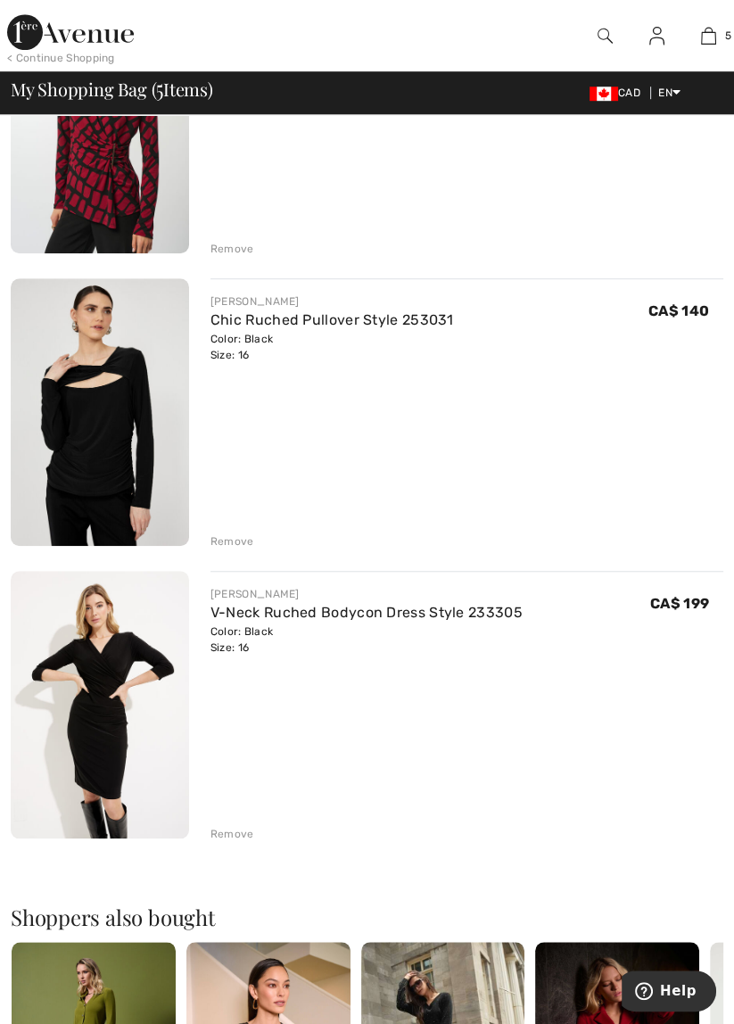
click at [439, 313] on link "Chic Ruched Pullover Style 253031" at bounding box center [333, 319] width 244 height 17
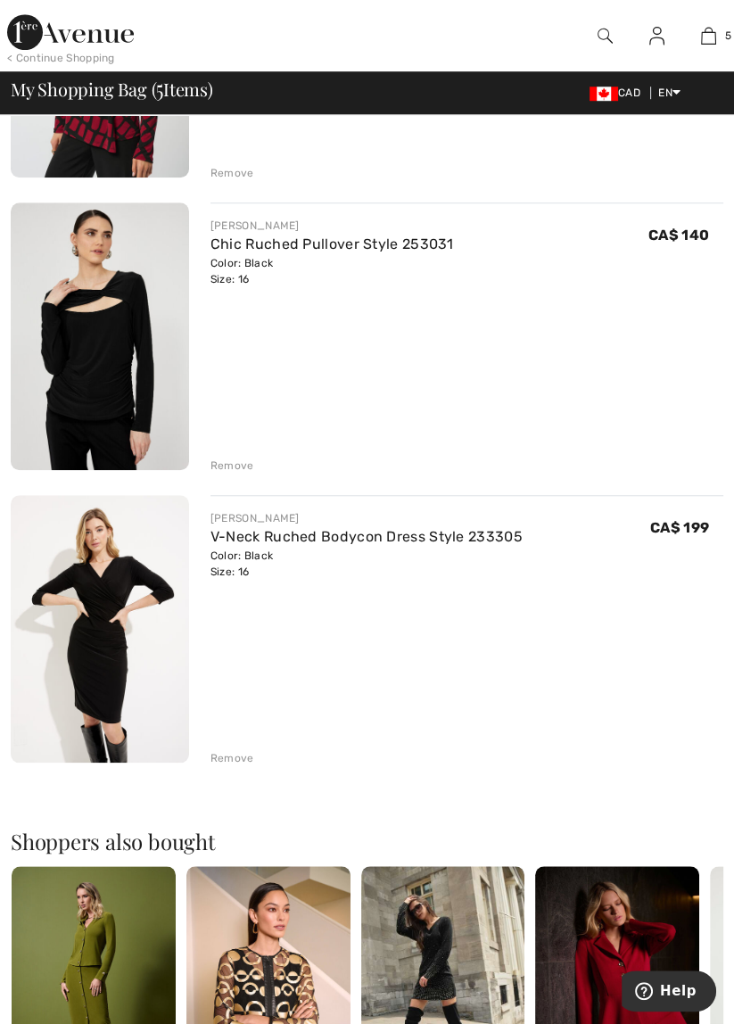
scroll to position [975, 0]
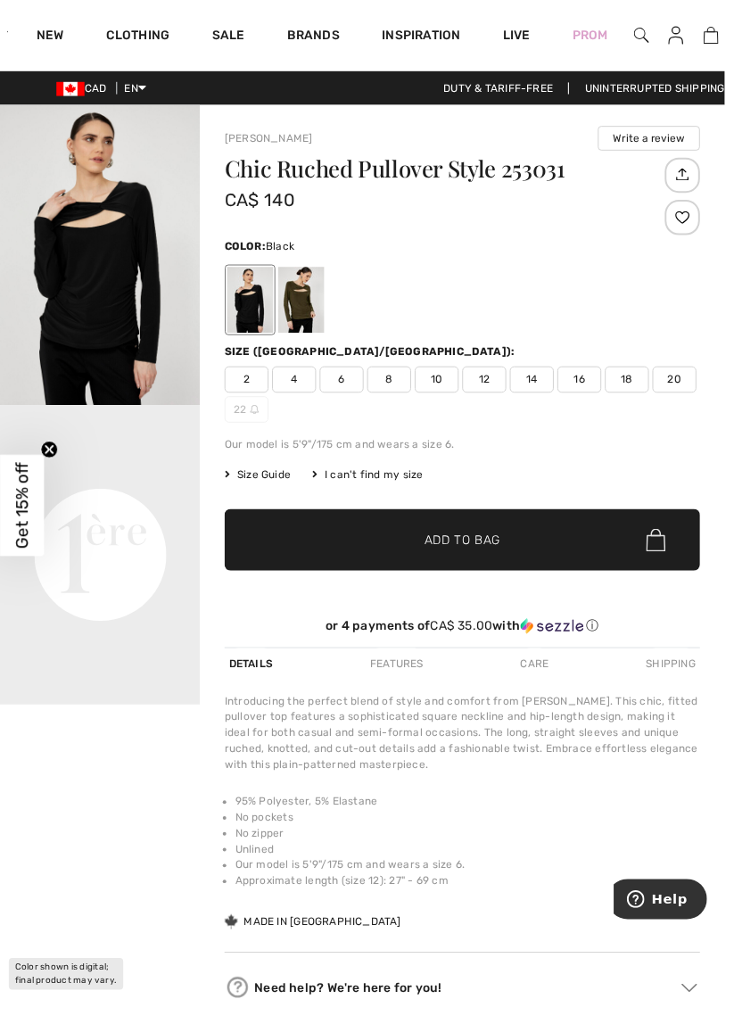
click at [724, 37] on img at bounding box center [720, 35] width 15 height 21
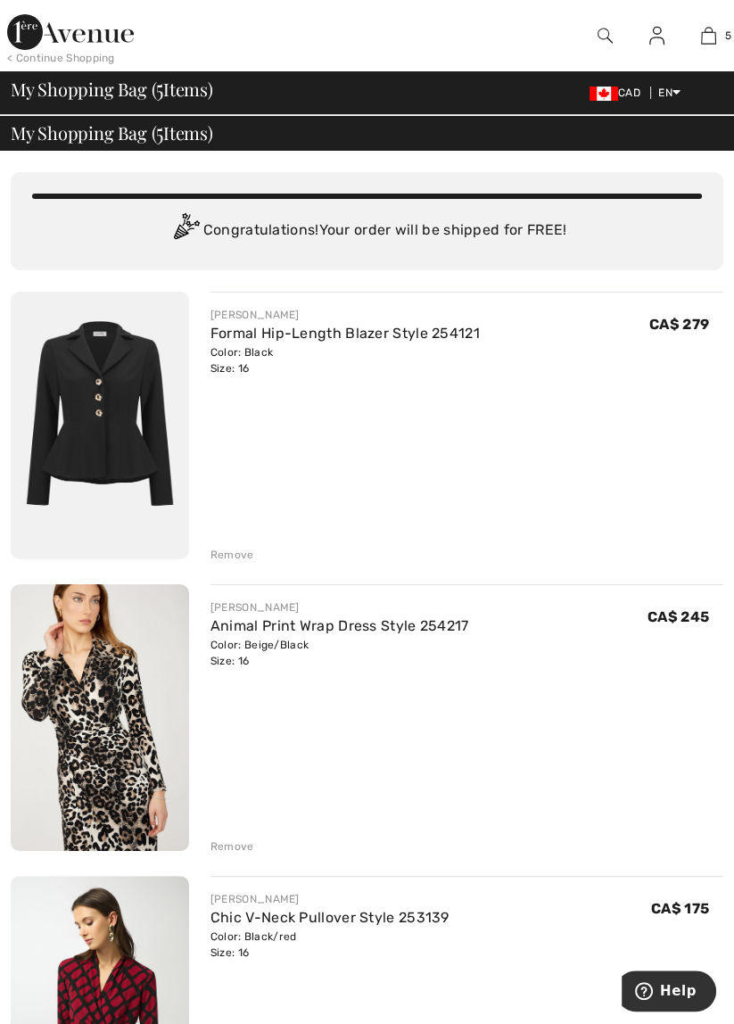
click at [468, 336] on link "Formal Hip-Length Blazer Style 254121" at bounding box center [345, 333] width 269 height 17
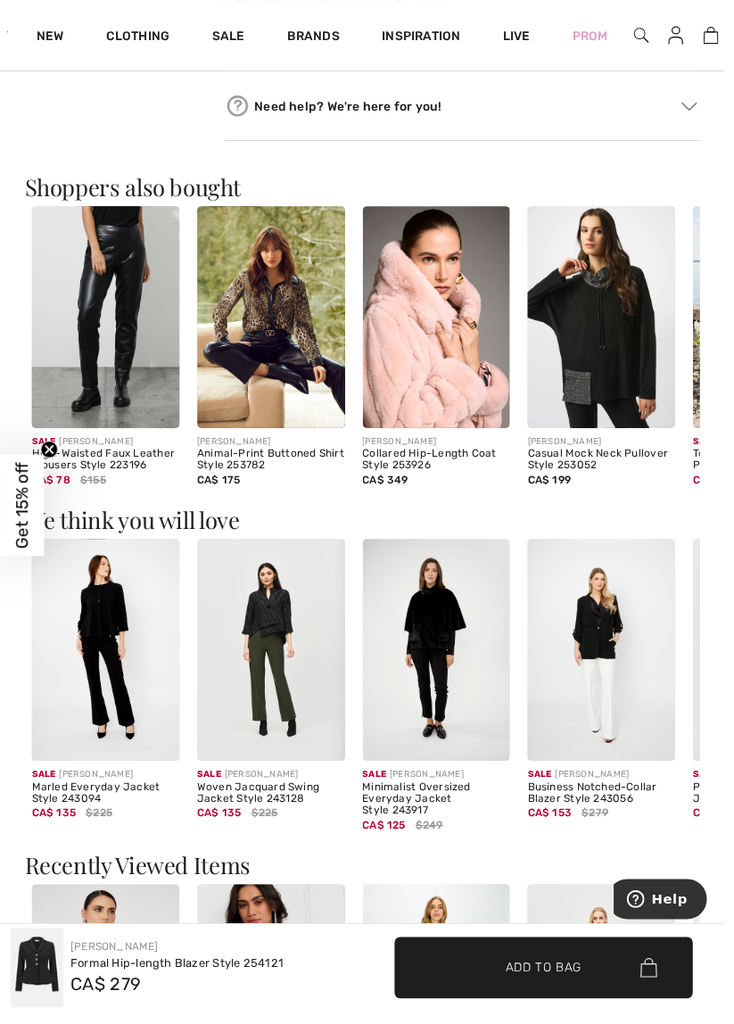
scroll to position [903, 0]
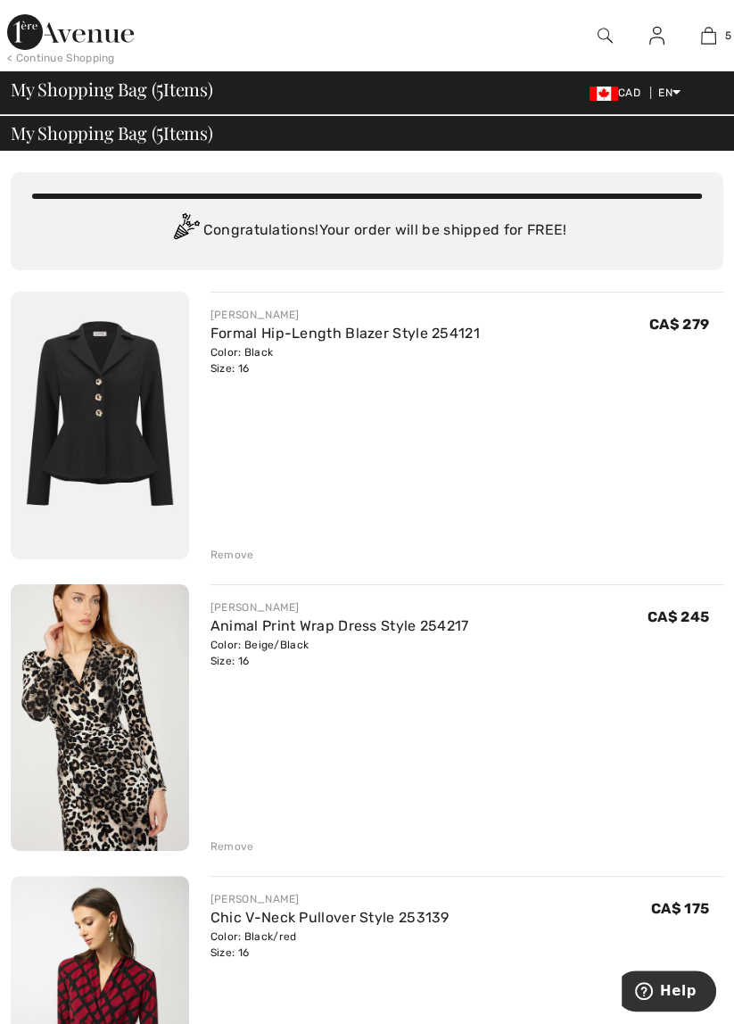
click at [719, 37] on link "5" at bounding box center [708, 35] width 50 height 21
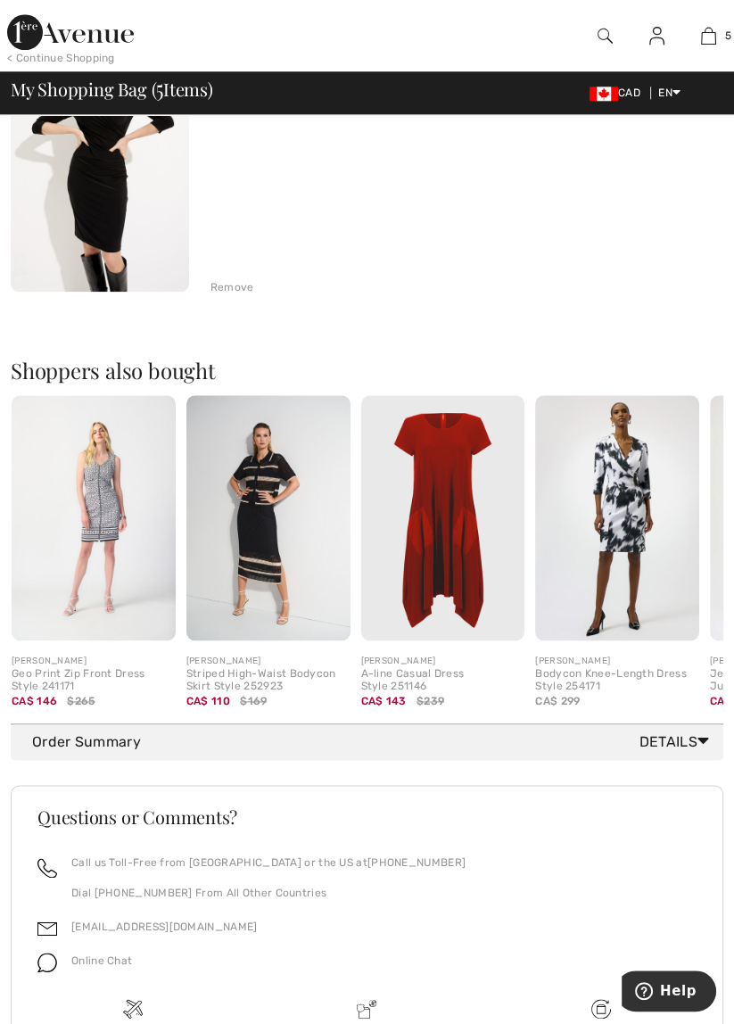
scroll to position [1485, 0]
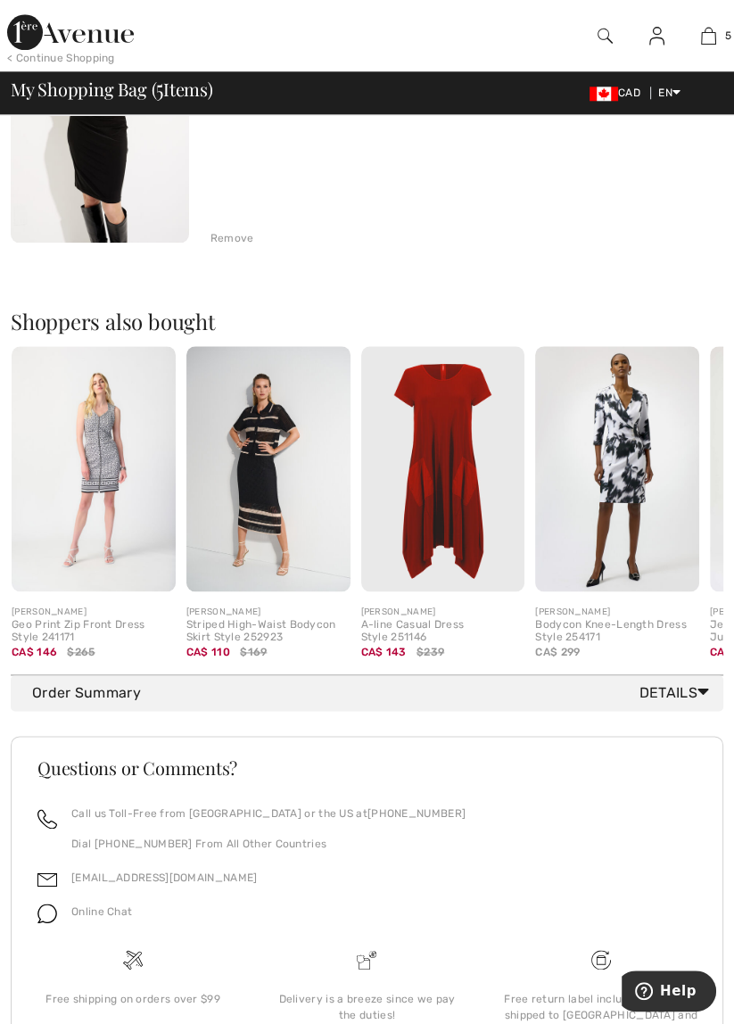
click at [690, 690] on span "Details" at bounding box center [678, 692] width 77 height 21
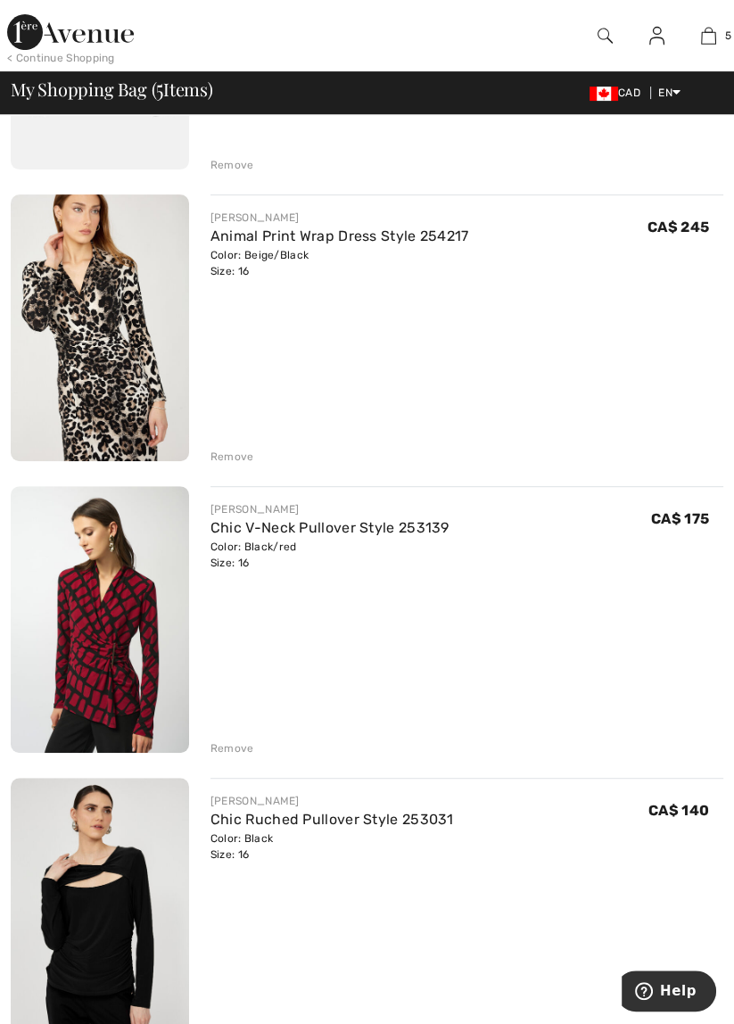
scroll to position [393, 0]
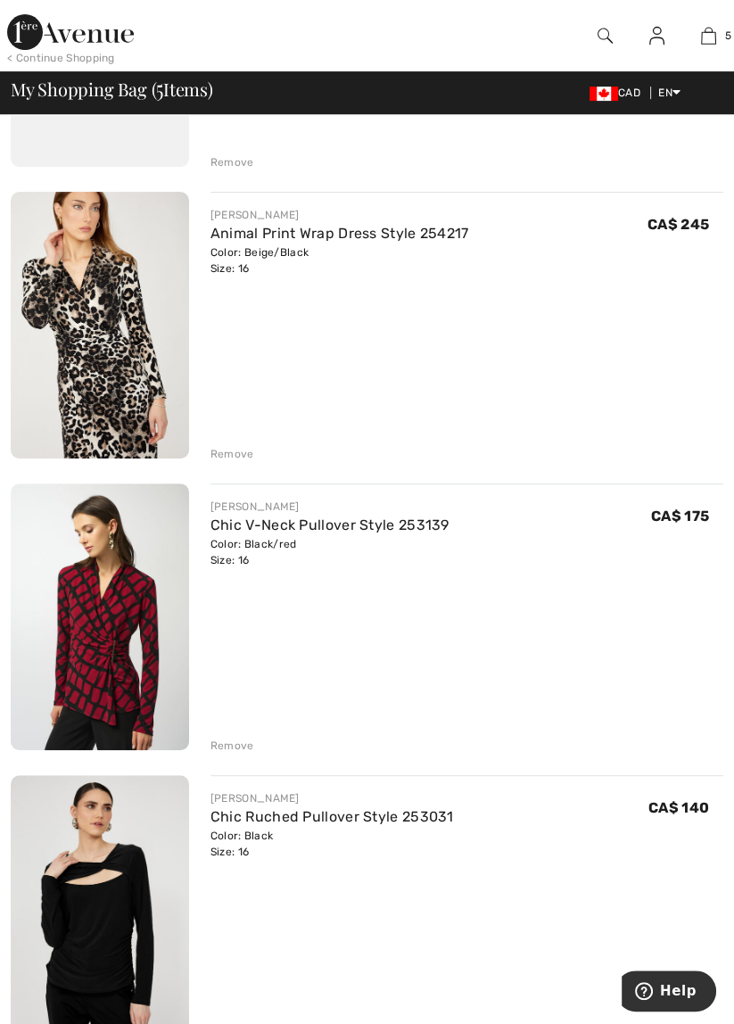
click at [243, 740] on div "Remove" at bounding box center [233, 746] width 44 height 16
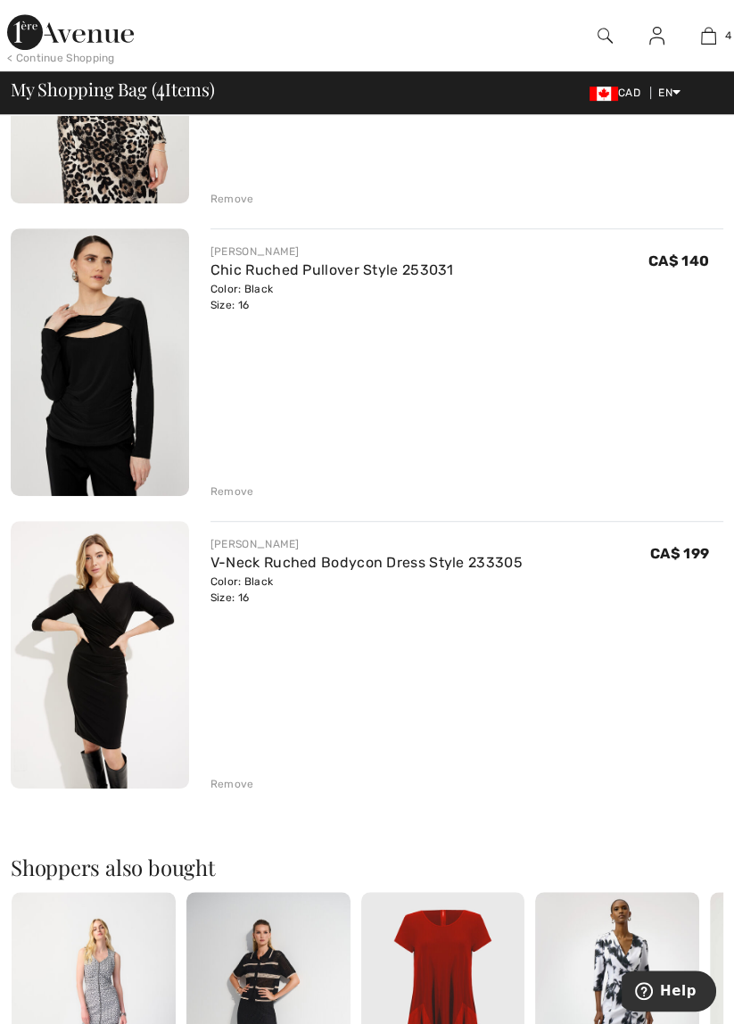
scroll to position [649, 0]
click at [242, 769] on div "JOSEPH RIBKOFF V-Neck Ruched Bodycon Dress Style 233305 Color: Black Size: 16 F…" at bounding box center [467, 655] width 513 height 271
click at [240, 776] on div "Remove" at bounding box center [233, 783] width 44 height 16
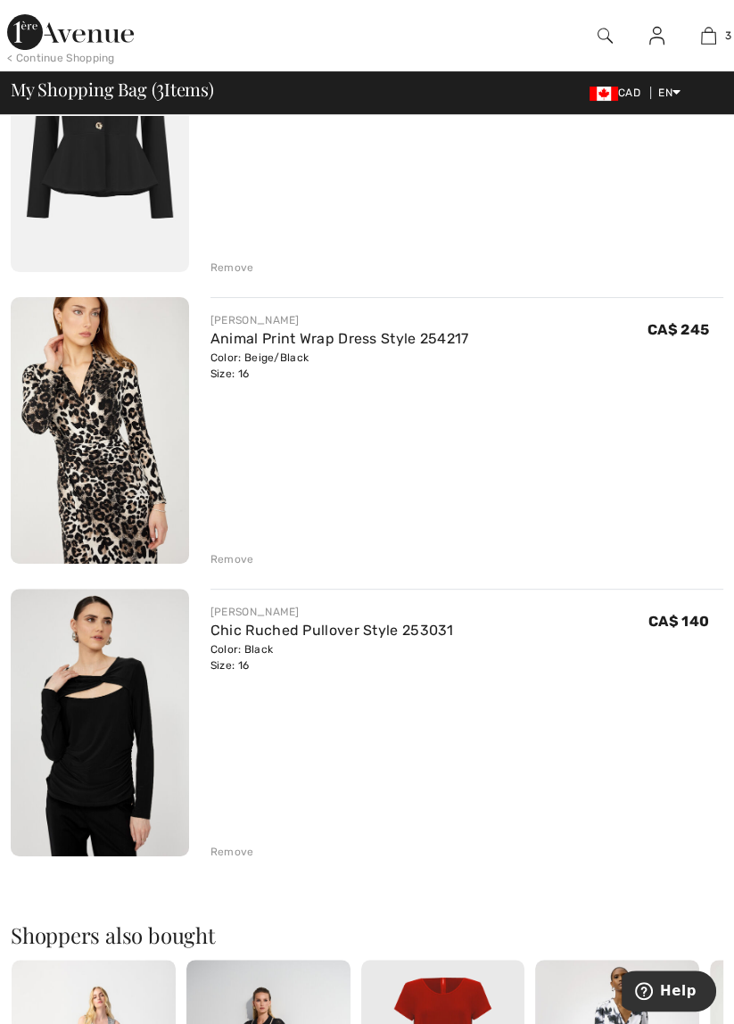
scroll to position [309, 0]
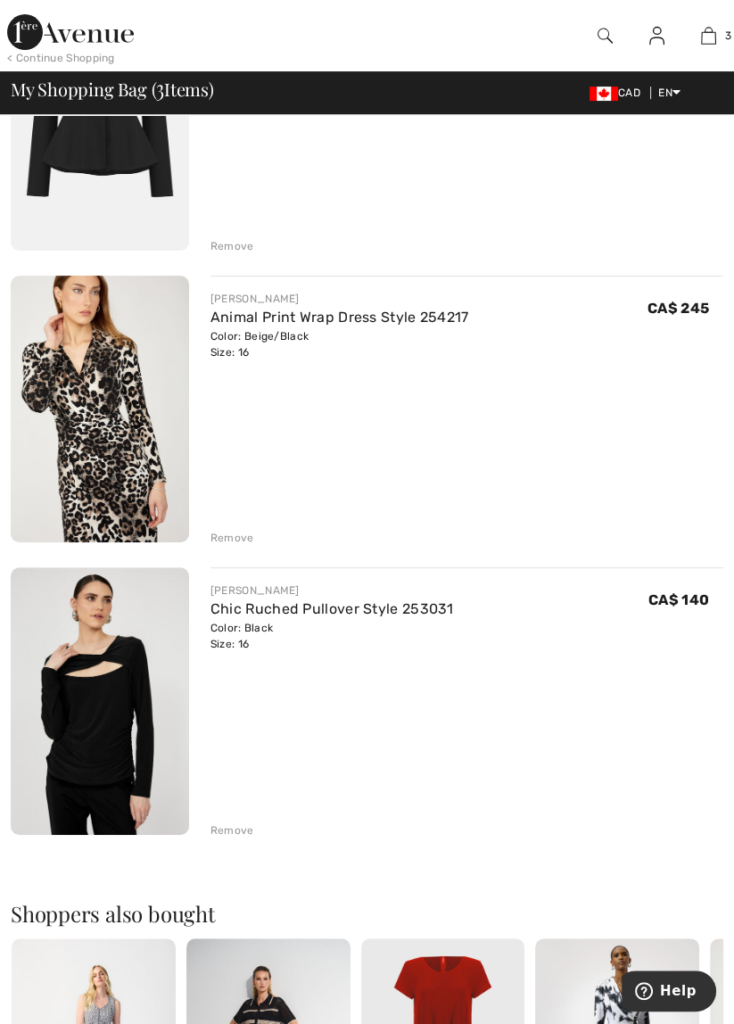
click at [239, 824] on div "Remove" at bounding box center [233, 831] width 44 height 16
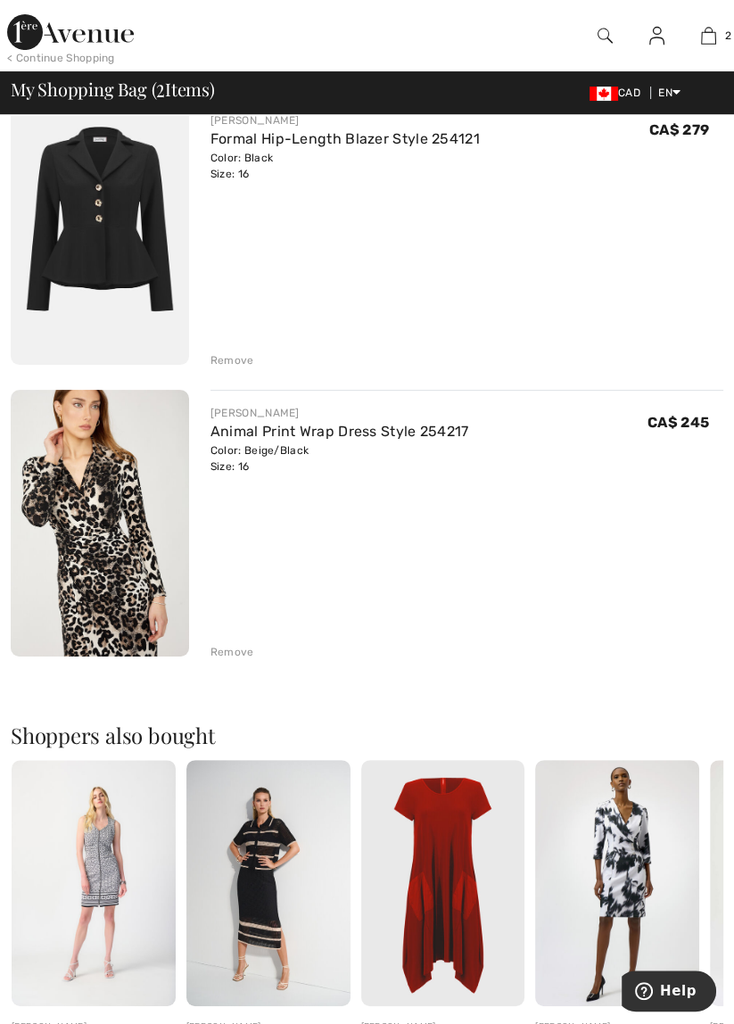
scroll to position [184, 0]
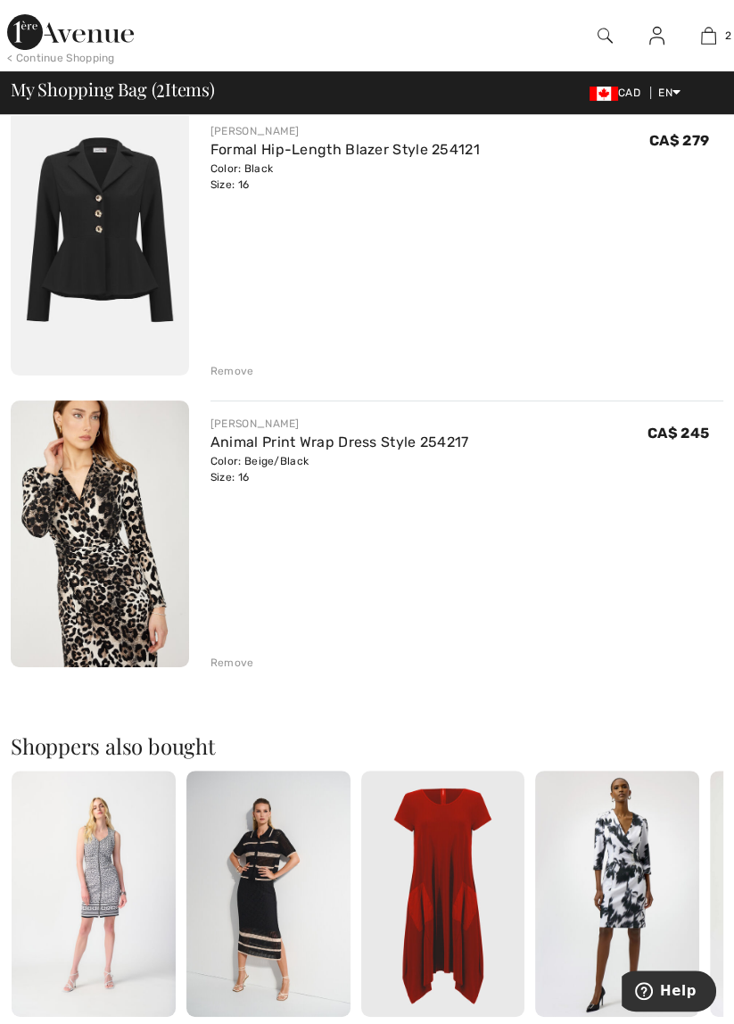
click at [422, 435] on link "Animal Print Wrap Dress Style 254217" at bounding box center [340, 442] width 259 height 17
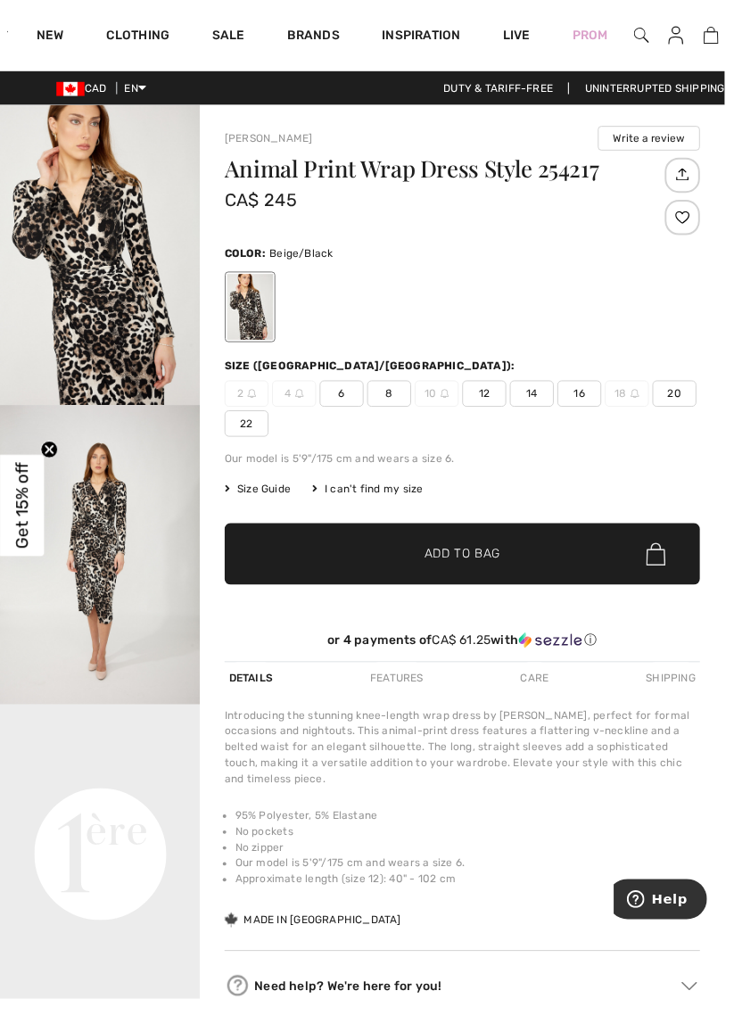
click at [118, 275] on img "1 / 4" at bounding box center [101, 258] width 203 height 304
click at [728, 44] on img at bounding box center [720, 35] width 15 height 21
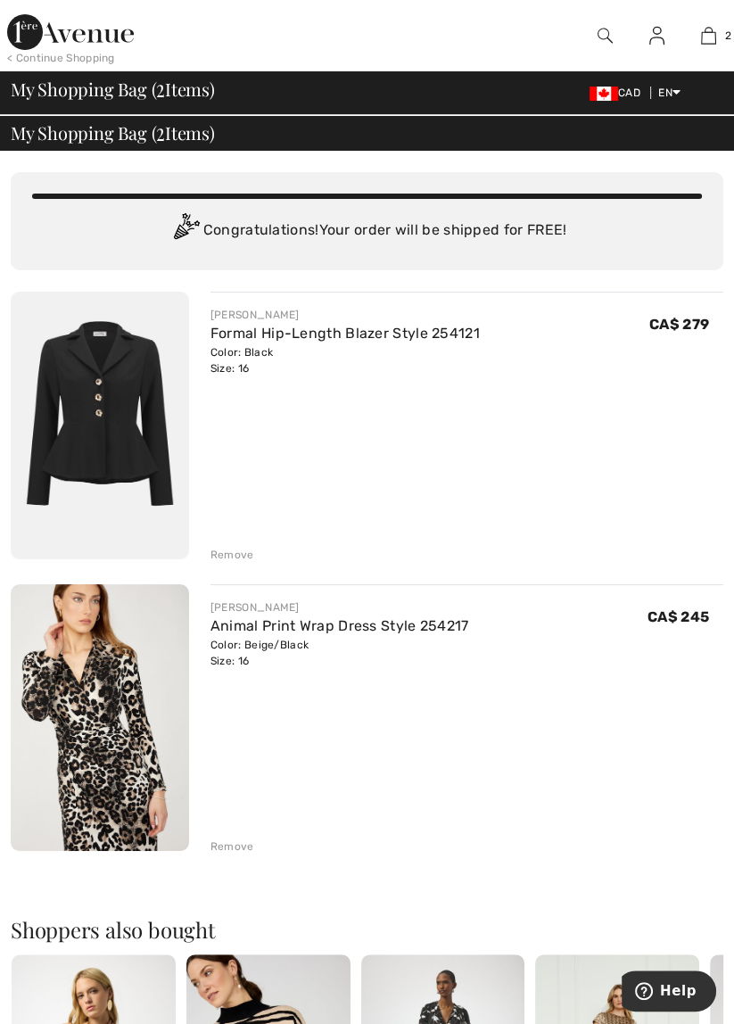
click at [435, 338] on link "Formal Hip-Length Blazer Style 254121" at bounding box center [345, 333] width 269 height 17
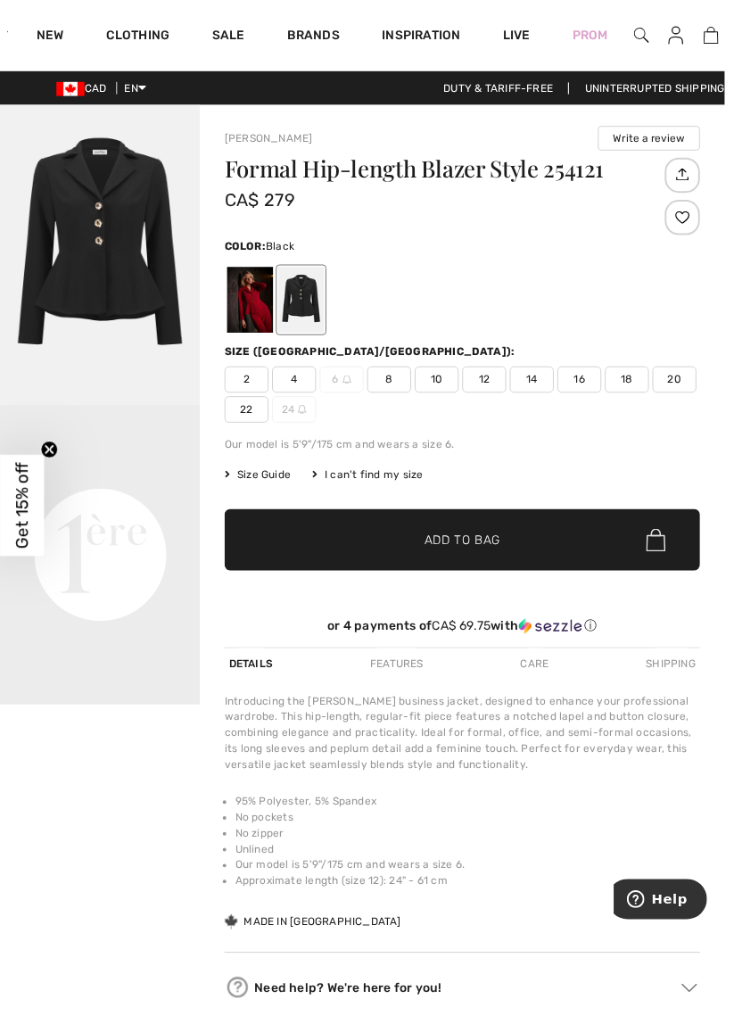
click at [145, 236] on img "1 / 1" at bounding box center [101, 258] width 203 height 304
click at [726, 32] on img at bounding box center [720, 35] width 15 height 21
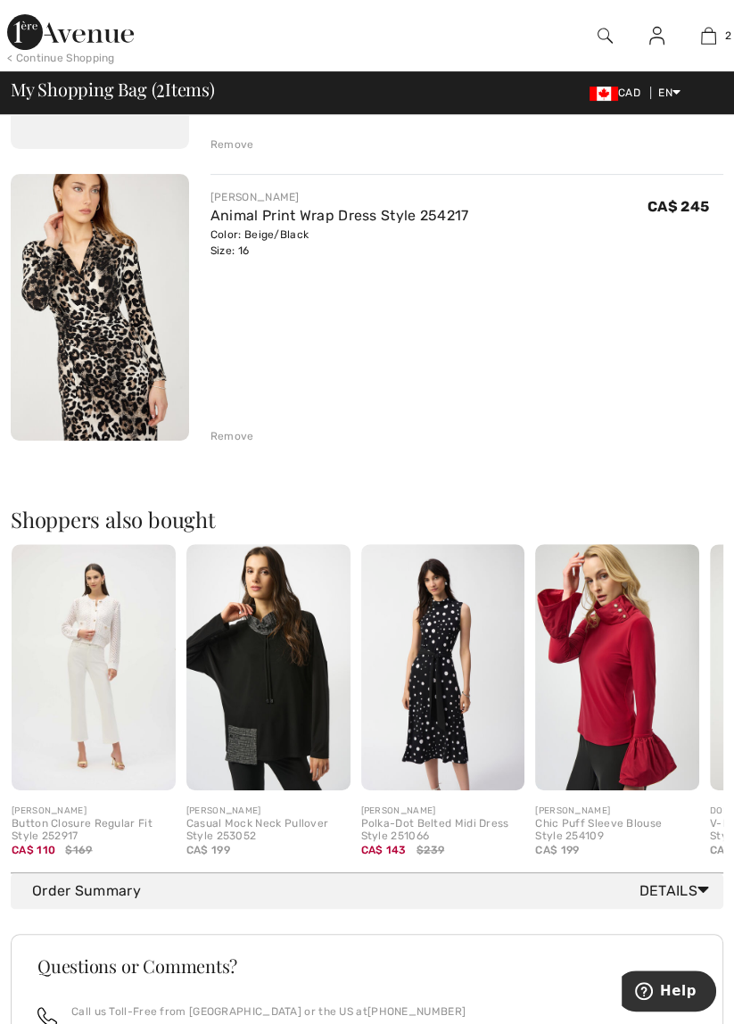
scroll to position [608, 0]
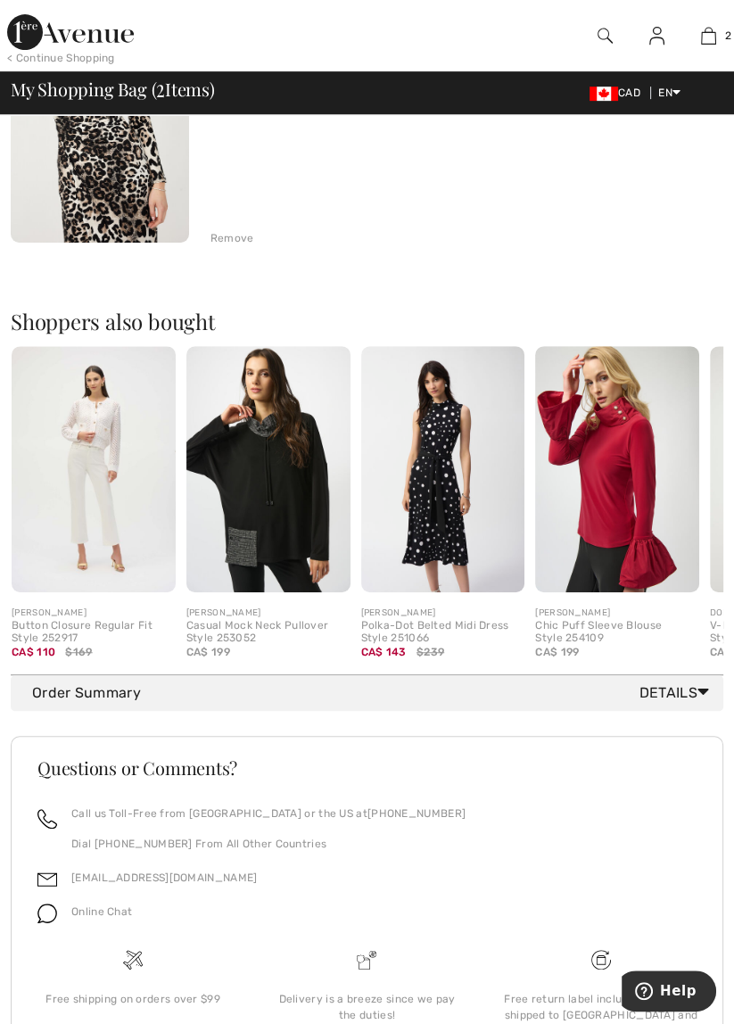
click at [690, 683] on span "Details" at bounding box center [678, 692] width 77 height 21
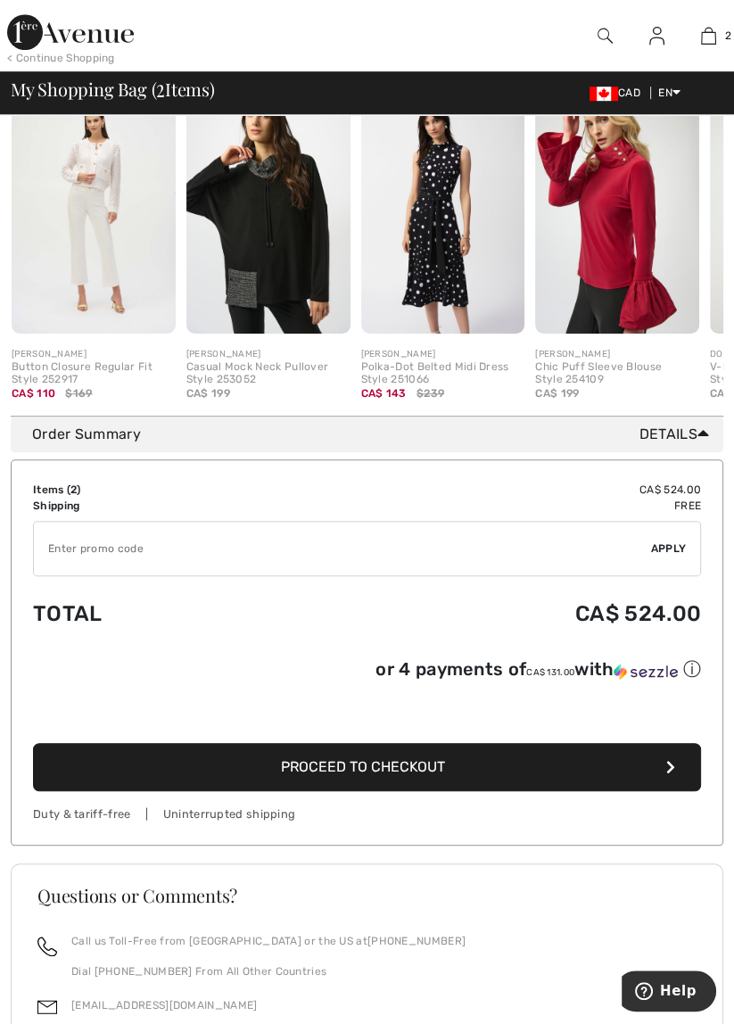
scroll to position [869, 0]
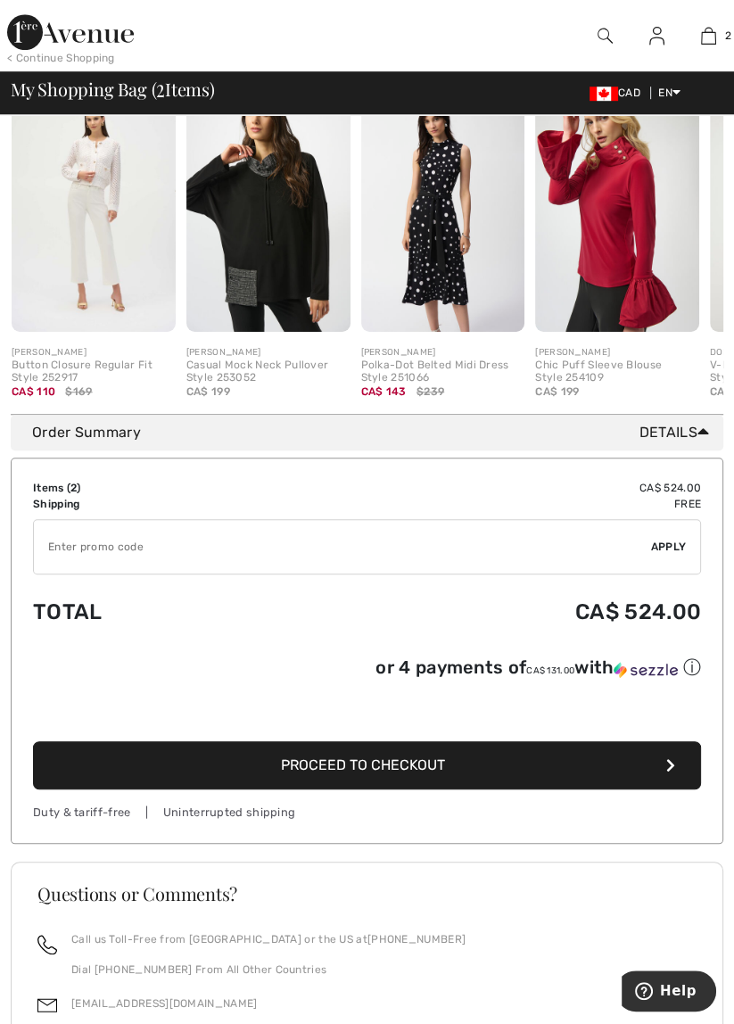
click at [412, 546] on input "TEXT" at bounding box center [342, 547] width 617 height 54
click at [130, 546] on input "TEXT" at bounding box center [342, 547] width 617 height 54
type input "NEW10"
click at [678, 542] on span "Apply" at bounding box center [669, 547] width 36 height 16
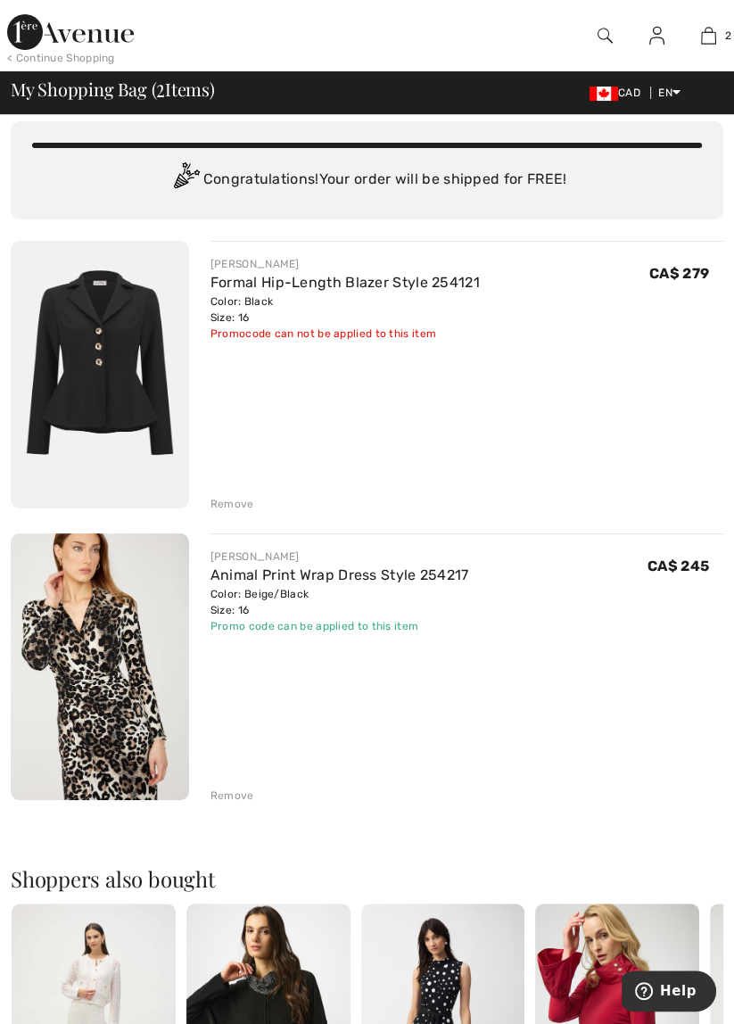
scroll to position [45, 0]
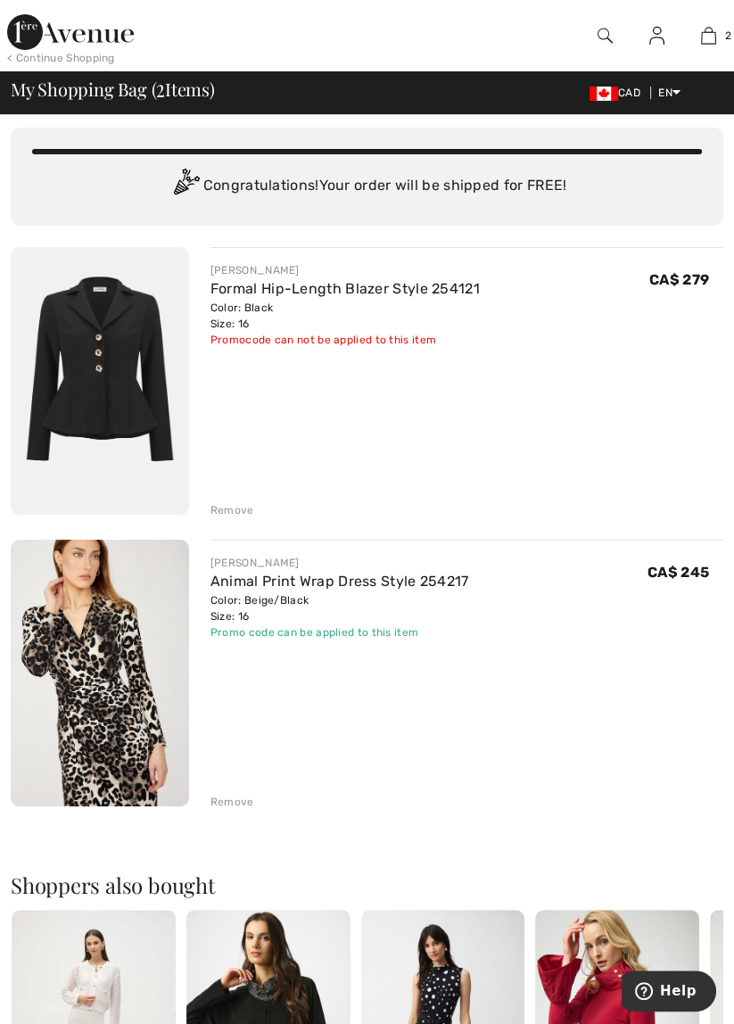
click at [150, 348] on img at bounding box center [100, 381] width 178 height 268
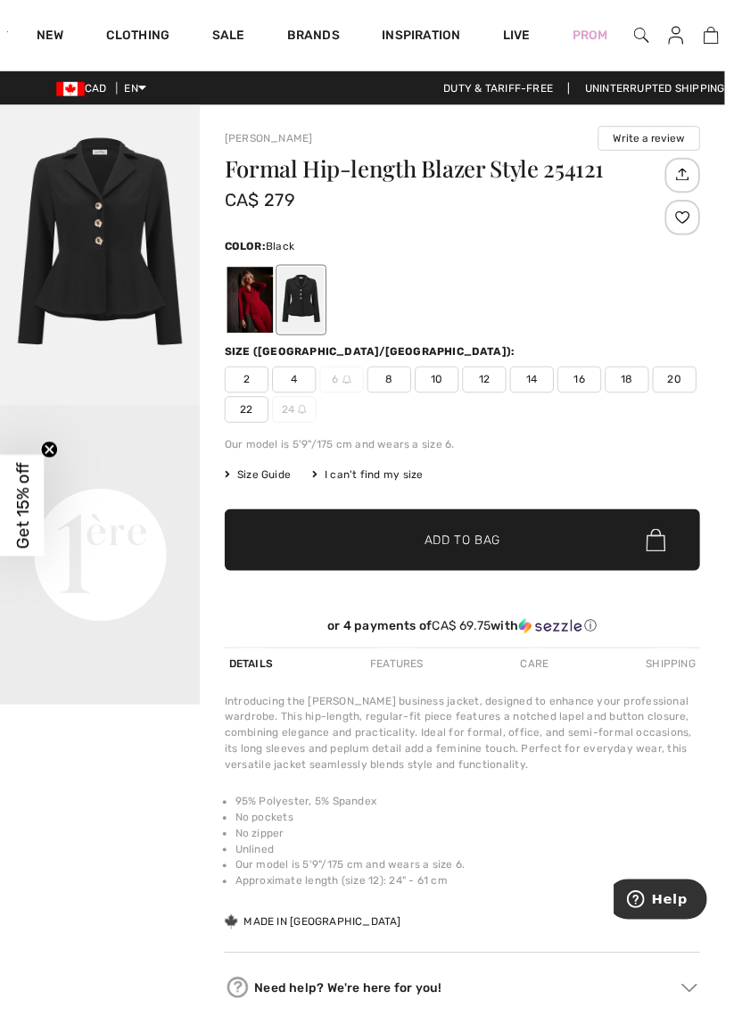
click at [133, 252] on img "1 / 1" at bounding box center [101, 258] width 203 height 304
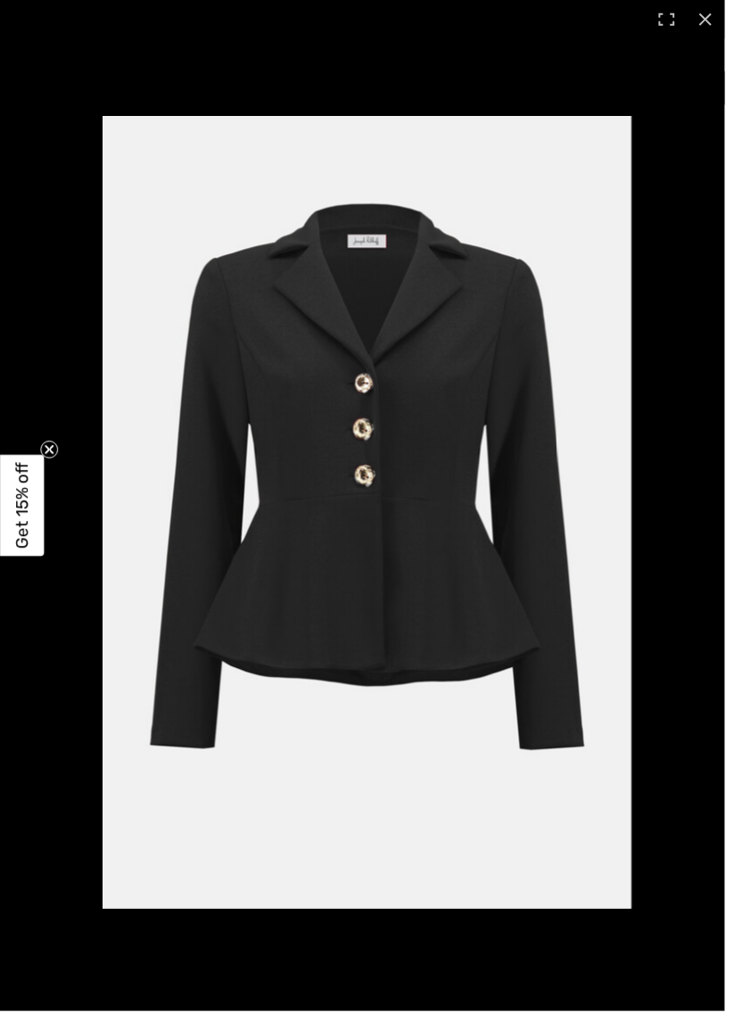
click at [34, 511] on span "Get 15% off" at bounding box center [22, 512] width 45 height 103
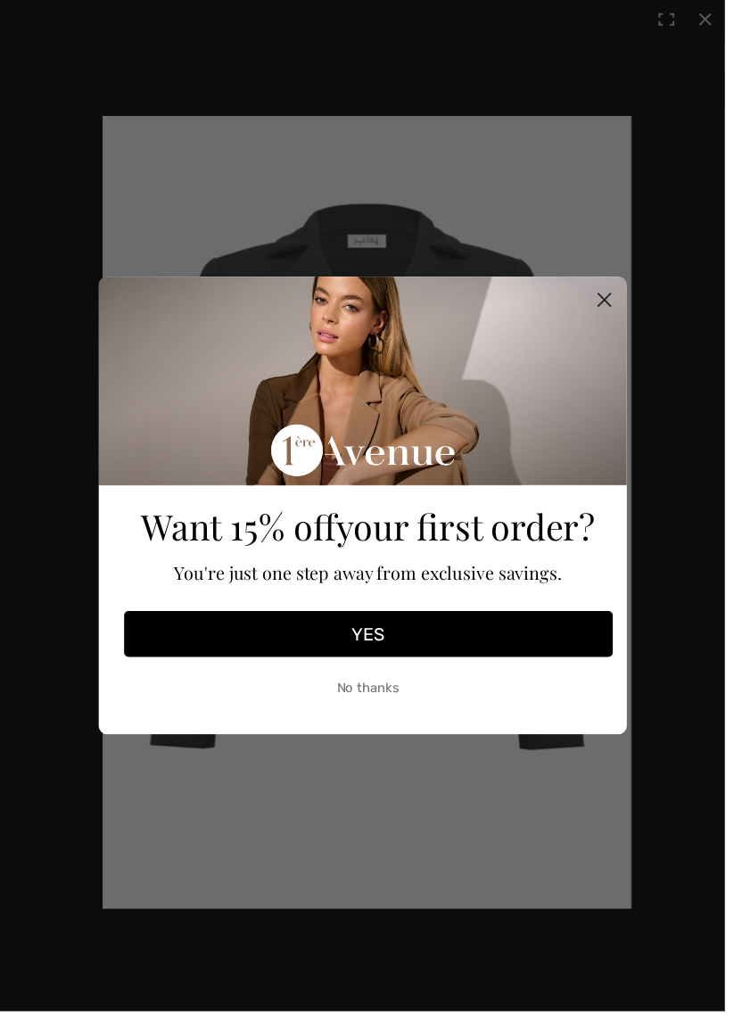
click at [611, 310] on circle "Close dialog" at bounding box center [611, 303] width 29 height 29
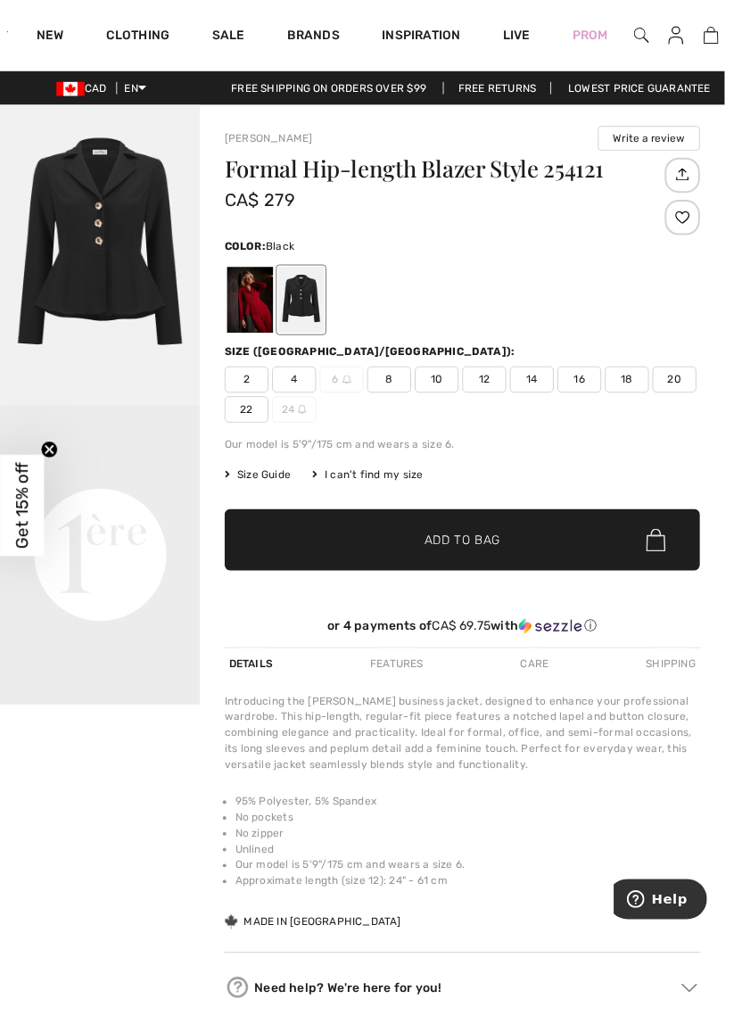
click at [725, 41] on img at bounding box center [720, 35] width 15 height 21
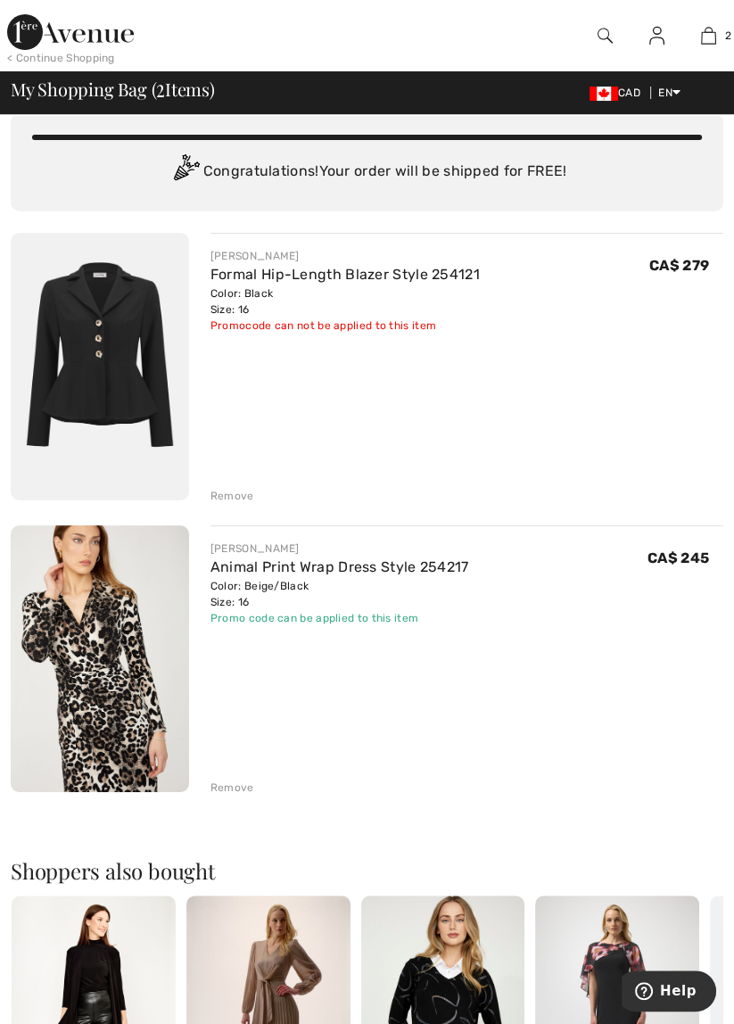
scroll to position [62, 0]
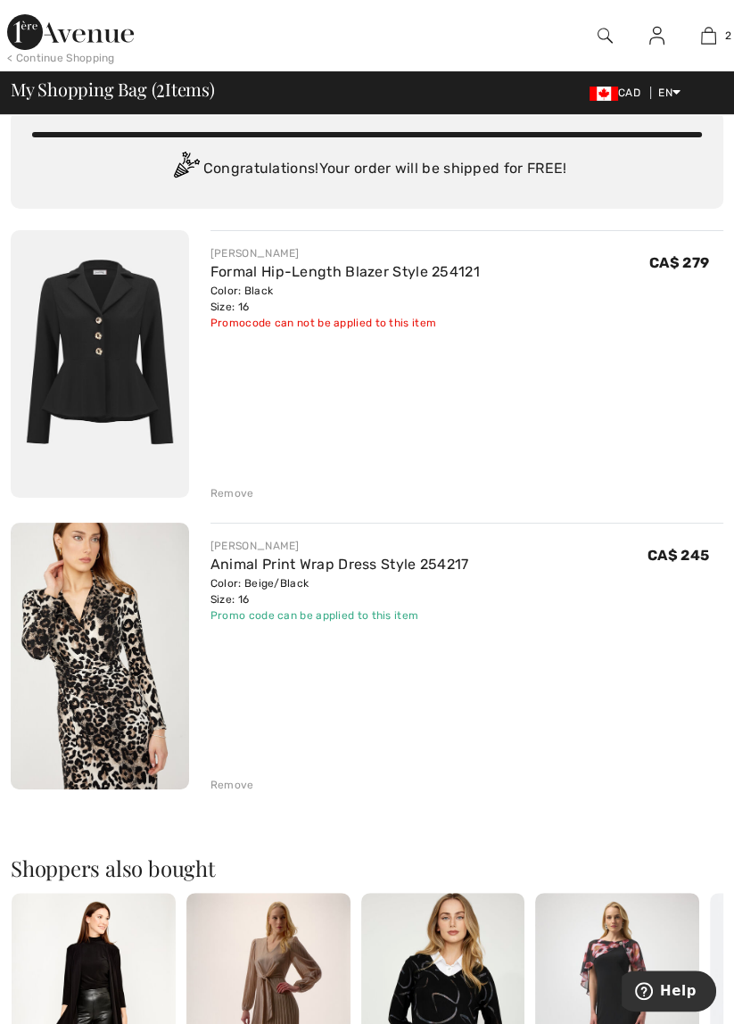
click at [244, 493] on div "Remove" at bounding box center [233, 493] width 44 height 16
